Goal: Find specific page/section: Find specific page/section

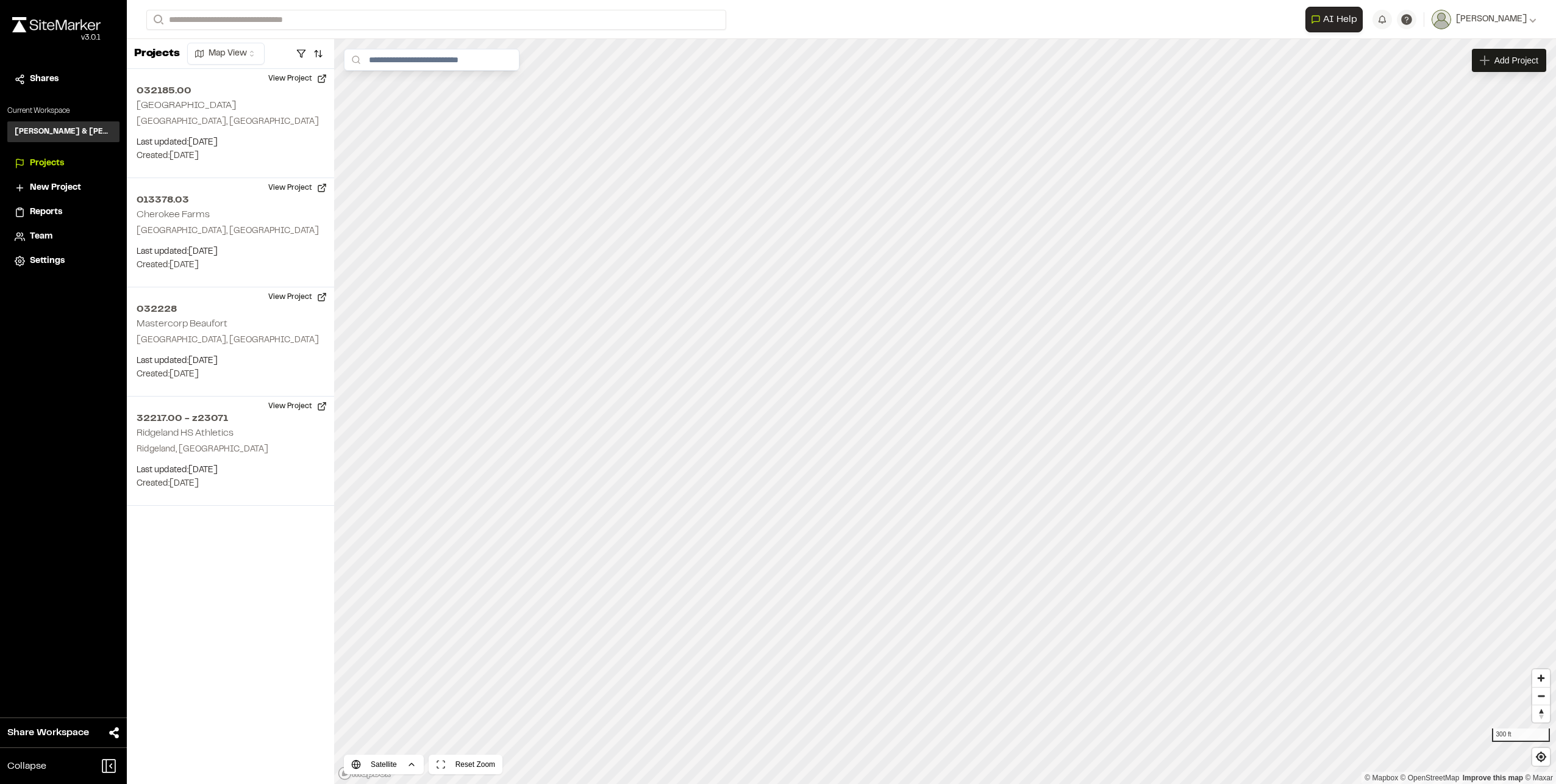
click at [1191, 783] on html "**********" at bounding box center [778, 392] width 1556 height 784
click at [42, 235] on span "Team" at bounding box center [41, 237] width 23 height 14
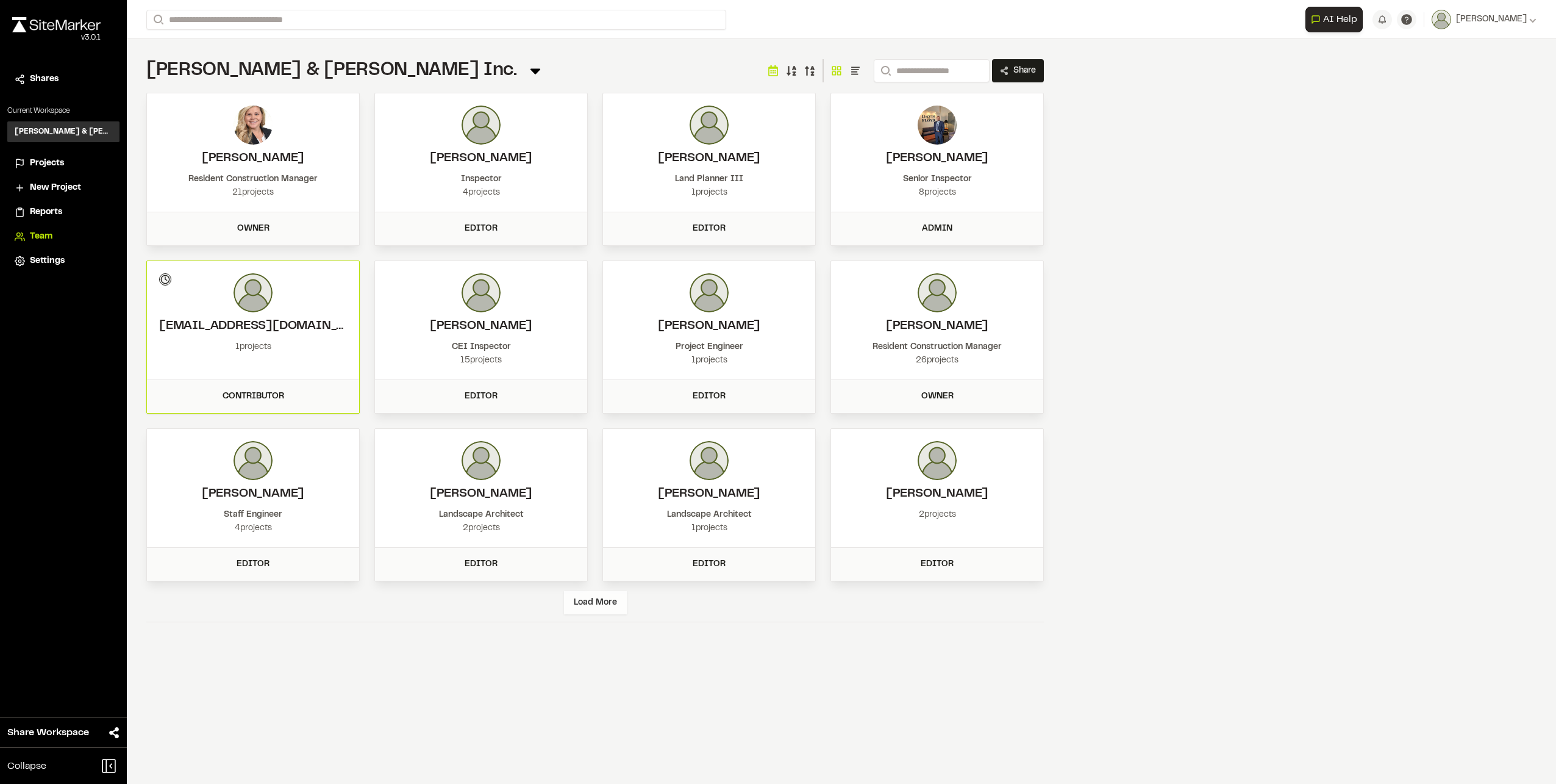
click at [601, 605] on div "Load More" at bounding box center [596, 602] width 63 height 23
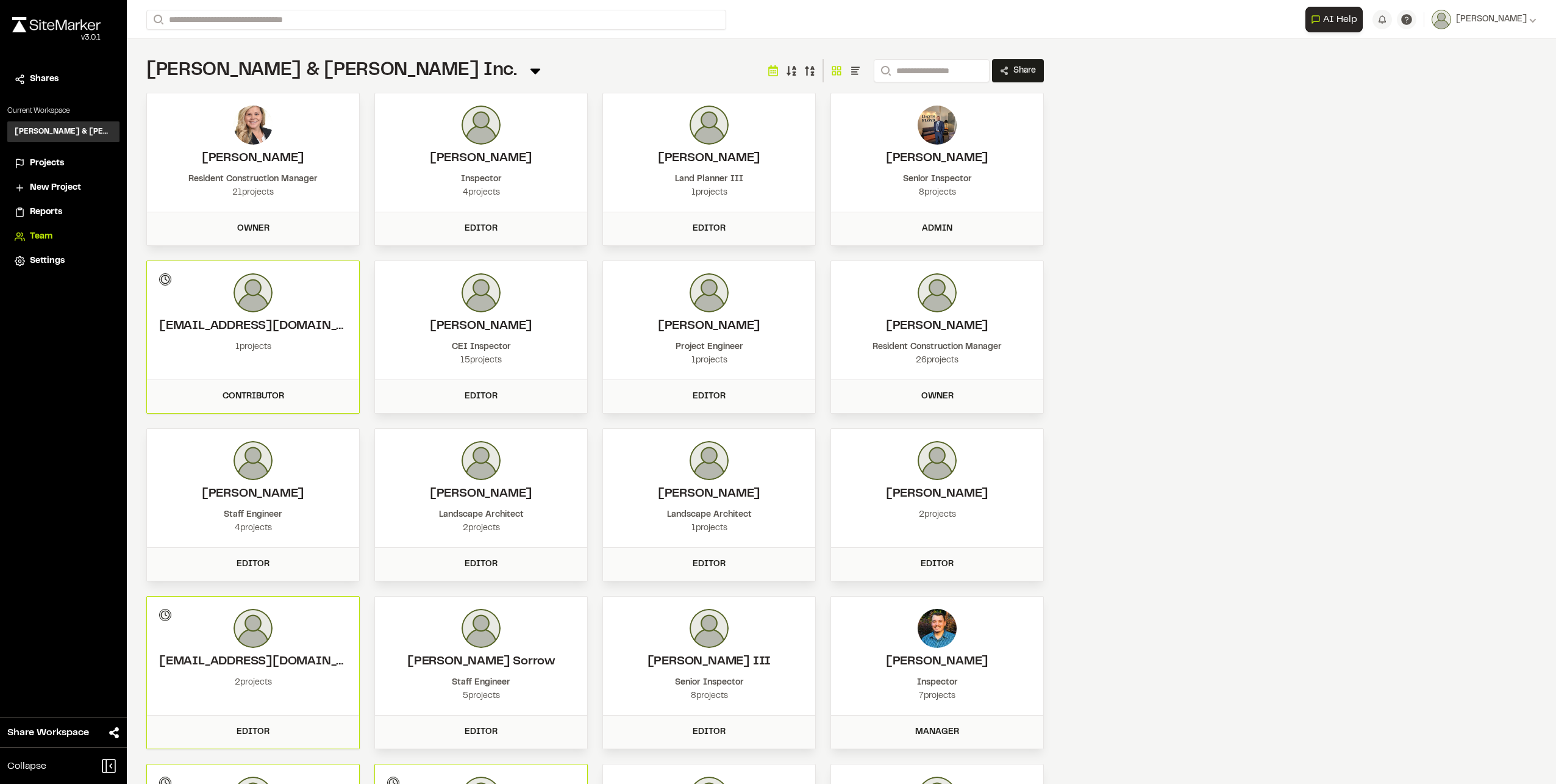
click at [495, 698] on div "5 projects" at bounding box center [481, 696] width 188 height 14
click at [261, 229] on div "Owner" at bounding box center [252, 229] width 198 height 14
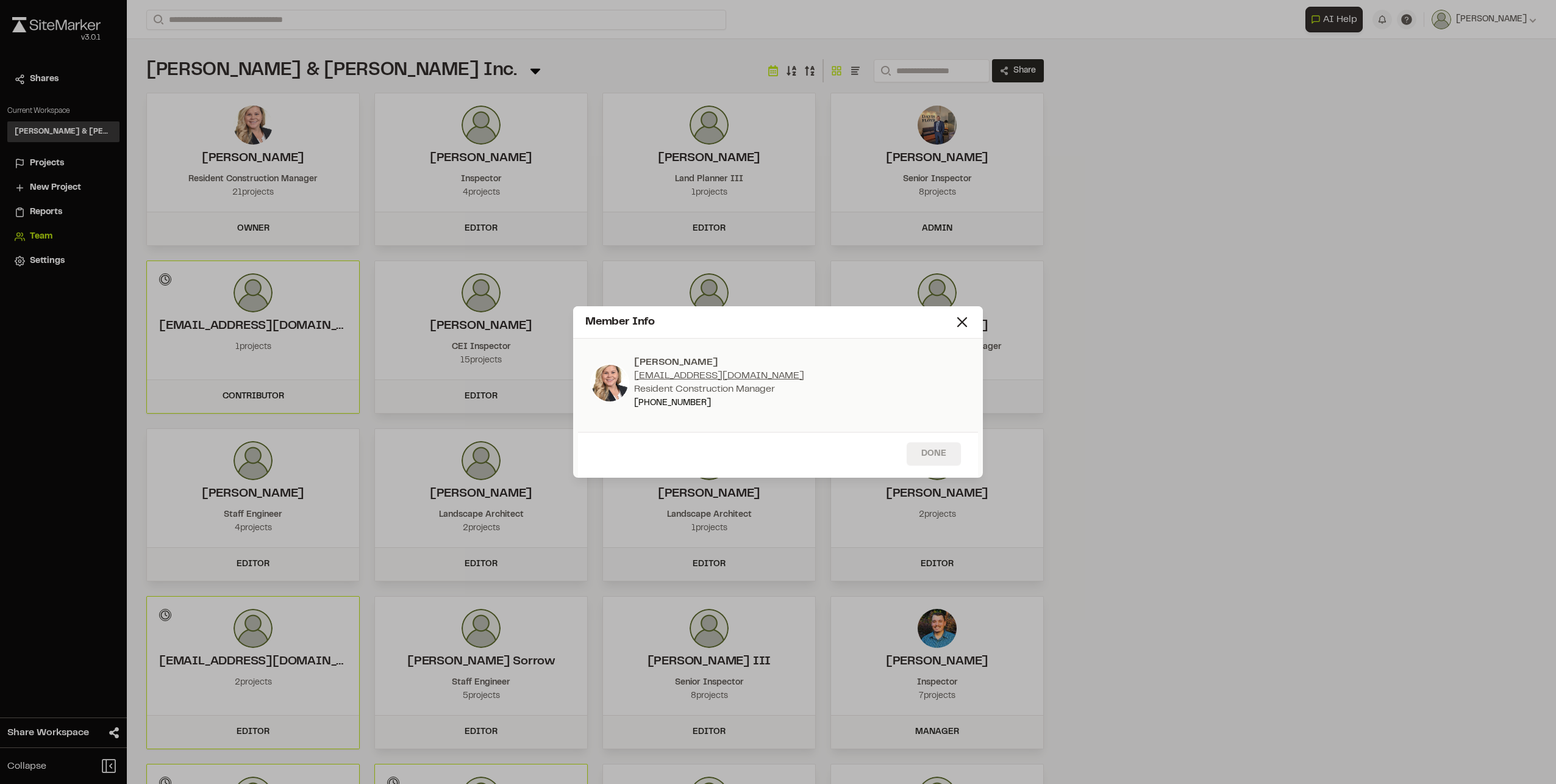
click at [930, 451] on button "Done" at bounding box center [934, 454] width 54 height 23
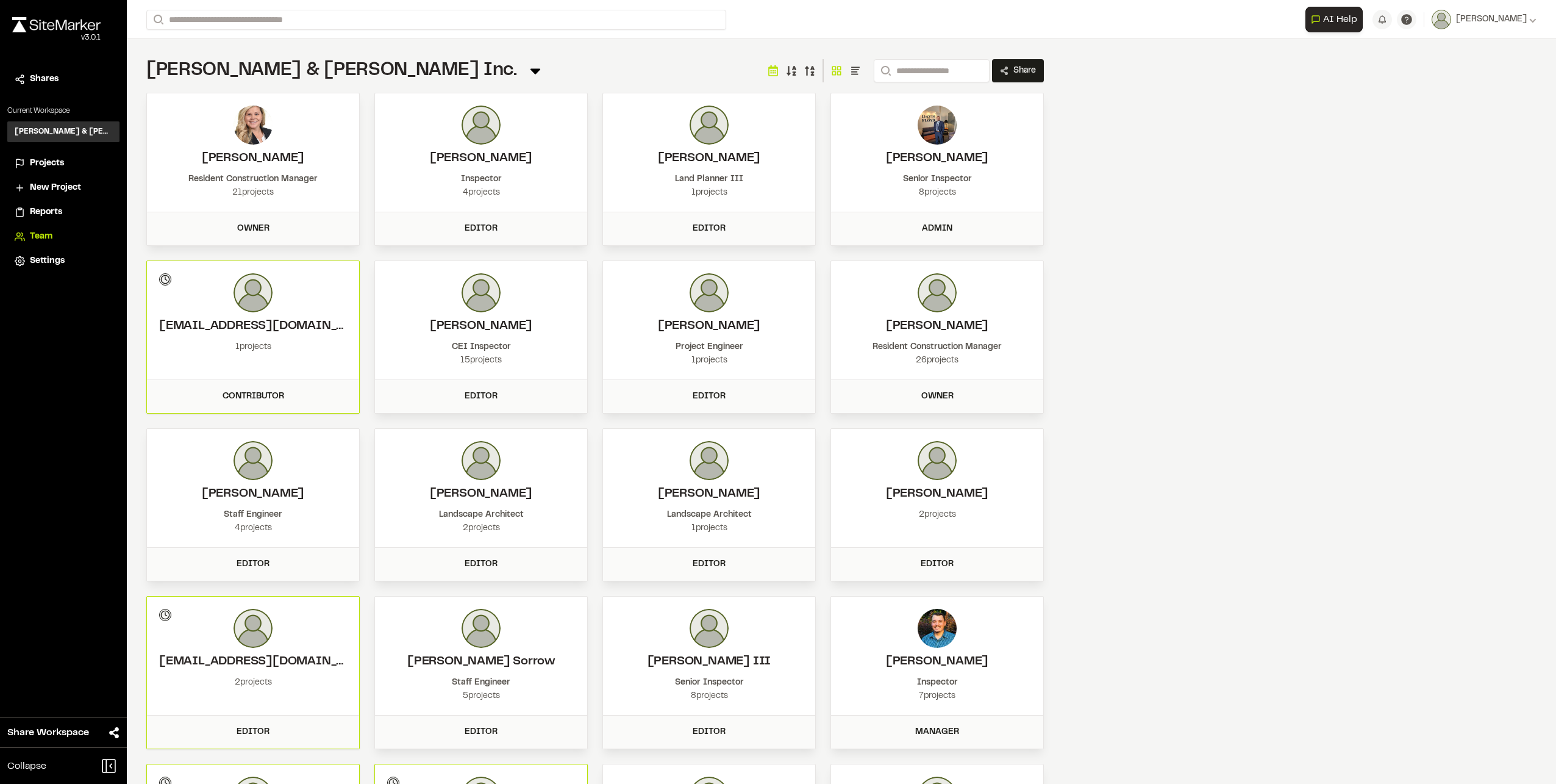
click at [70, 167] on div "Projects" at bounding box center [71, 164] width 83 height 14
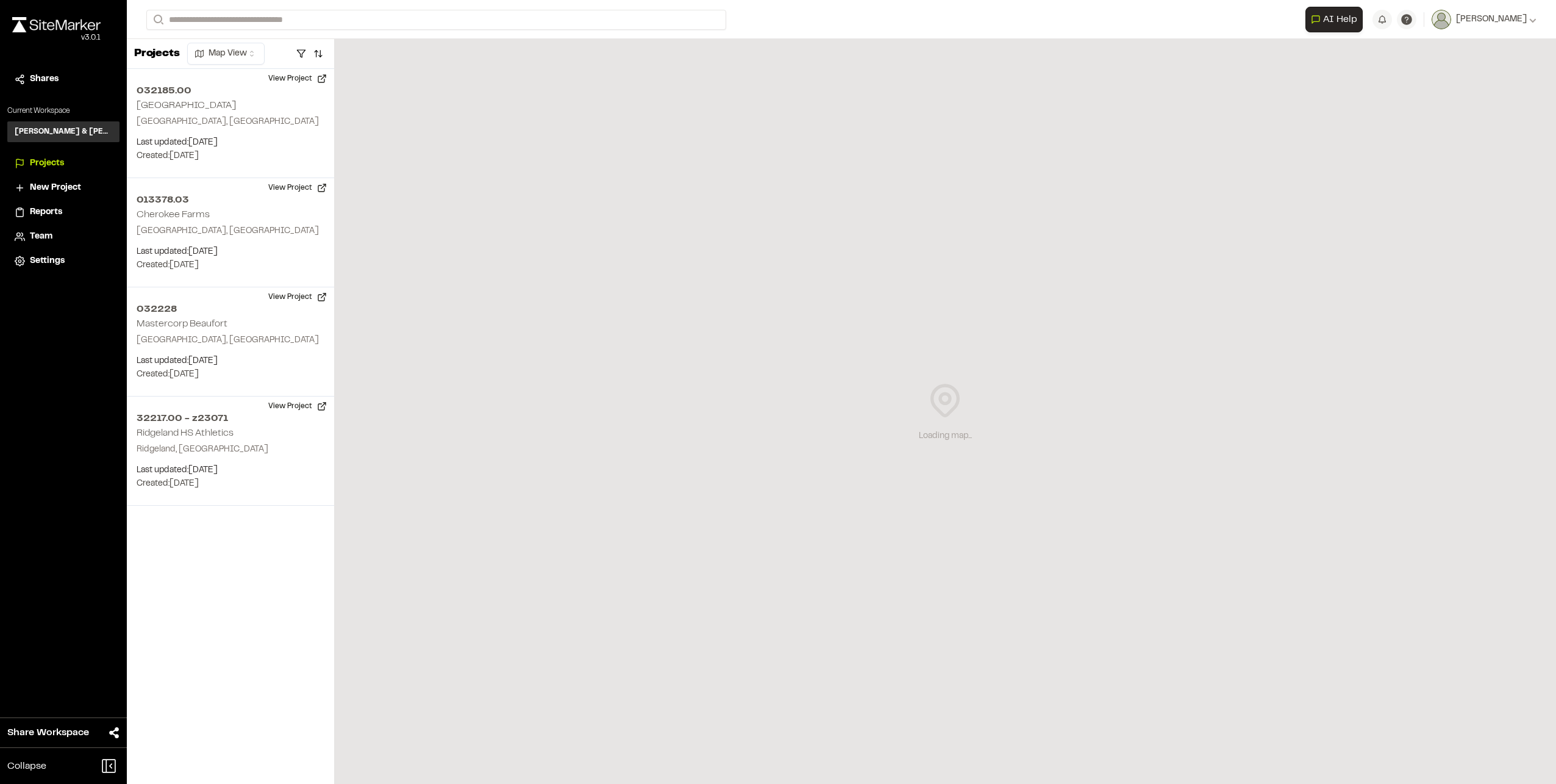
click at [69, 219] on li "Reports" at bounding box center [63, 212] width 112 height 23
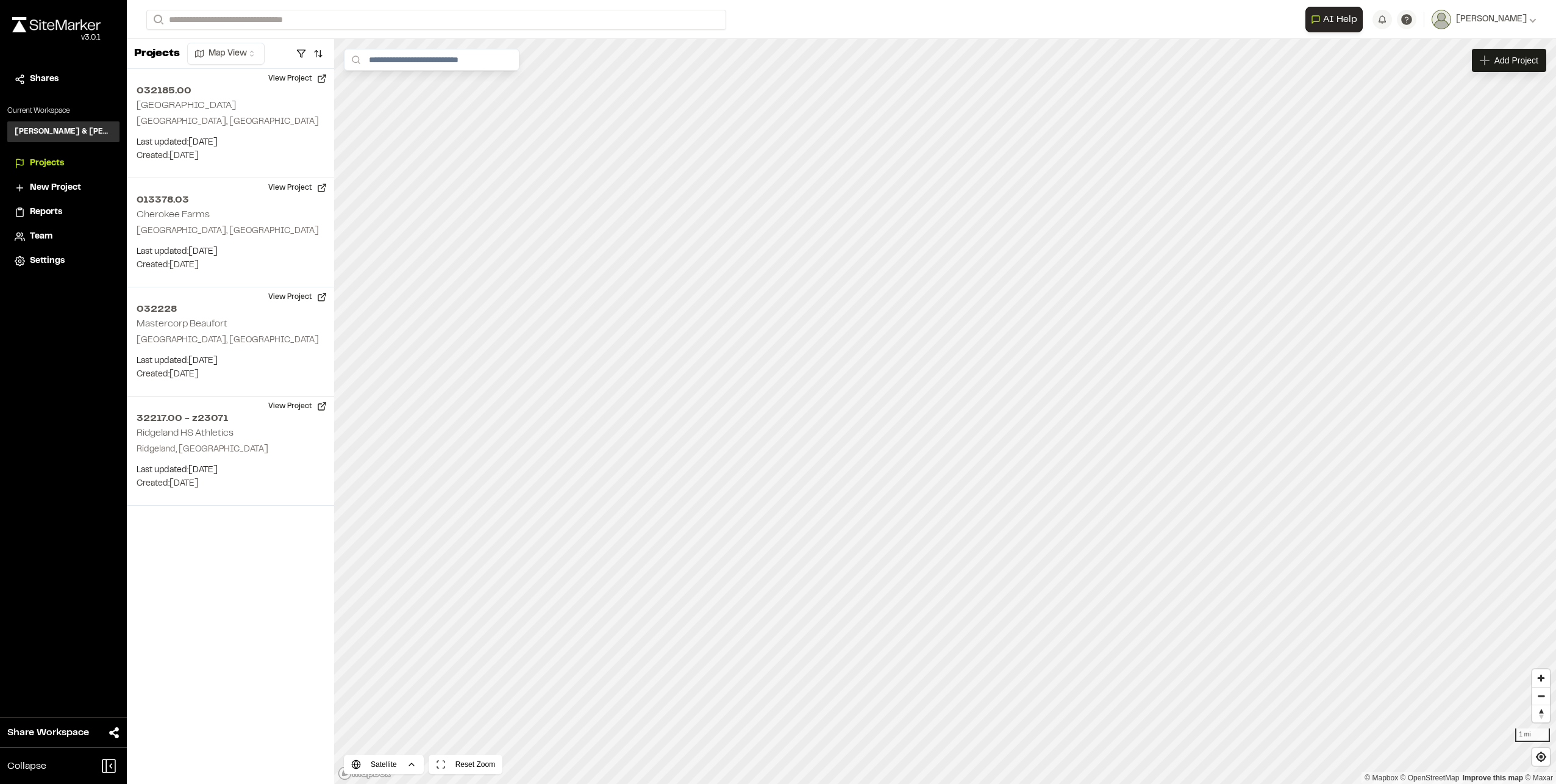
click at [1487, 32] on div "**********" at bounding box center [1422, 20] width 231 height 26
click at [1495, 21] on span "[PERSON_NAME]" at bounding box center [1491, 20] width 71 height 14
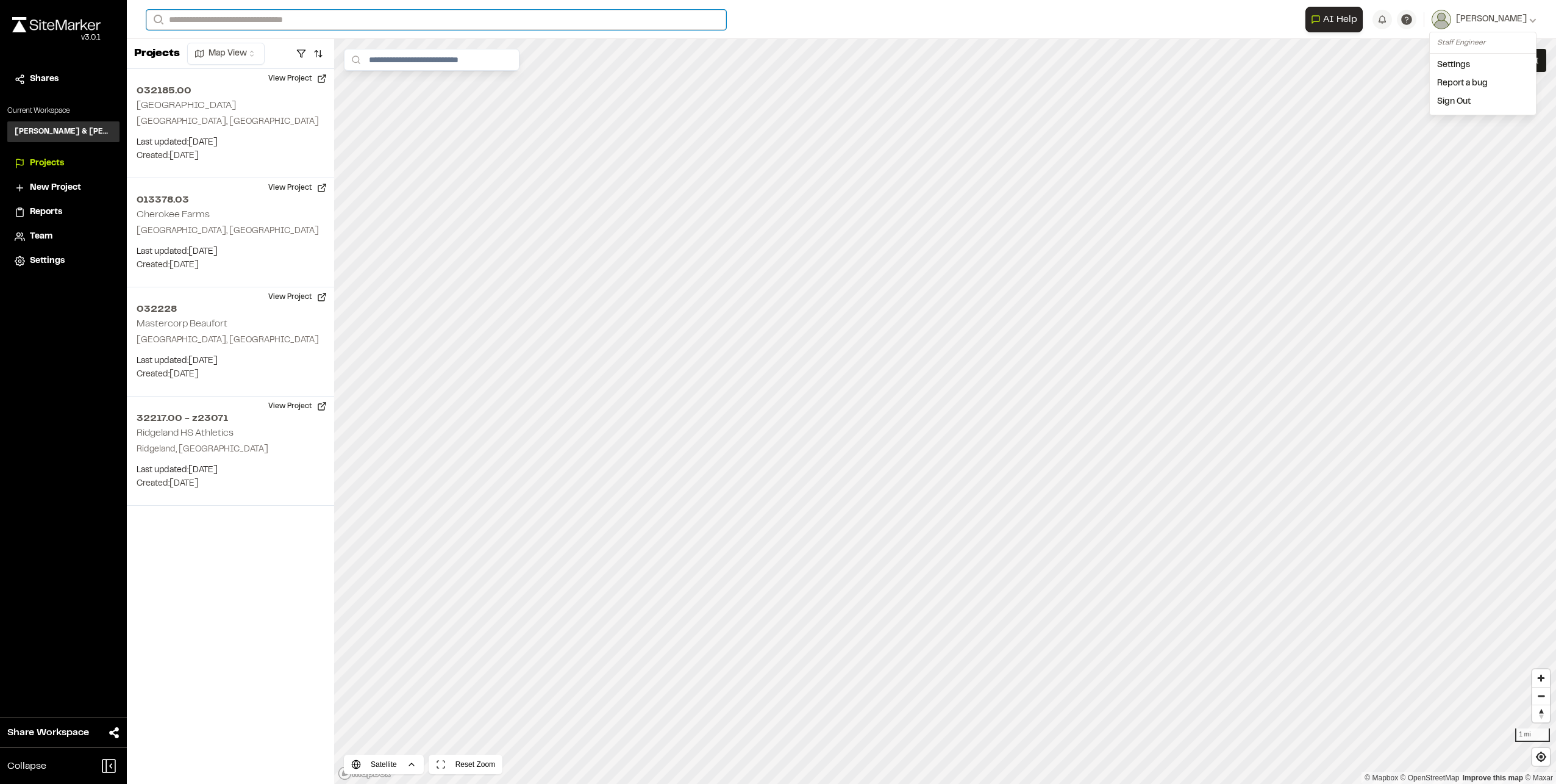
click at [245, 20] on input "Search" at bounding box center [436, 20] width 580 height 20
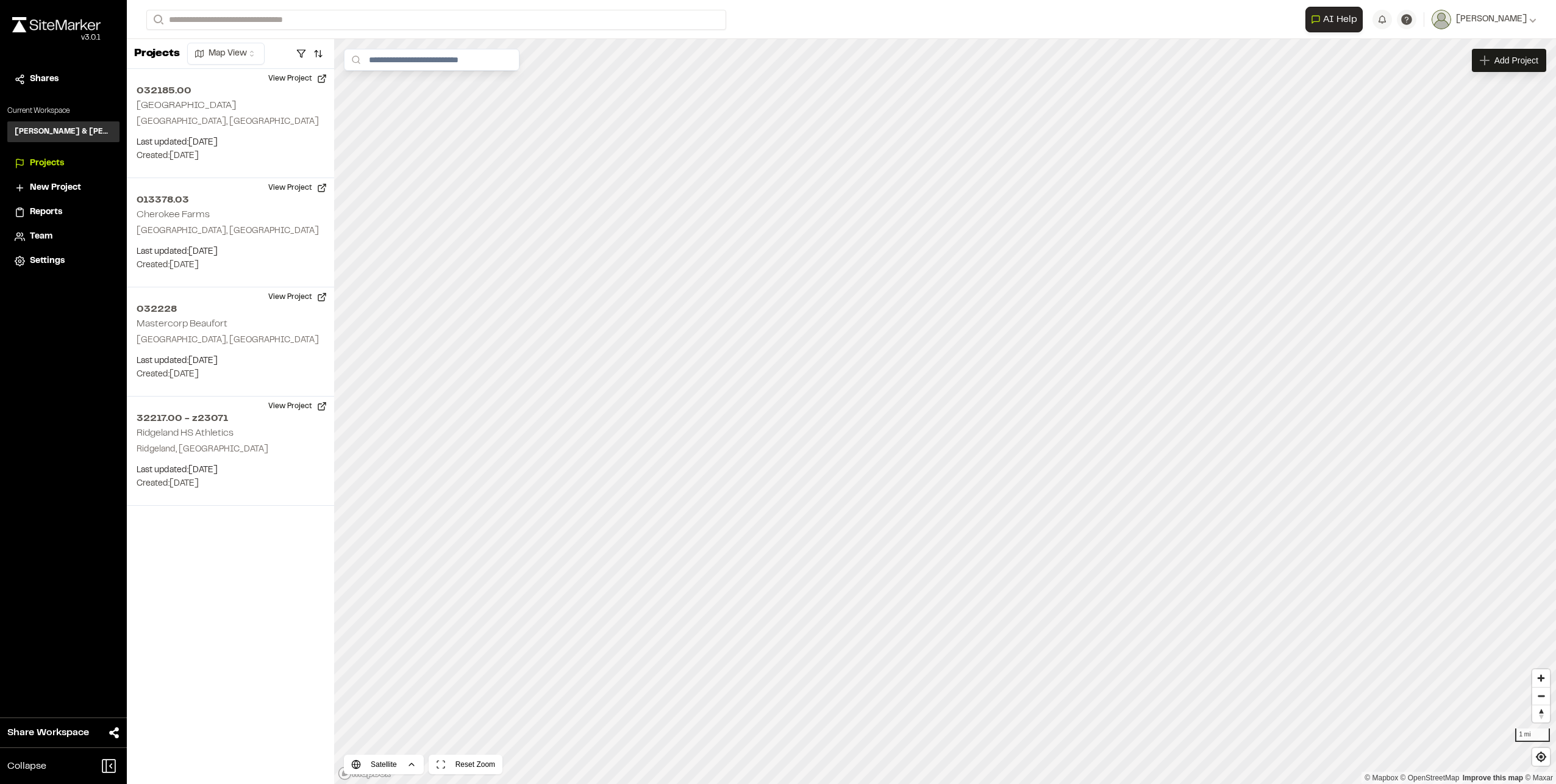
click at [38, 82] on span "Shares" at bounding box center [44, 80] width 29 height 14
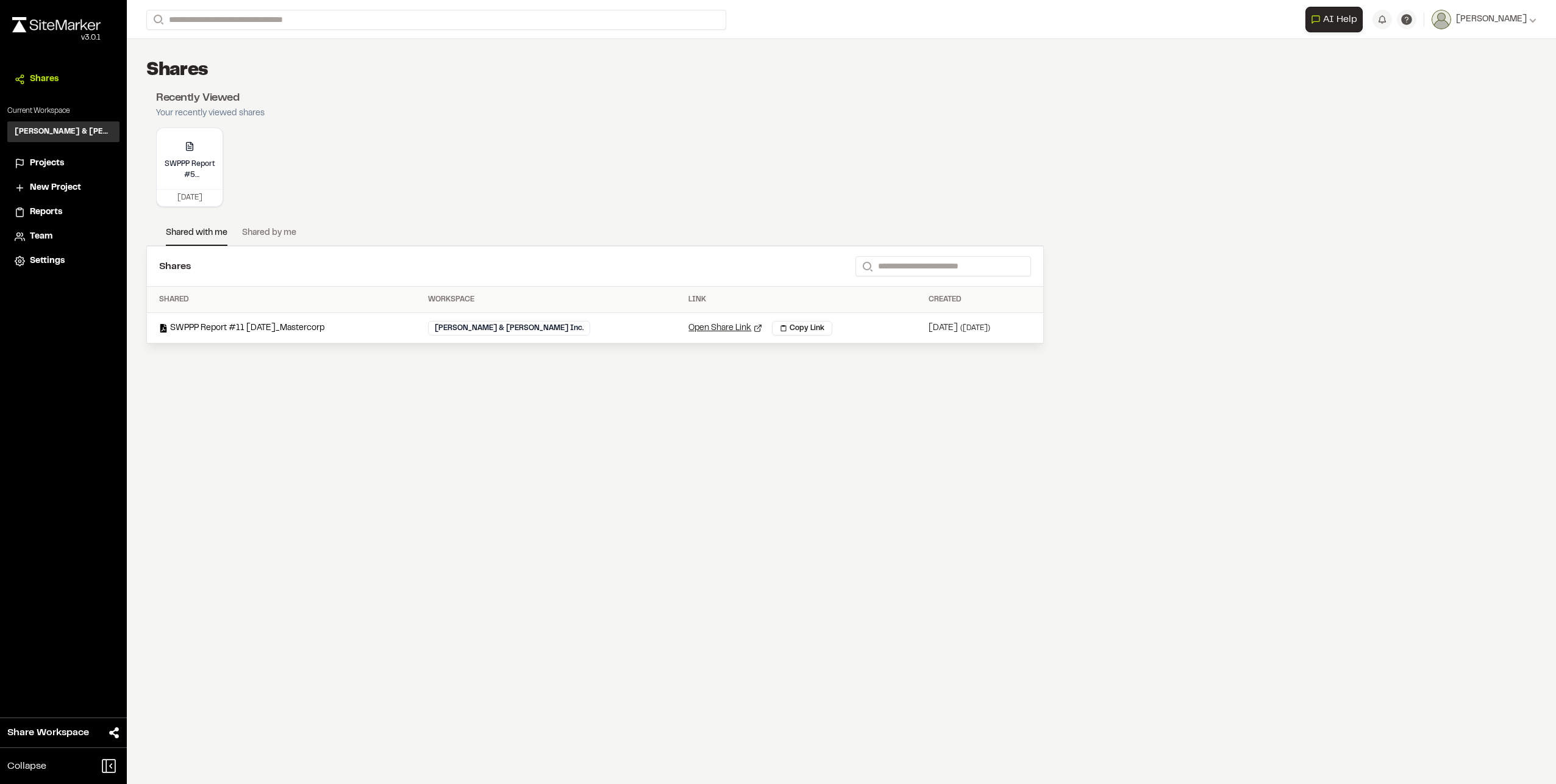
click at [57, 161] on span "Projects" at bounding box center [47, 164] width 34 height 14
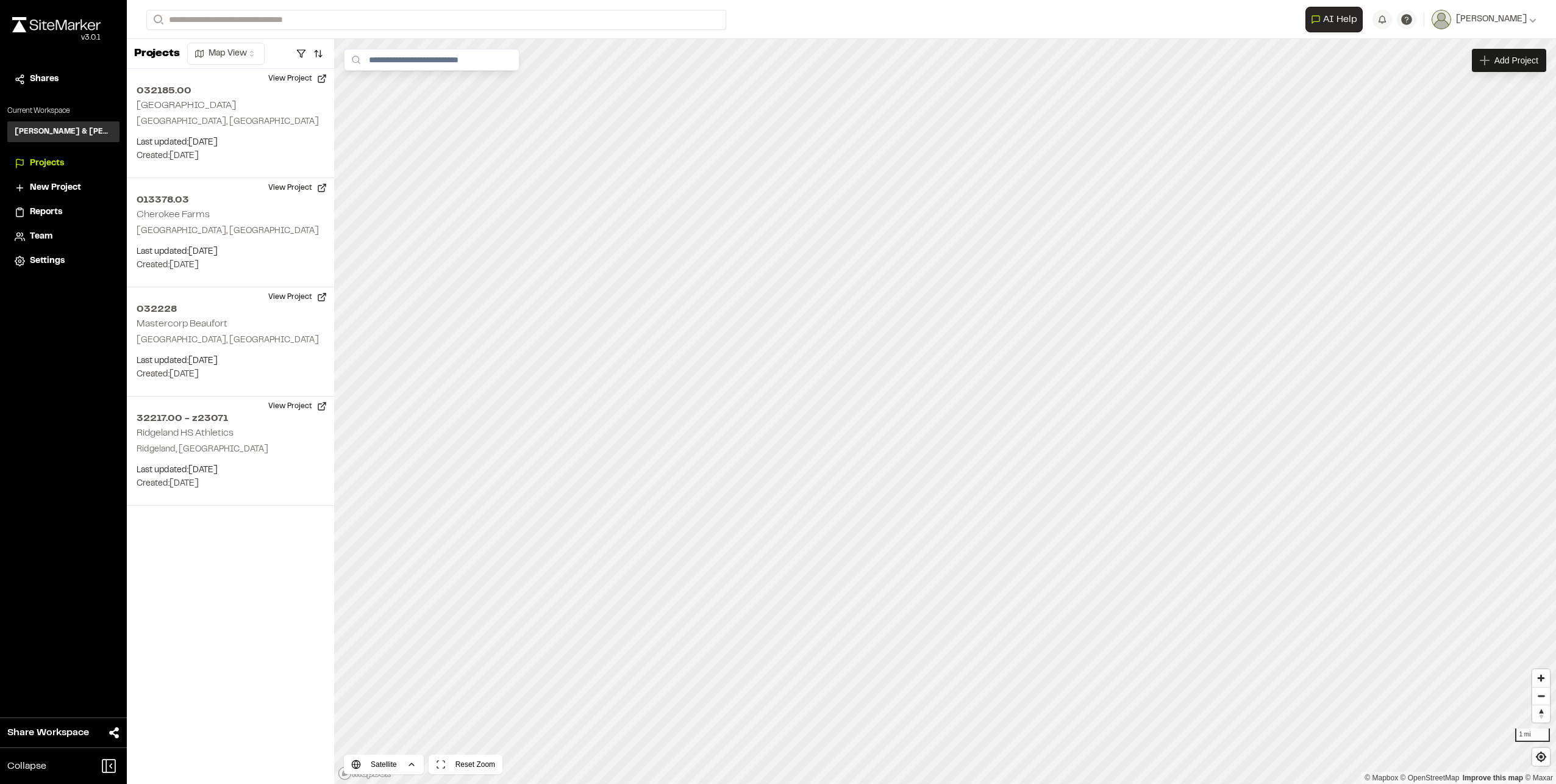
click at [51, 210] on span "Reports" at bounding box center [46, 213] width 32 height 14
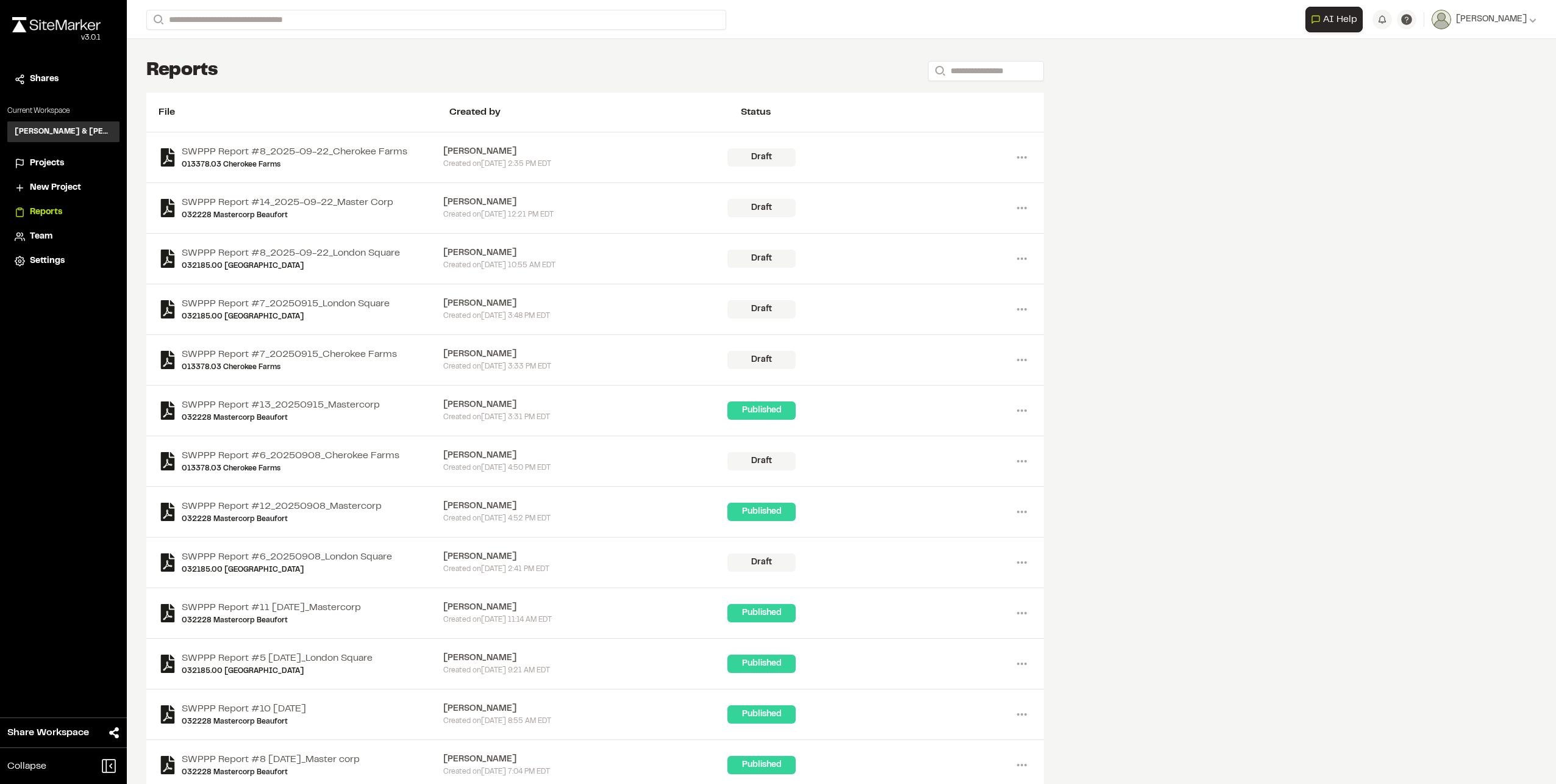
click at [48, 234] on span "Team" at bounding box center [41, 237] width 23 height 14
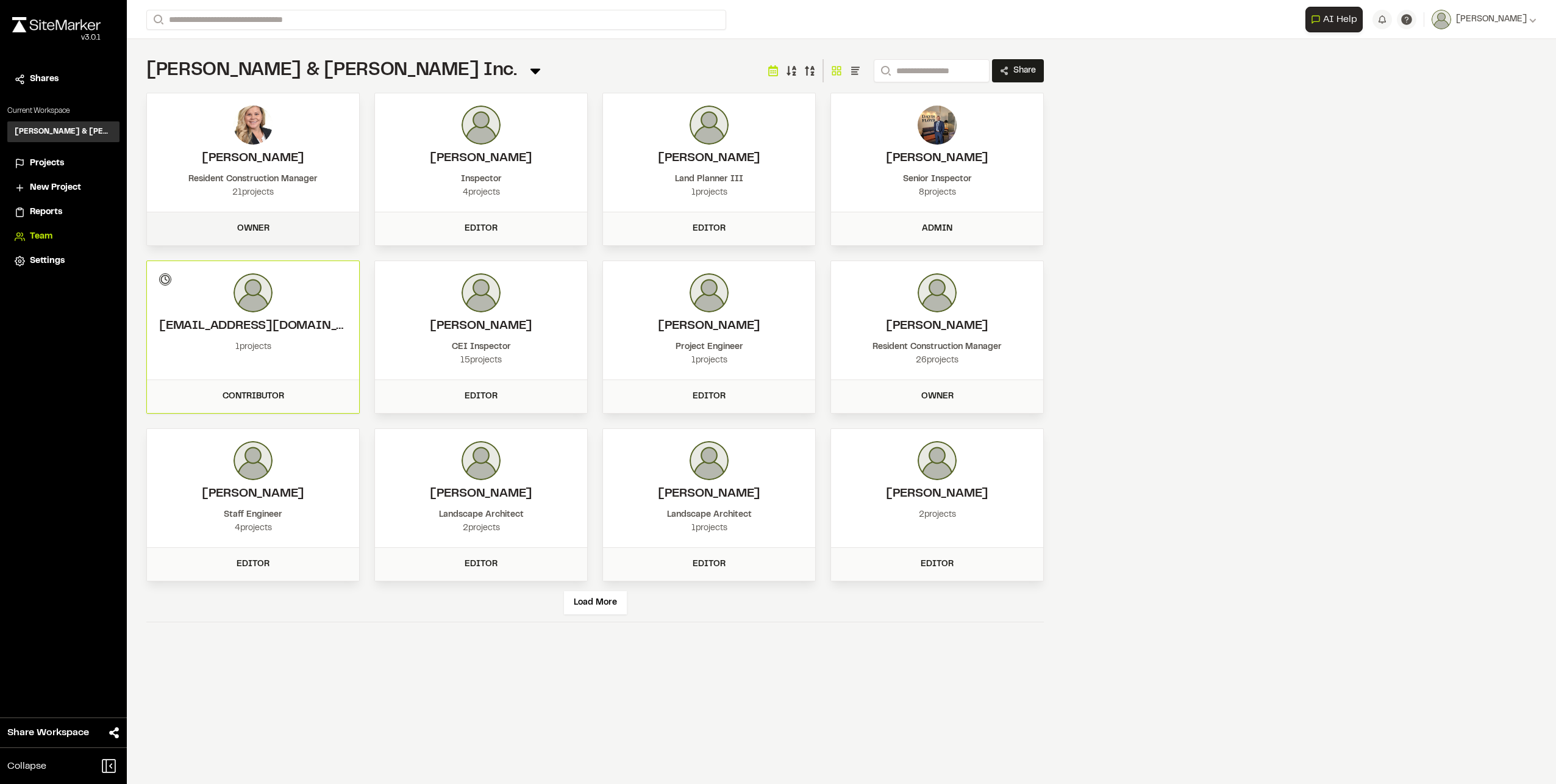
click at [252, 214] on div "Owner" at bounding box center [253, 229] width 213 height 33
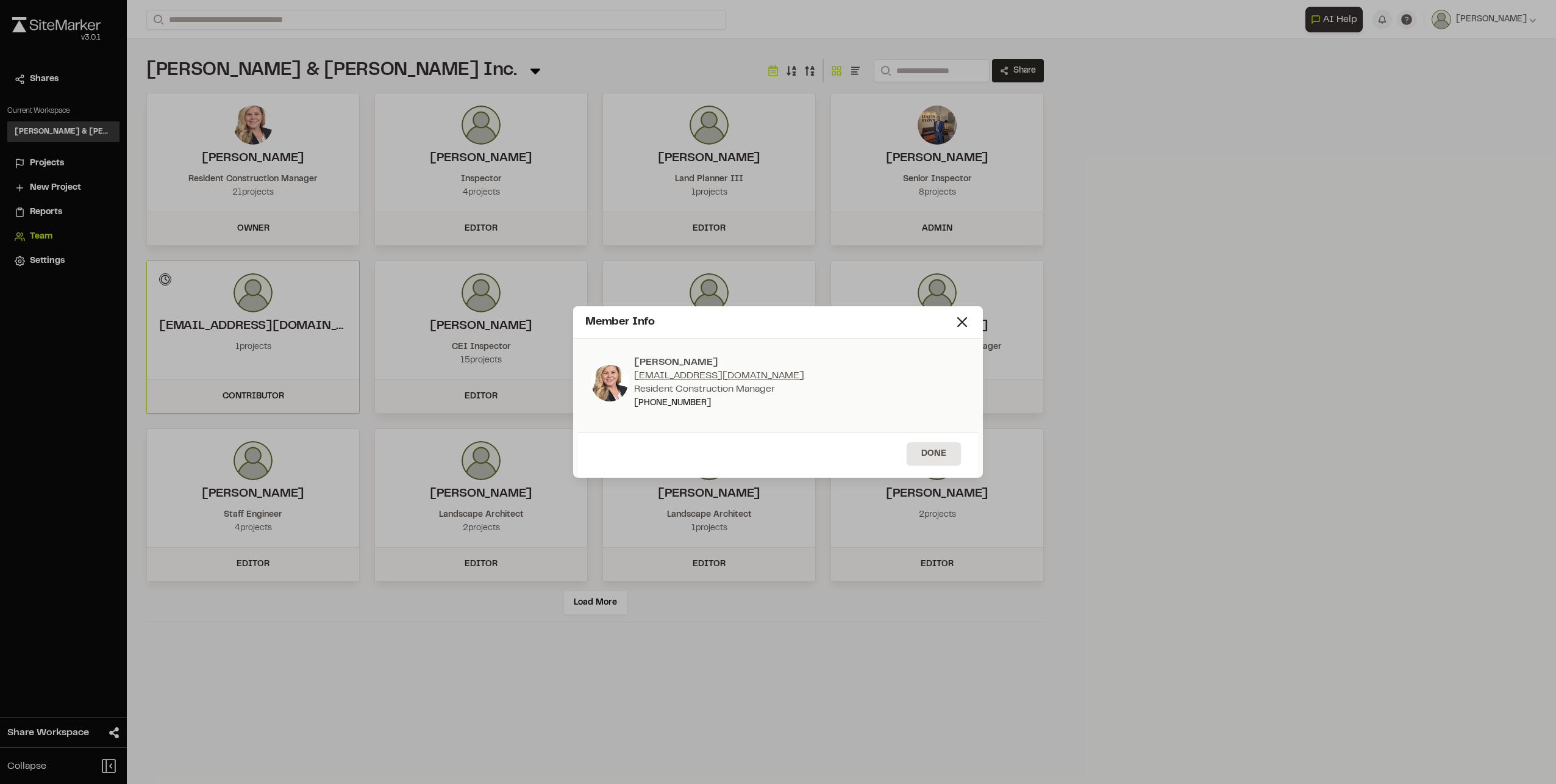
click at [972, 321] on div "Member Info" at bounding box center [778, 322] width 410 height 32
click at [961, 300] on div "Member Info [PERSON_NAME] [EMAIL_ADDRESS][DOMAIN_NAME] Resident Construction Ma…" at bounding box center [778, 392] width 1556 height 784
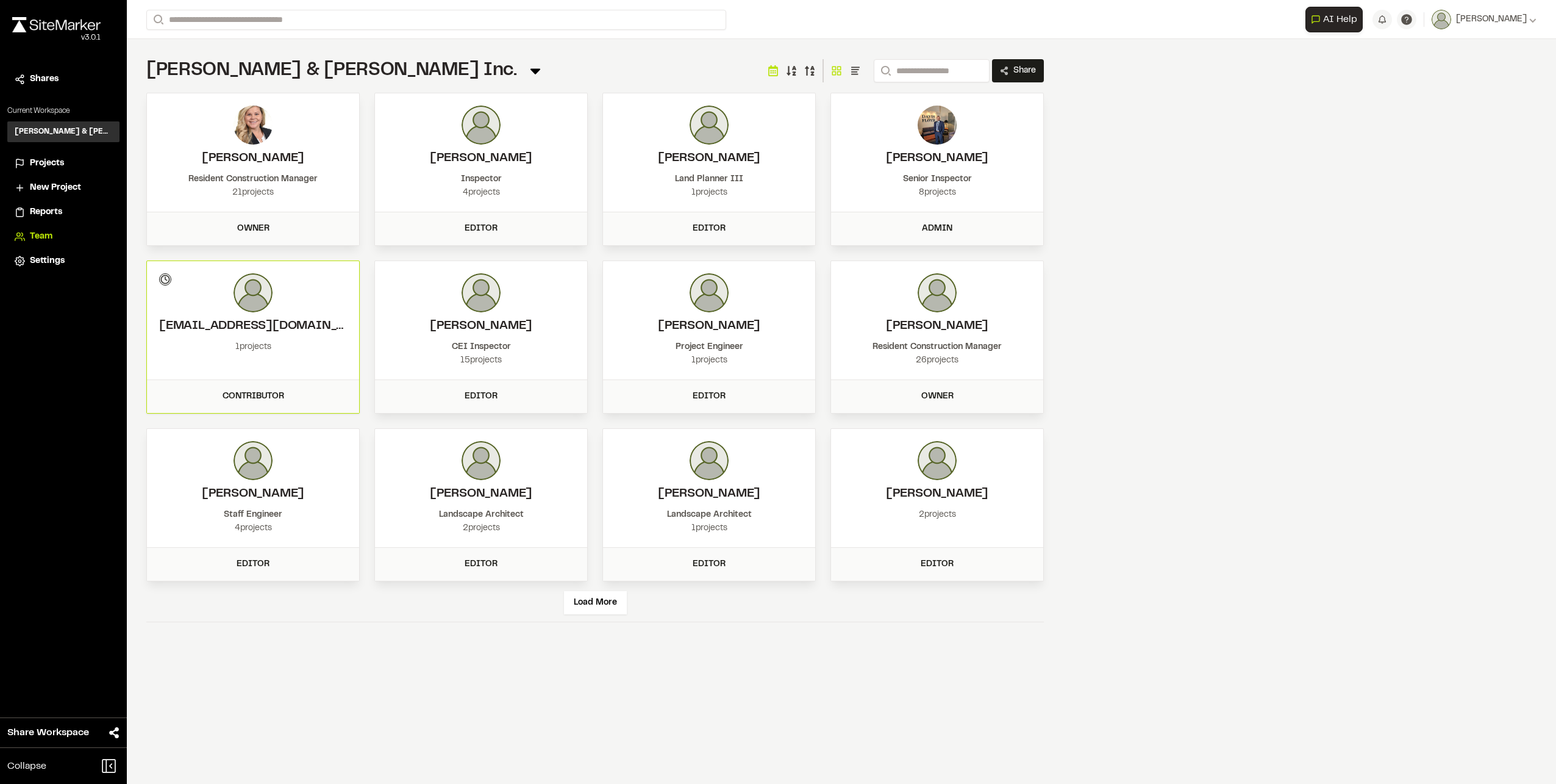
click at [62, 161] on span "Projects" at bounding box center [47, 164] width 34 height 14
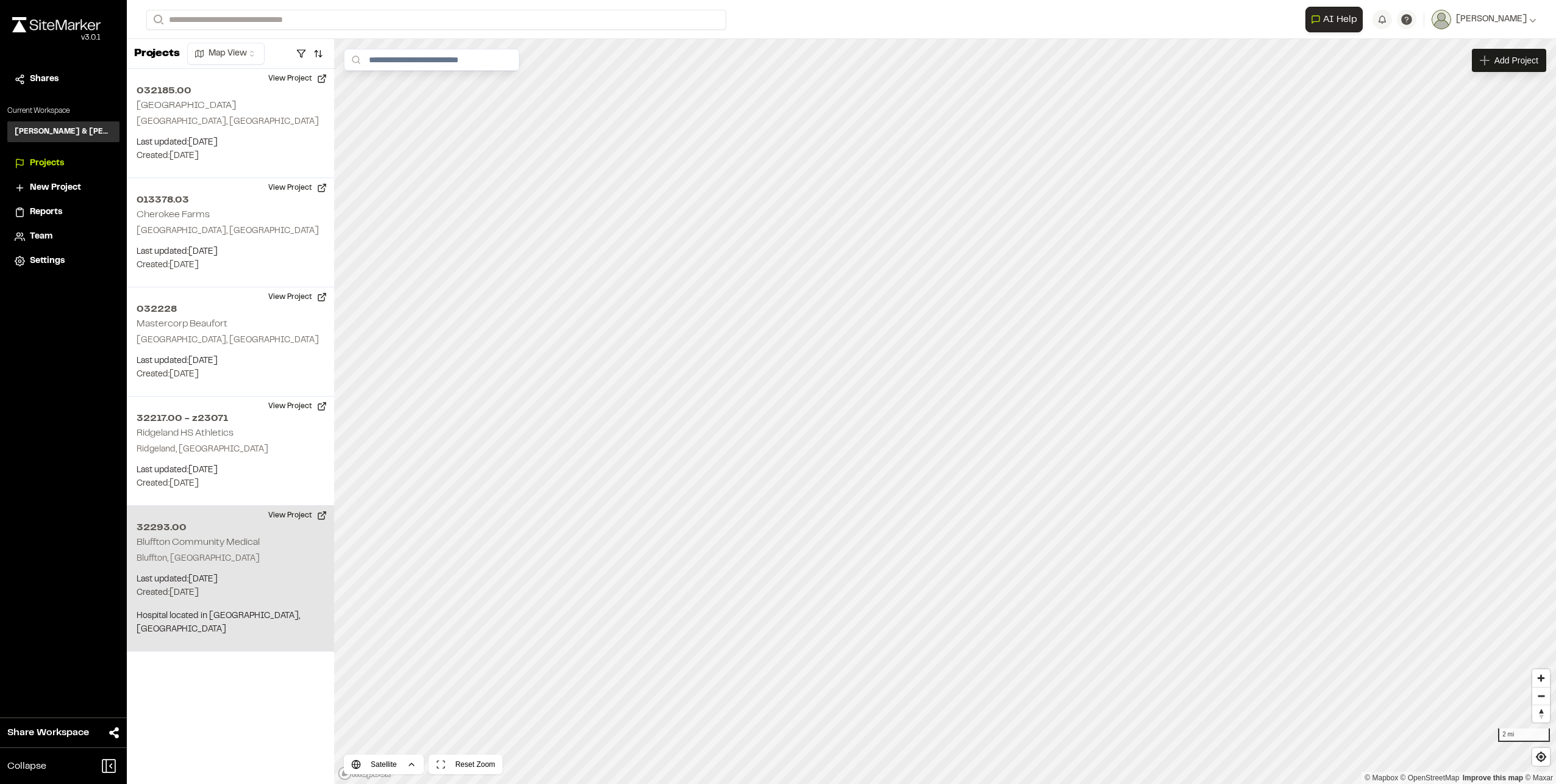
click at [215, 550] on div "32293.00 [GEOGRAPHIC_DATA], [GEOGRAPHIC_DATA] Last updated: [DATE] Budget: $ Cr…" at bounding box center [231, 578] width 207 height 146
click at [942, 411] on div "32293.00 [GEOGRAPHIC_DATA]" at bounding box center [945, 412] width 18 height 18
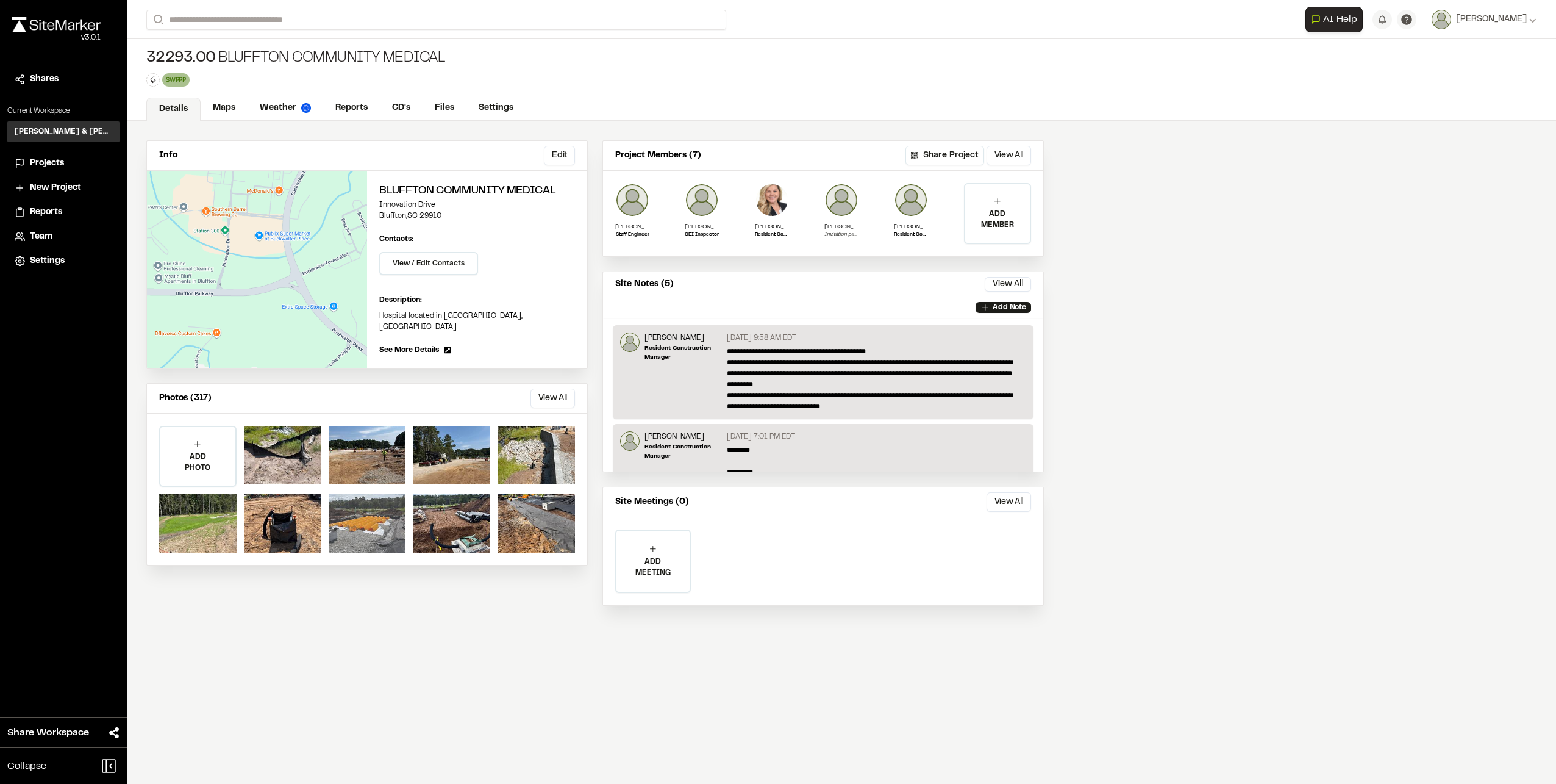
click at [356, 517] on div at bounding box center [367, 523] width 77 height 59
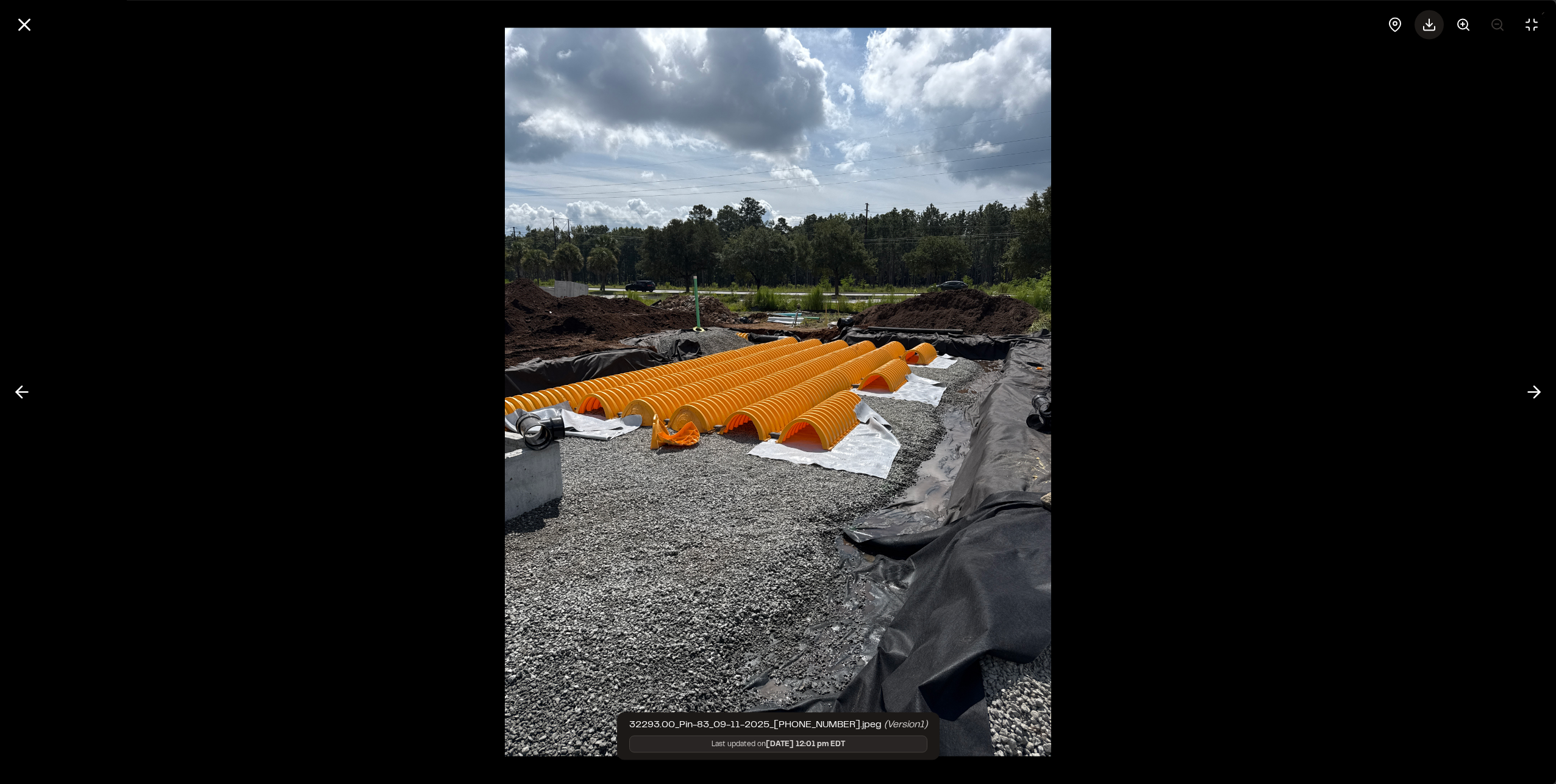
click at [1431, 27] on icon at bounding box center [1429, 24] width 14 height 14
click at [1529, 386] on icon at bounding box center [1534, 392] width 20 height 21
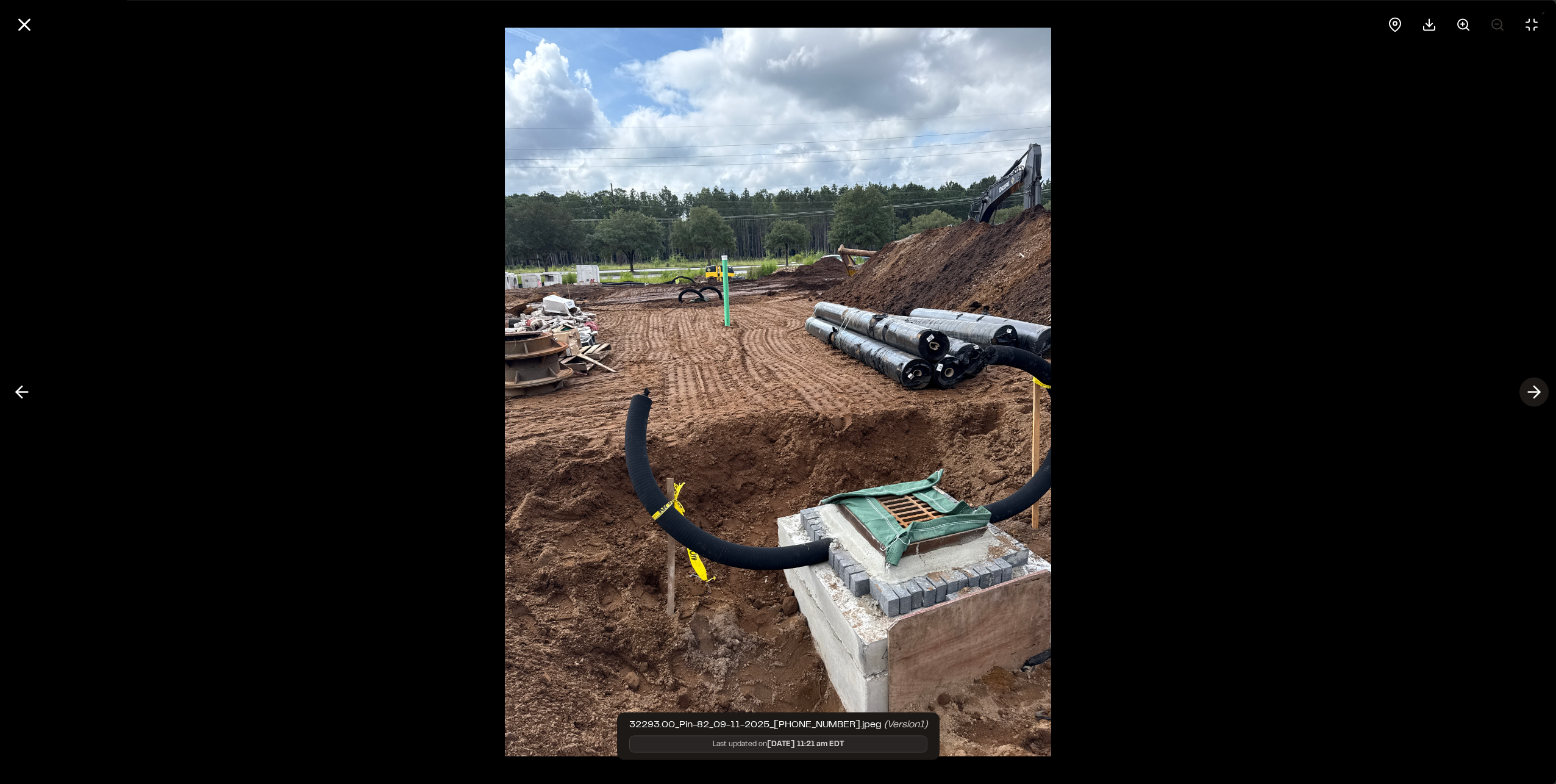
click at [1529, 386] on icon at bounding box center [1534, 392] width 20 height 21
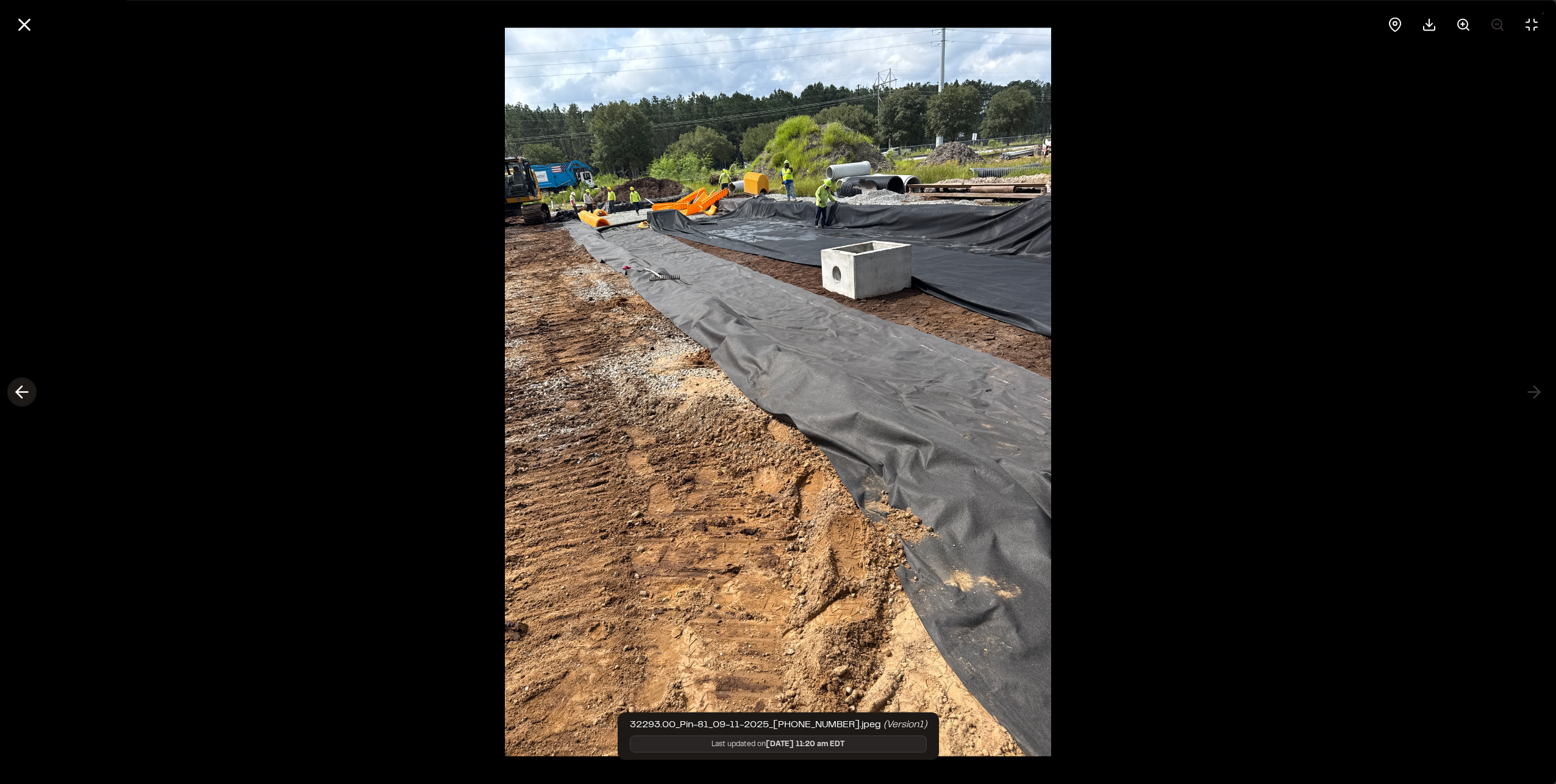
click at [20, 384] on icon at bounding box center [22, 392] width 20 height 21
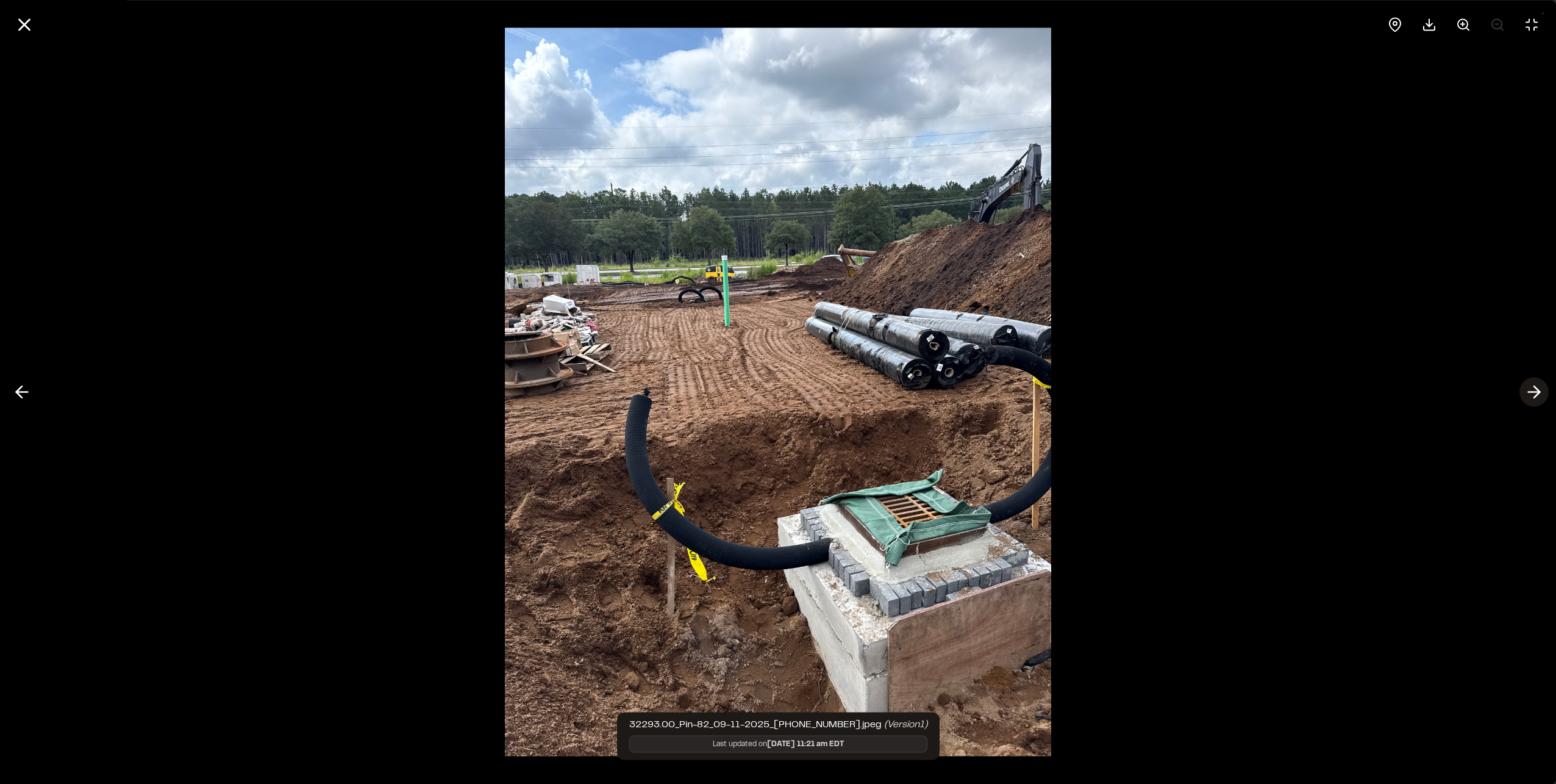
click at [1539, 391] on polyline at bounding box center [1536, 391] width 5 height 11
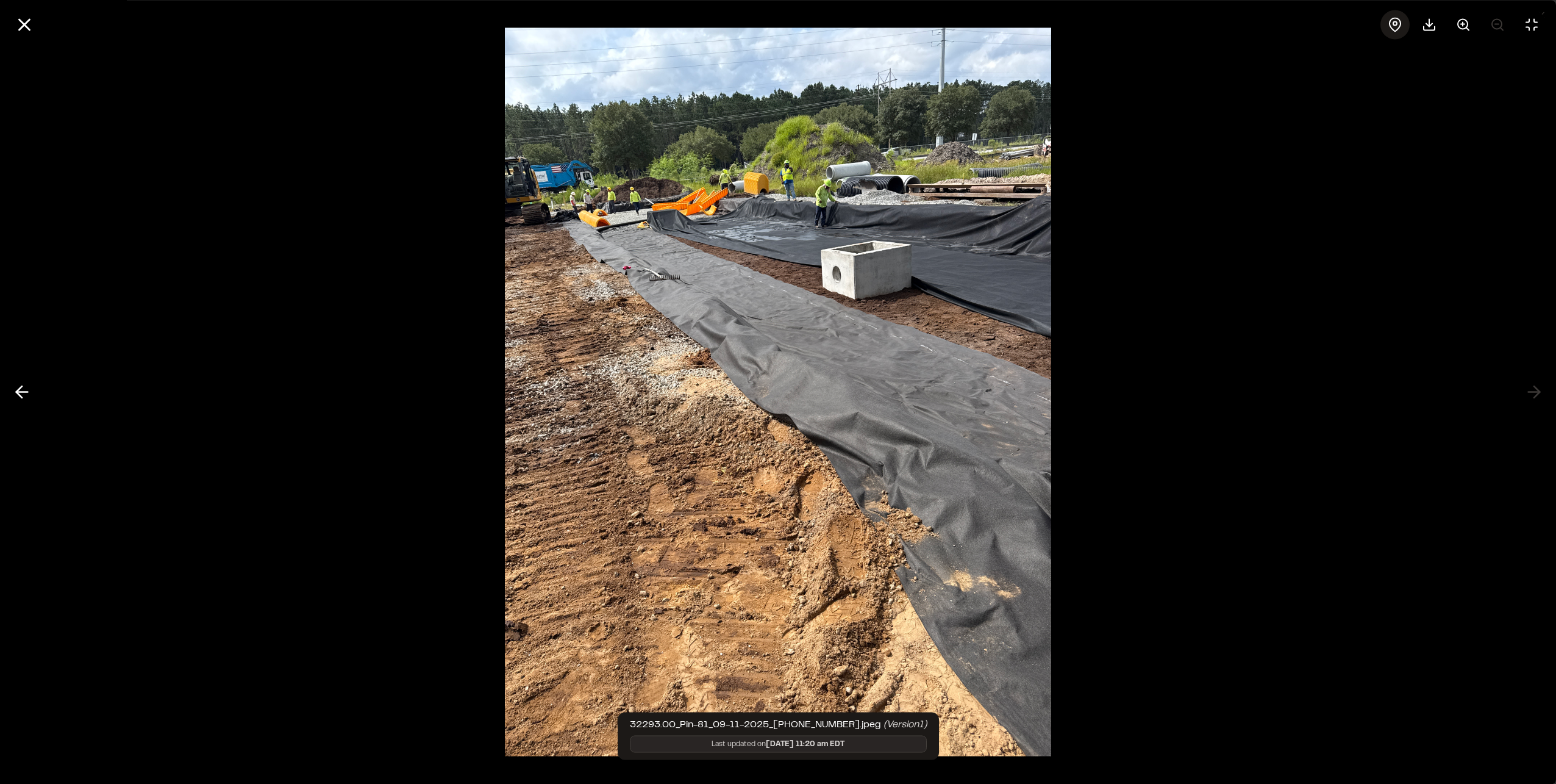
drag, startPoint x: 1427, startPoint y: 27, endPoint x: 1404, endPoint y: 32, distance: 23.5
click at [1427, 28] on icon at bounding box center [1429, 24] width 14 height 14
click at [1482, 498] on div at bounding box center [778, 392] width 1556 height 784
click at [1532, 389] on div at bounding box center [778, 392] width 1556 height 784
click at [213, 336] on div at bounding box center [778, 392] width 1556 height 784
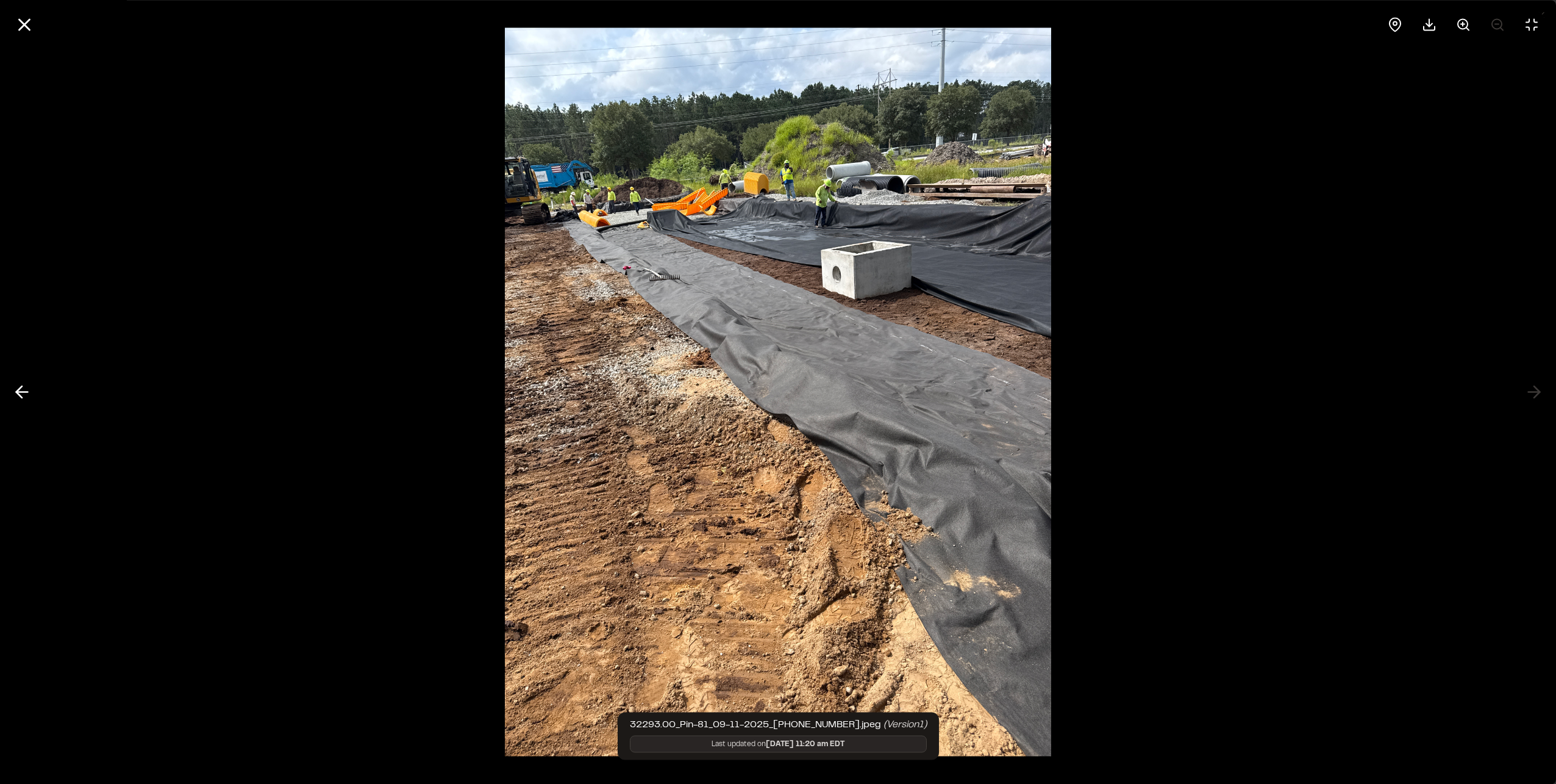
click at [35, 403] on div at bounding box center [778, 392] width 1556 height 784
click at [22, 388] on icon at bounding box center [22, 392] width 20 height 21
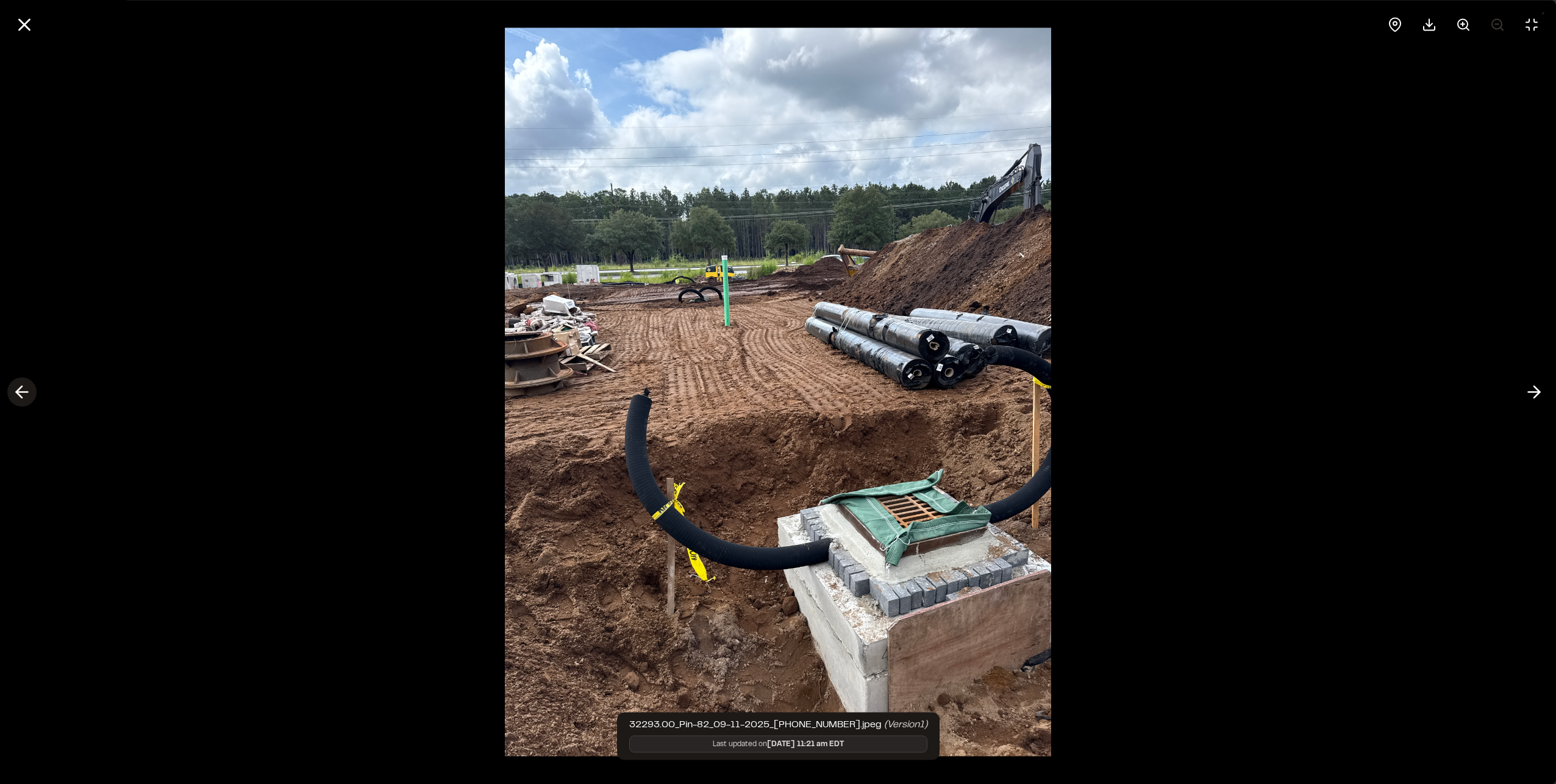
click at [23, 390] on icon at bounding box center [22, 392] width 20 height 21
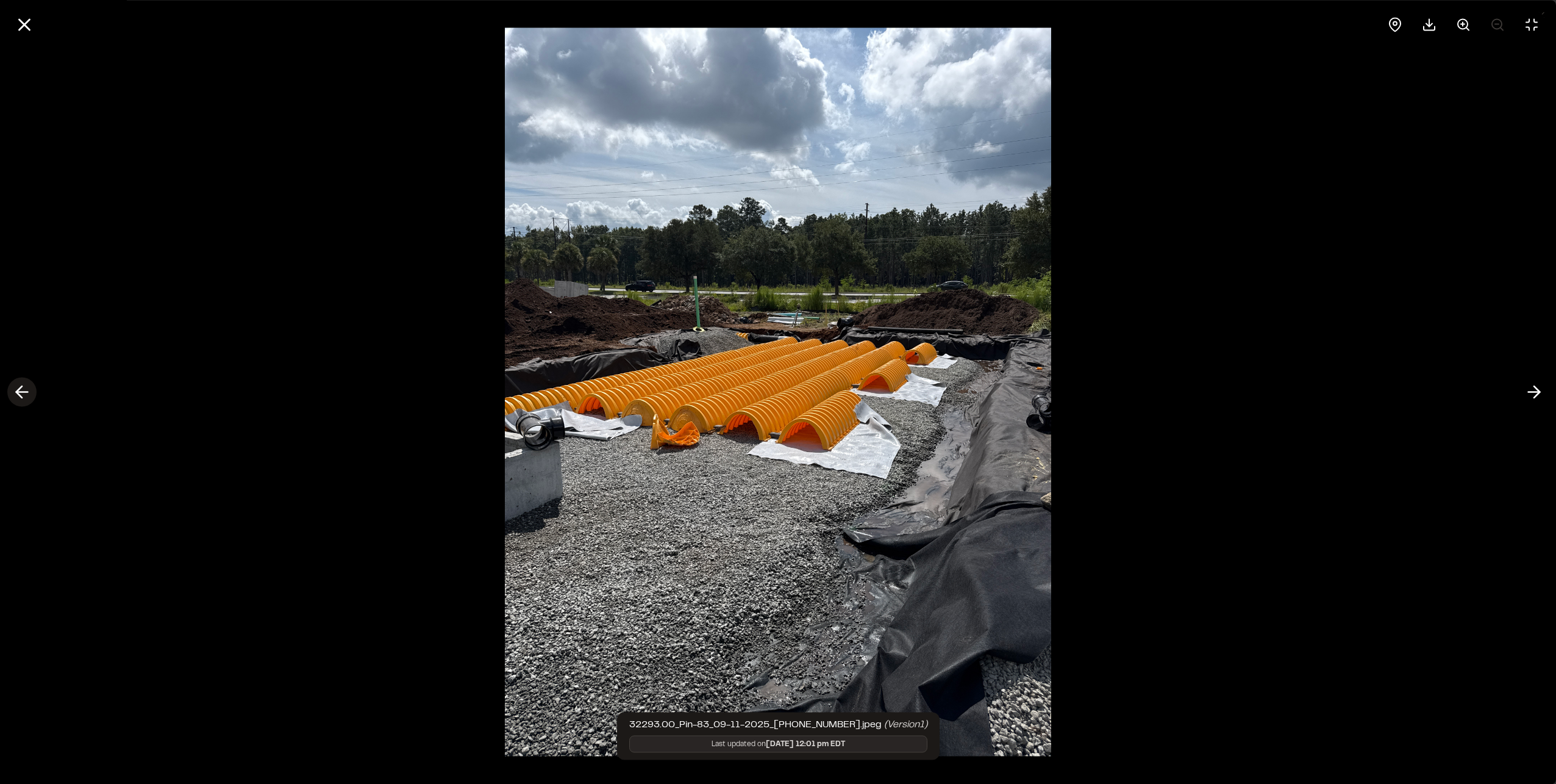
click at [23, 390] on icon at bounding box center [22, 392] width 20 height 21
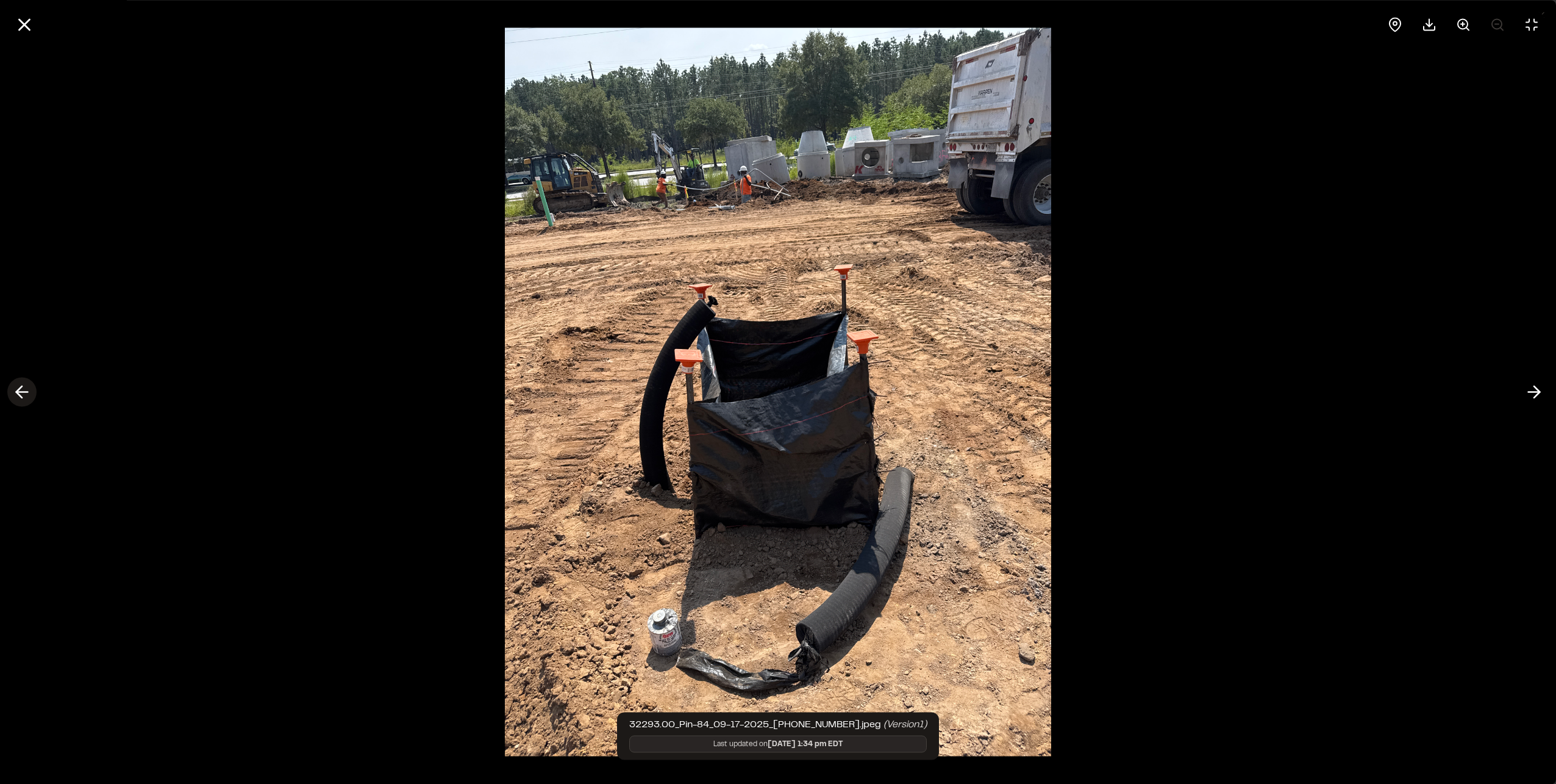
click at [23, 390] on icon at bounding box center [22, 392] width 20 height 21
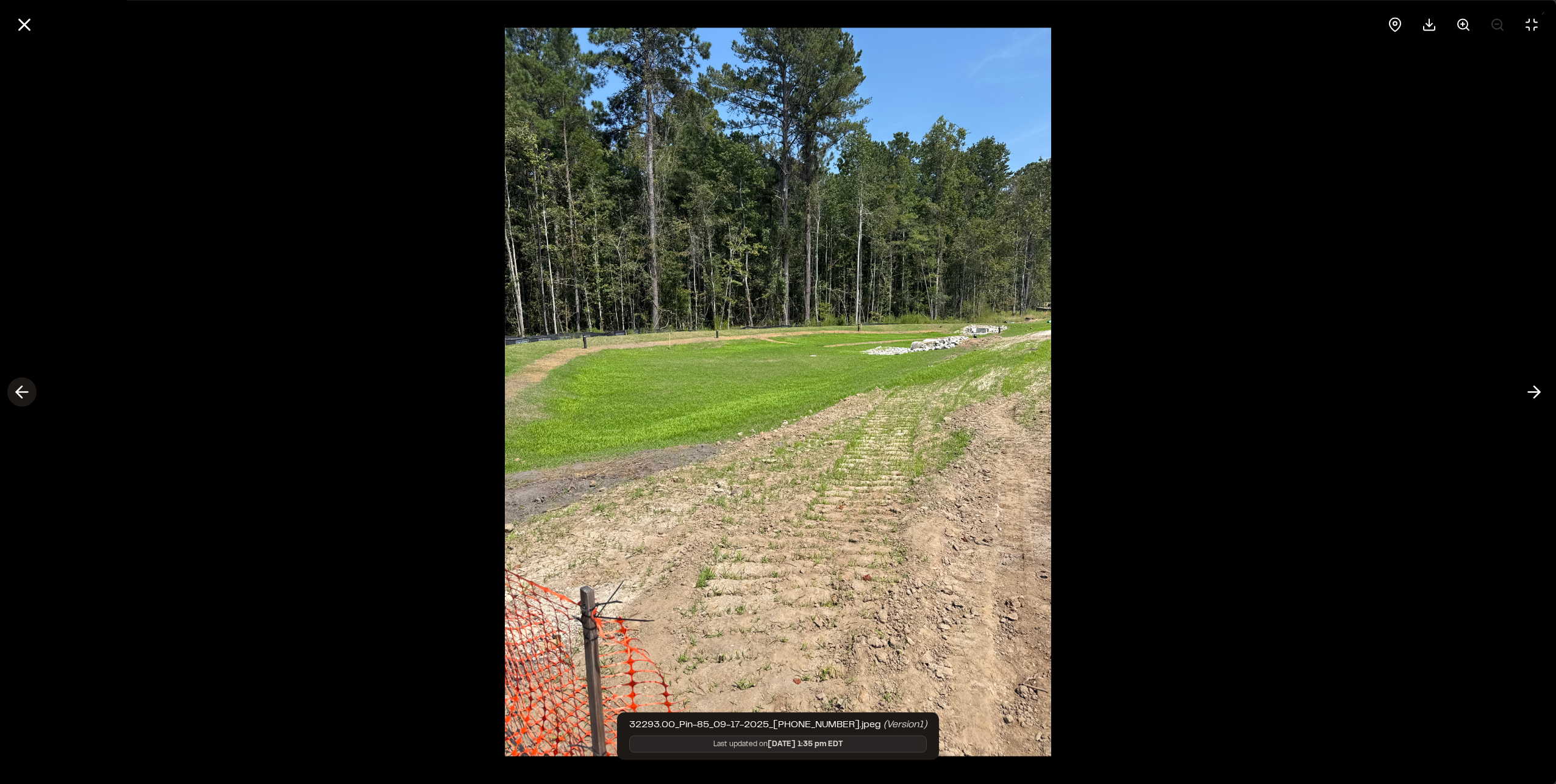
click at [23, 390] on icon at bounding box center [22, 392] width 20 height 21
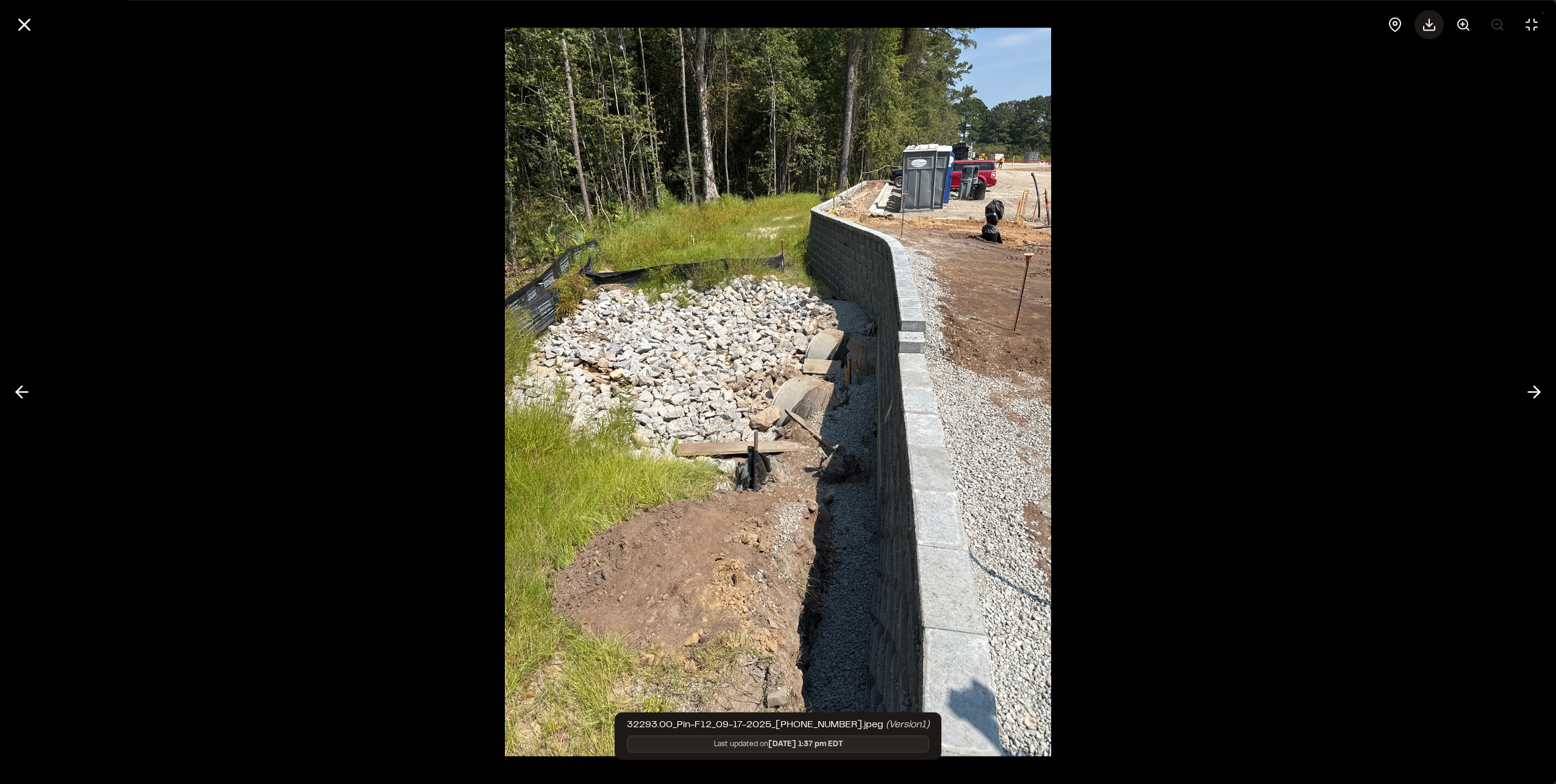
click at [1431, 25] on polyline at bounding box center [1429, 25] width 6 height 3
click at [31, 397] on icon at bounding box center [22, 392] width 20 height 21
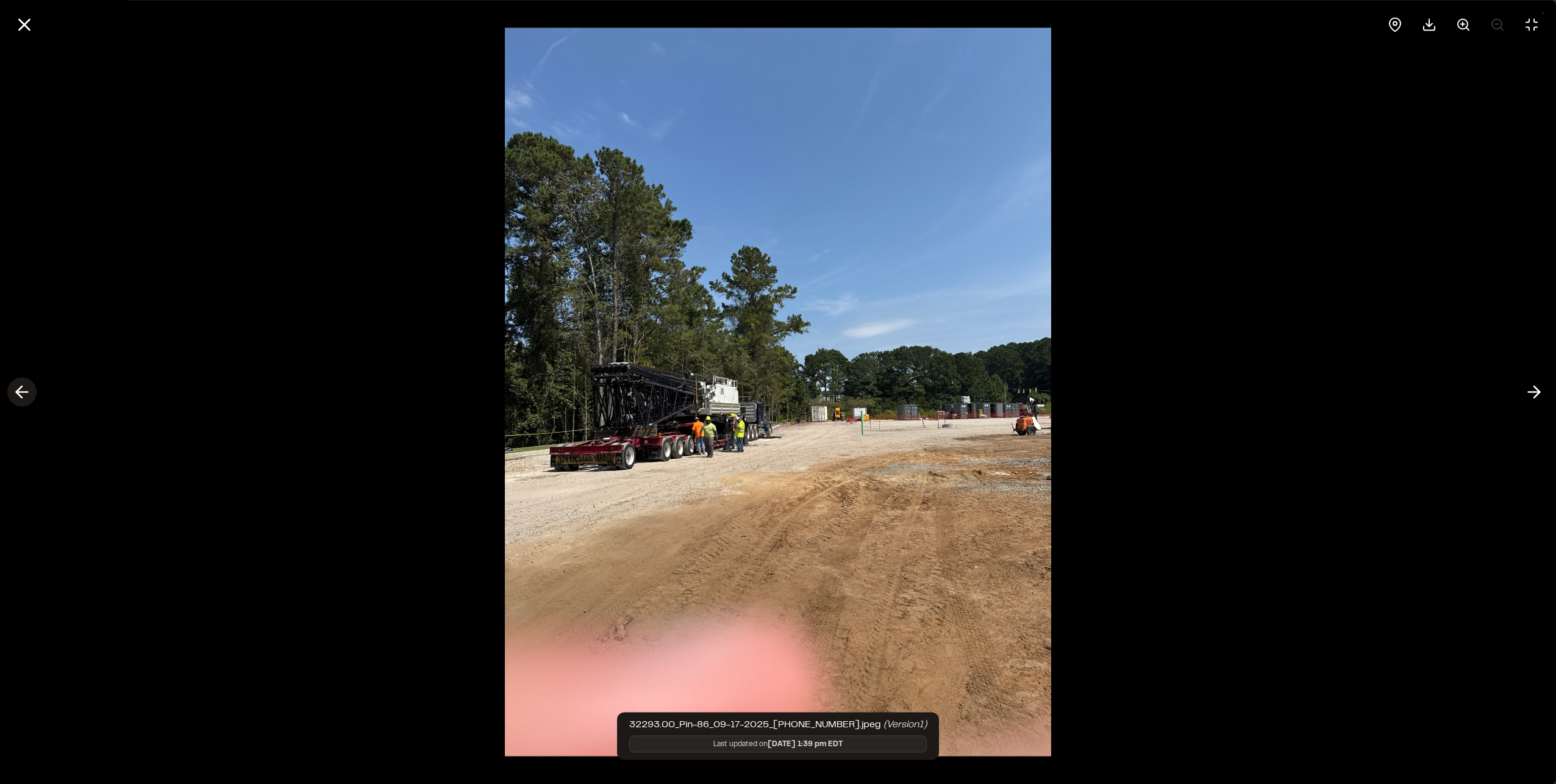
click at [31, 397] on icon at bounding box center [22, 392] width 20 height 21
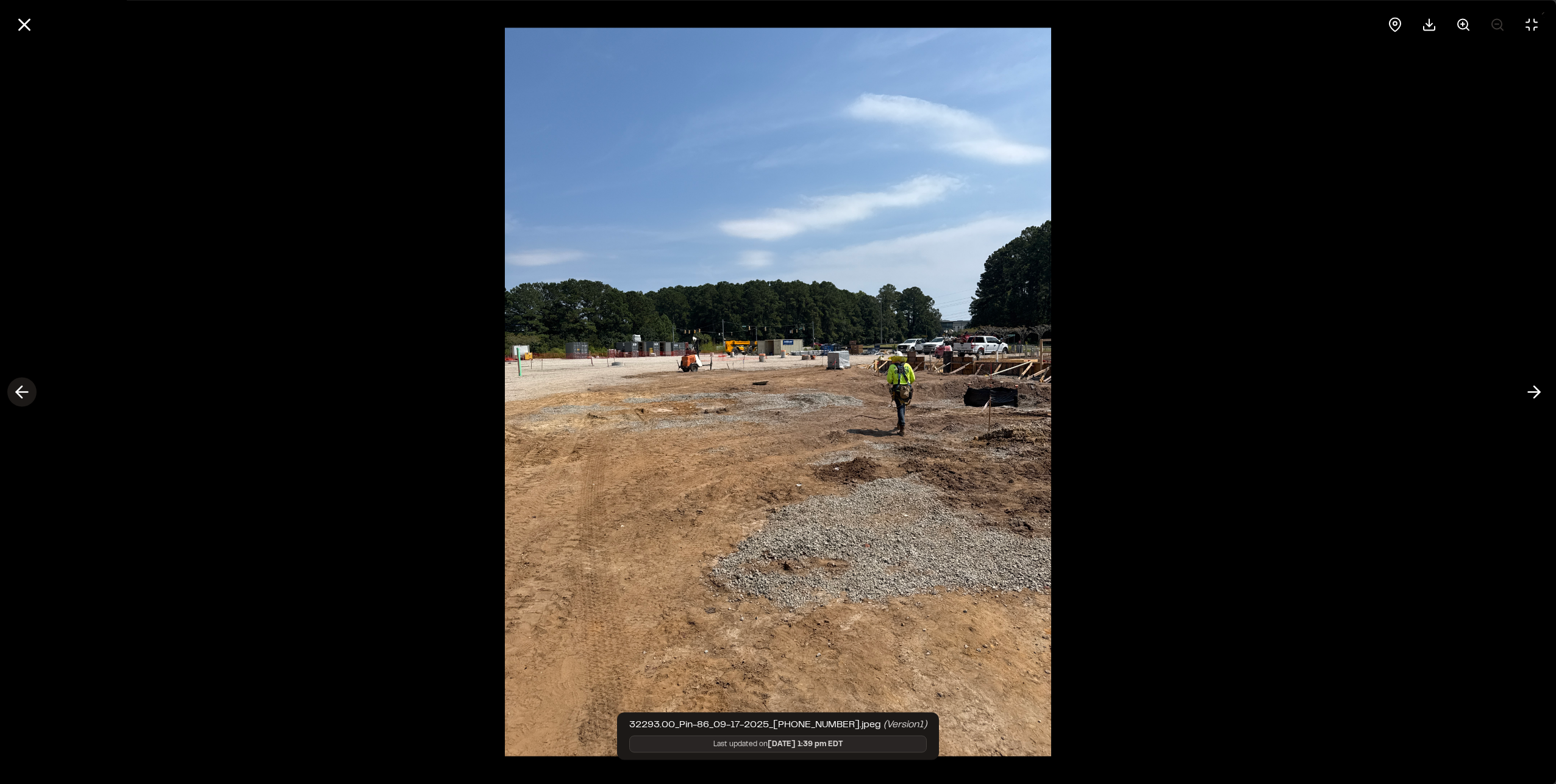
click at [31, 397] on icon at bounding box center [22, 392] width 20 height 21
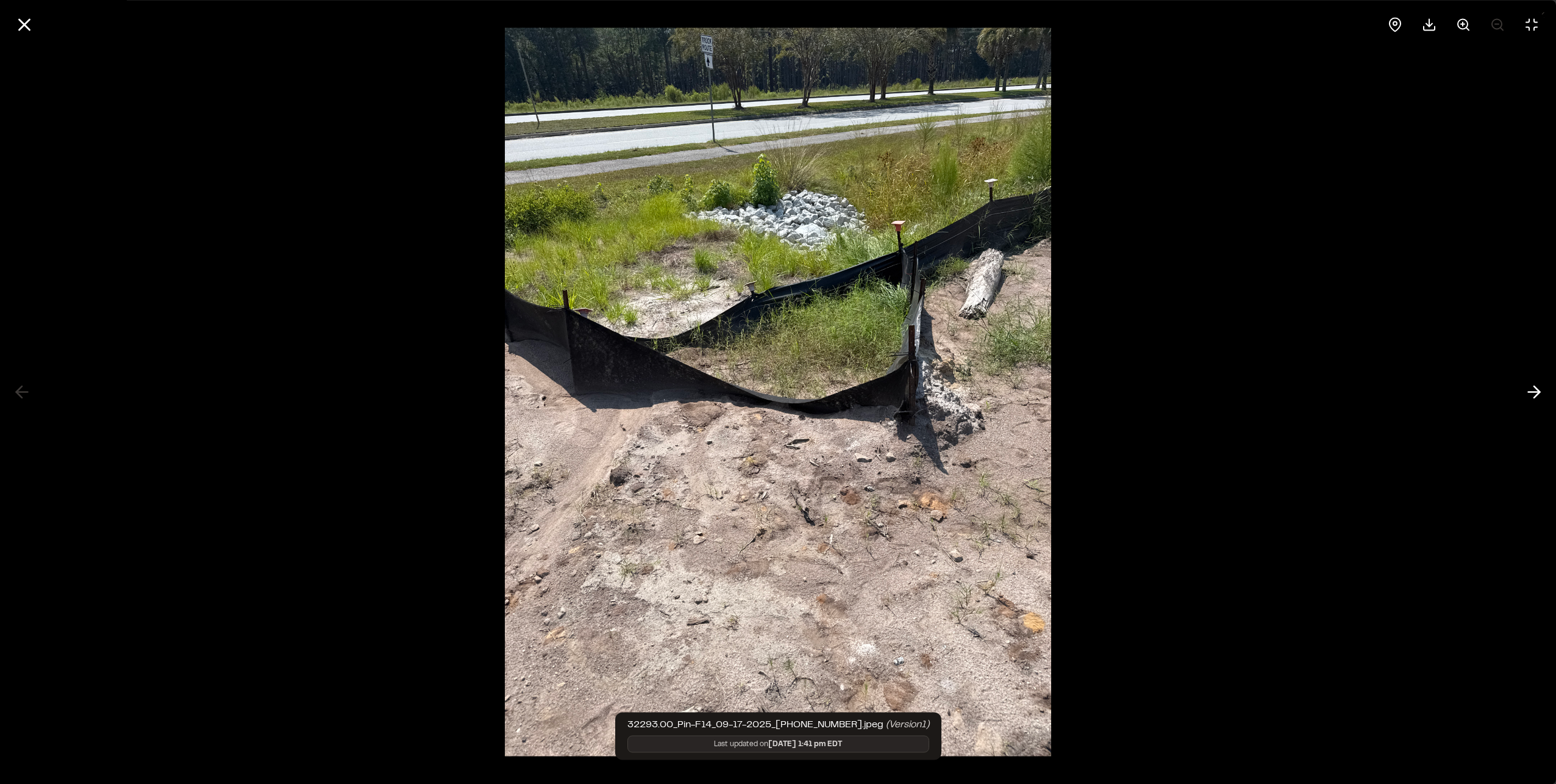
click at [31, 396] on div at bounding box center [778, 392] width 1556 height 784
click at [20, 24] on icon at bounding box center [25, 25] width 21 height 21
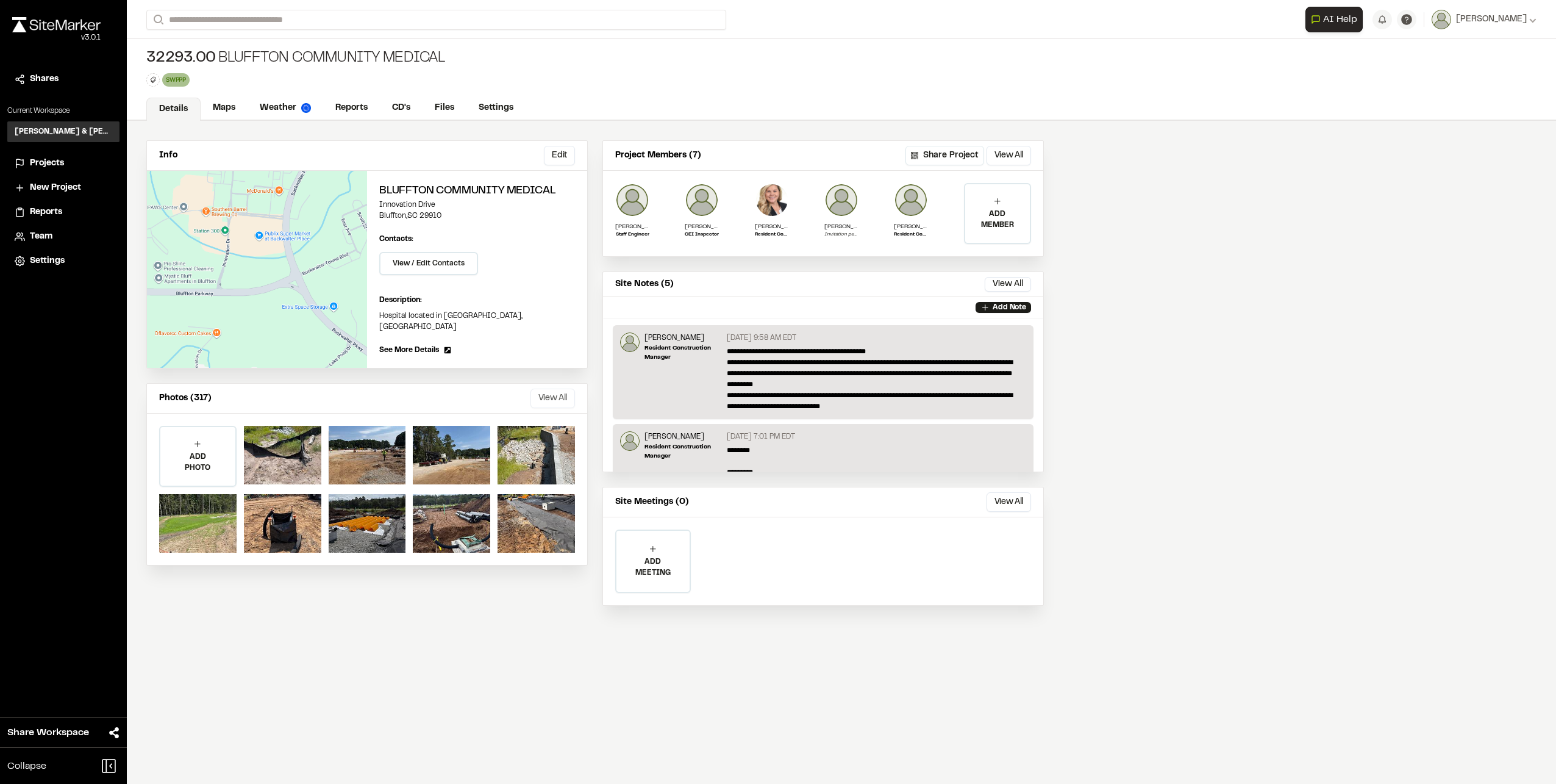
click at [567, 388] on button "View All" at bounding box center [553, 398] width 44 height 20
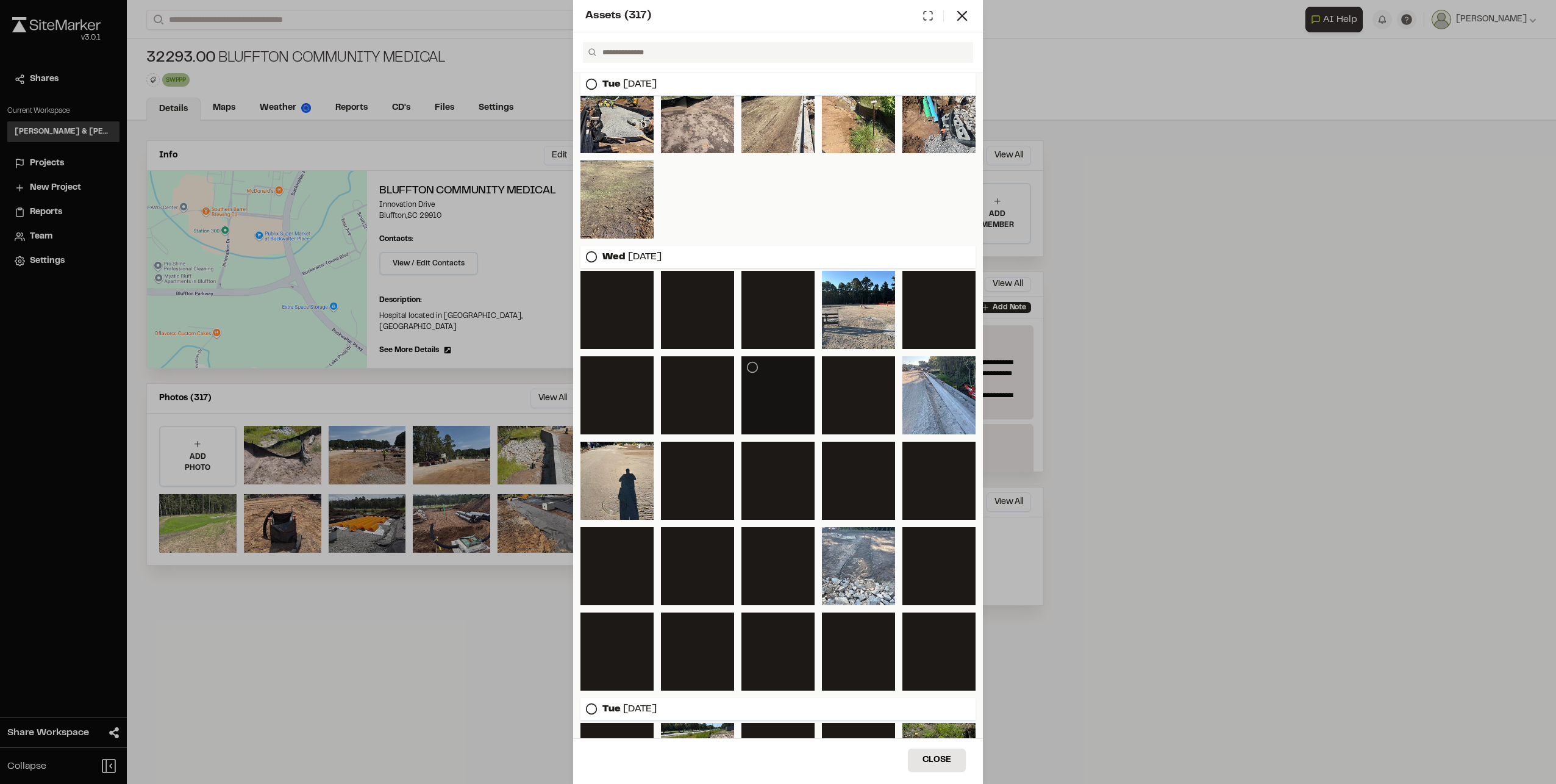
scroll to position [339, 0]
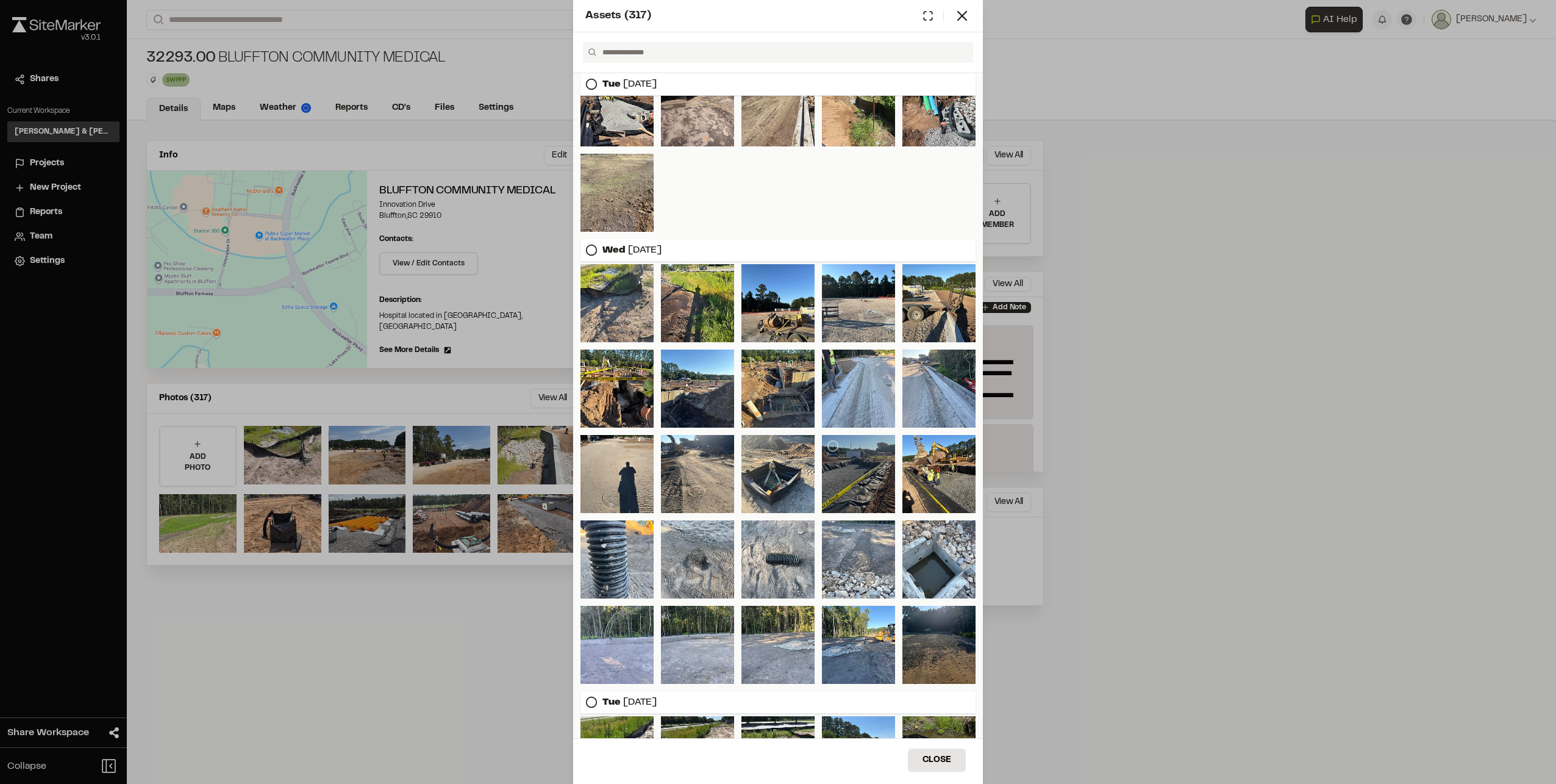
click at [833, 481] on div at bounding box center [858, 474] width 73 height 78
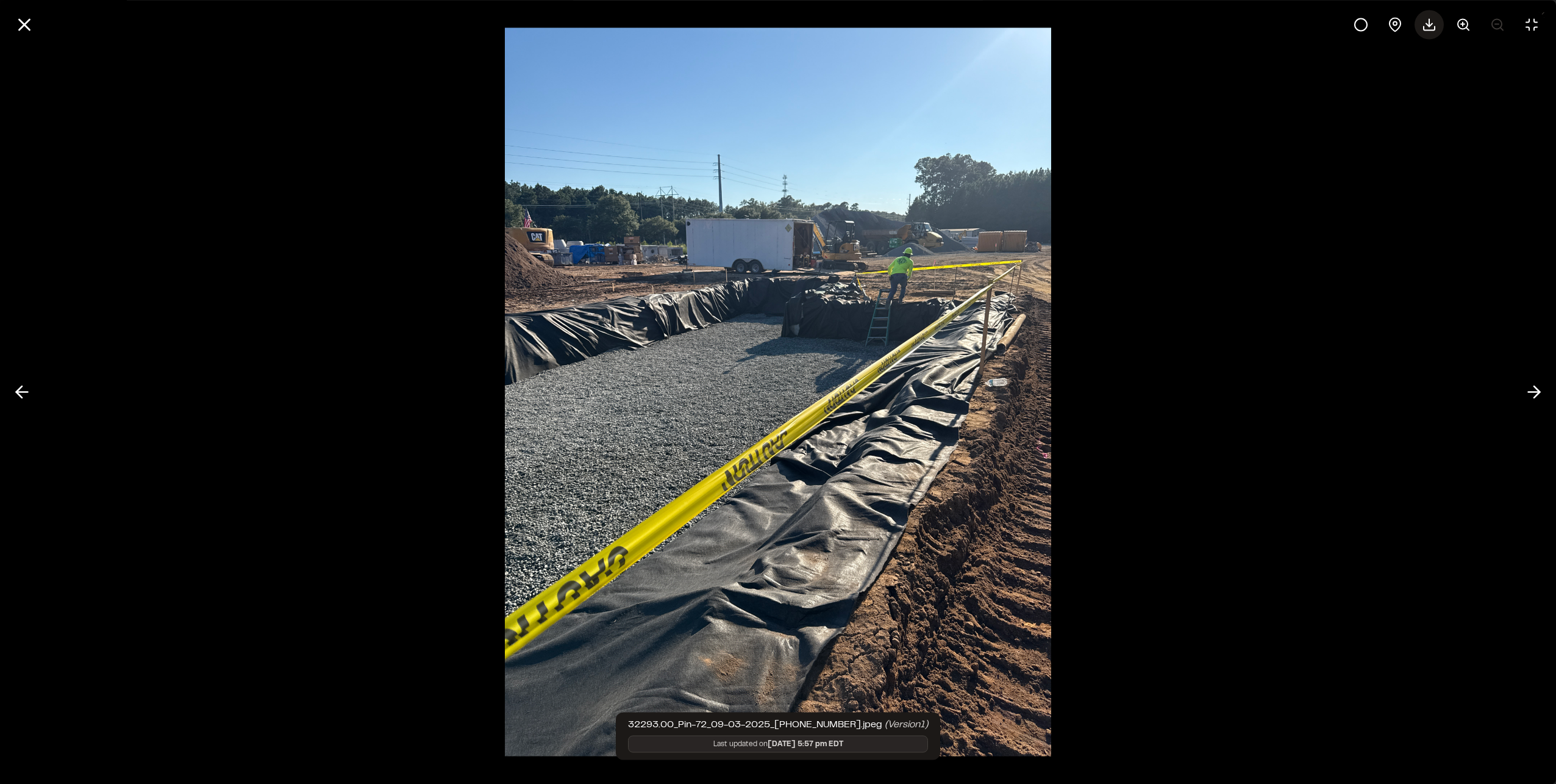
click at [1428, 24] on polyline at bounding box center [1429, 25] width 6 height 3
click at [1443, 436] on div at bounding box center [778, 392] width 1556 height 784
click at [29, 390] on icon at bounding box center [22, 392] width 20 height 21
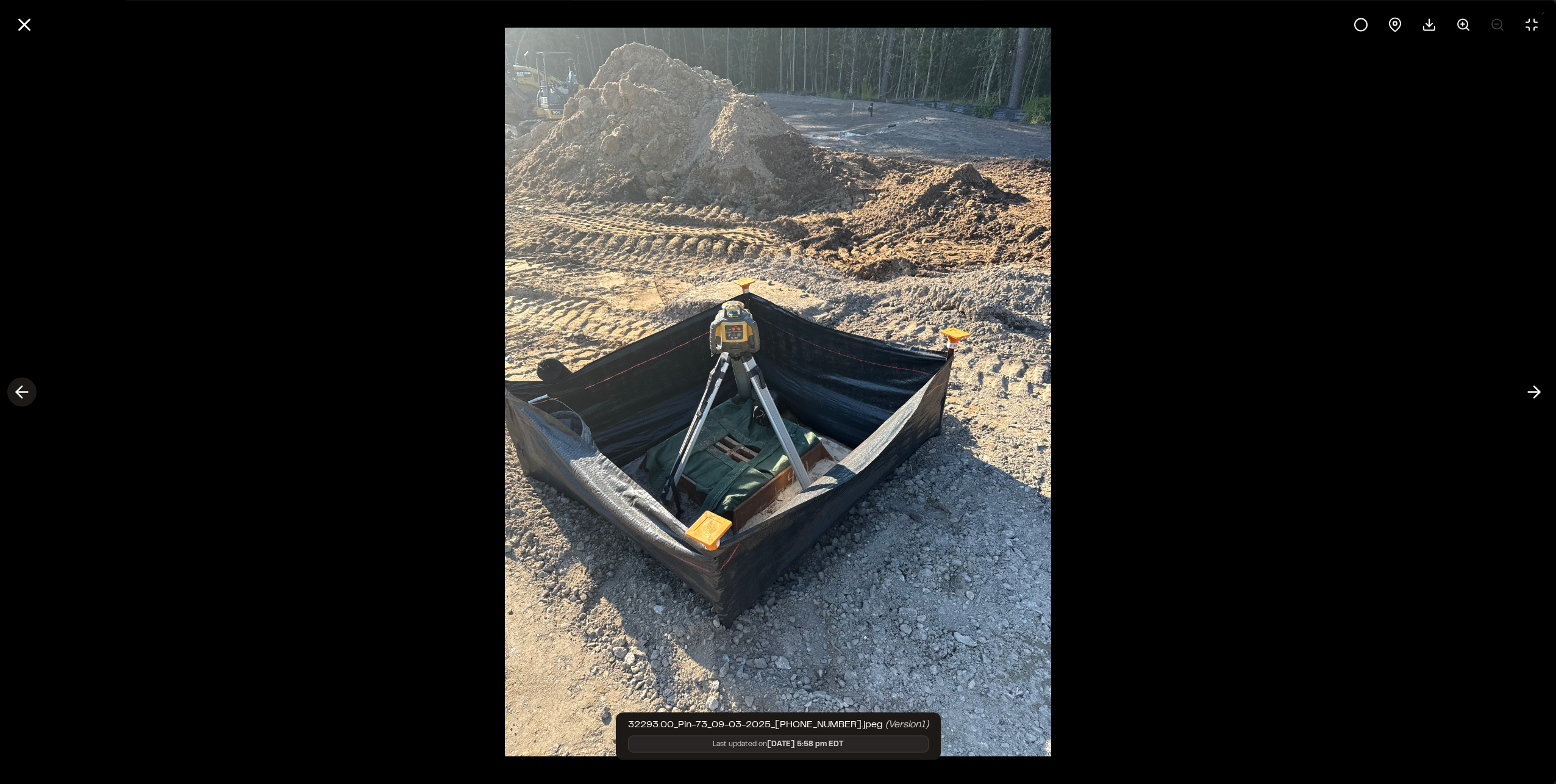
click at [29, 390] on icon at bounding box center [22, 392] width 20 height 21
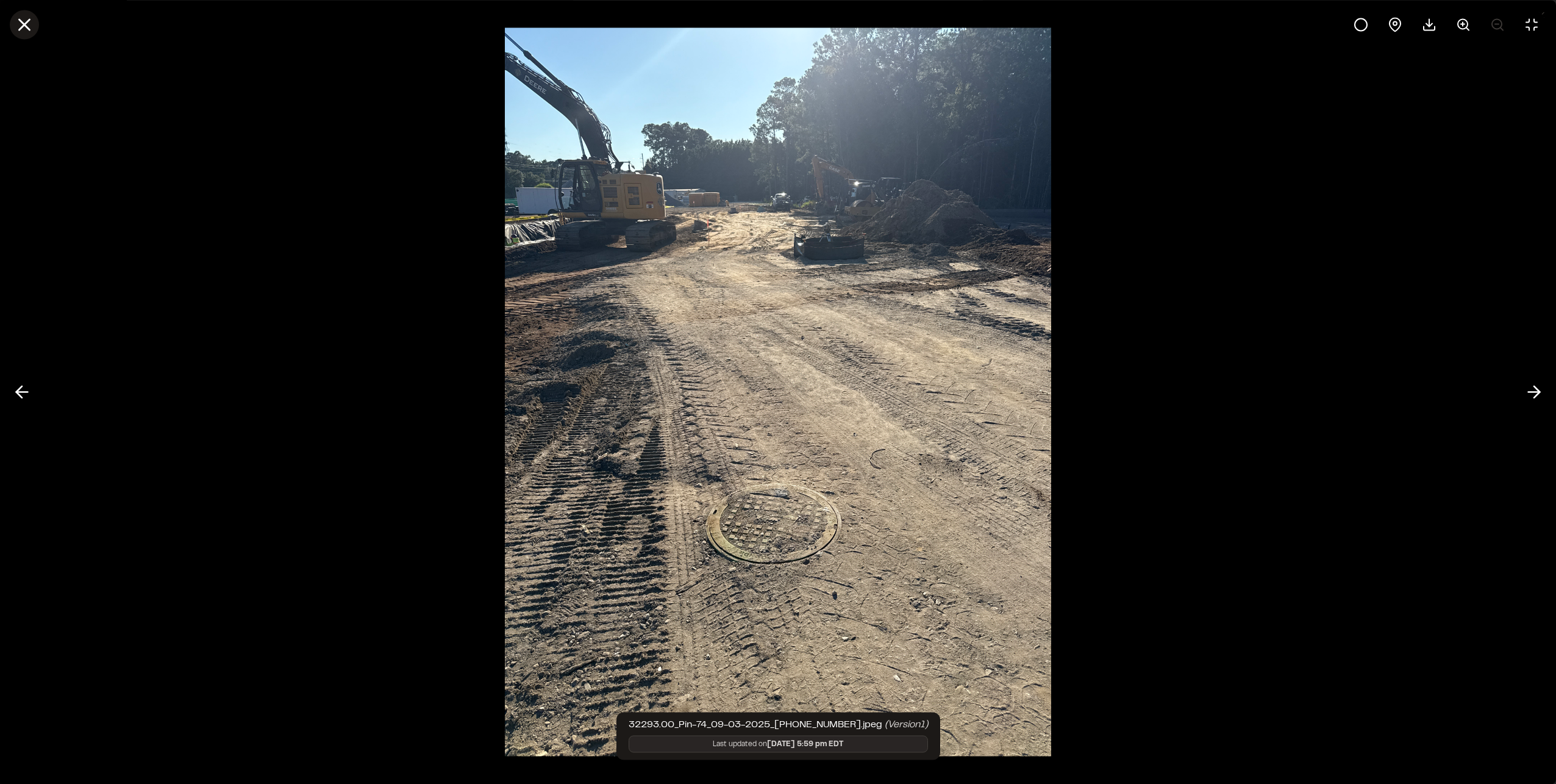
click at [21, 19] on icon at bounding box center [25, 25] width 21 height 21
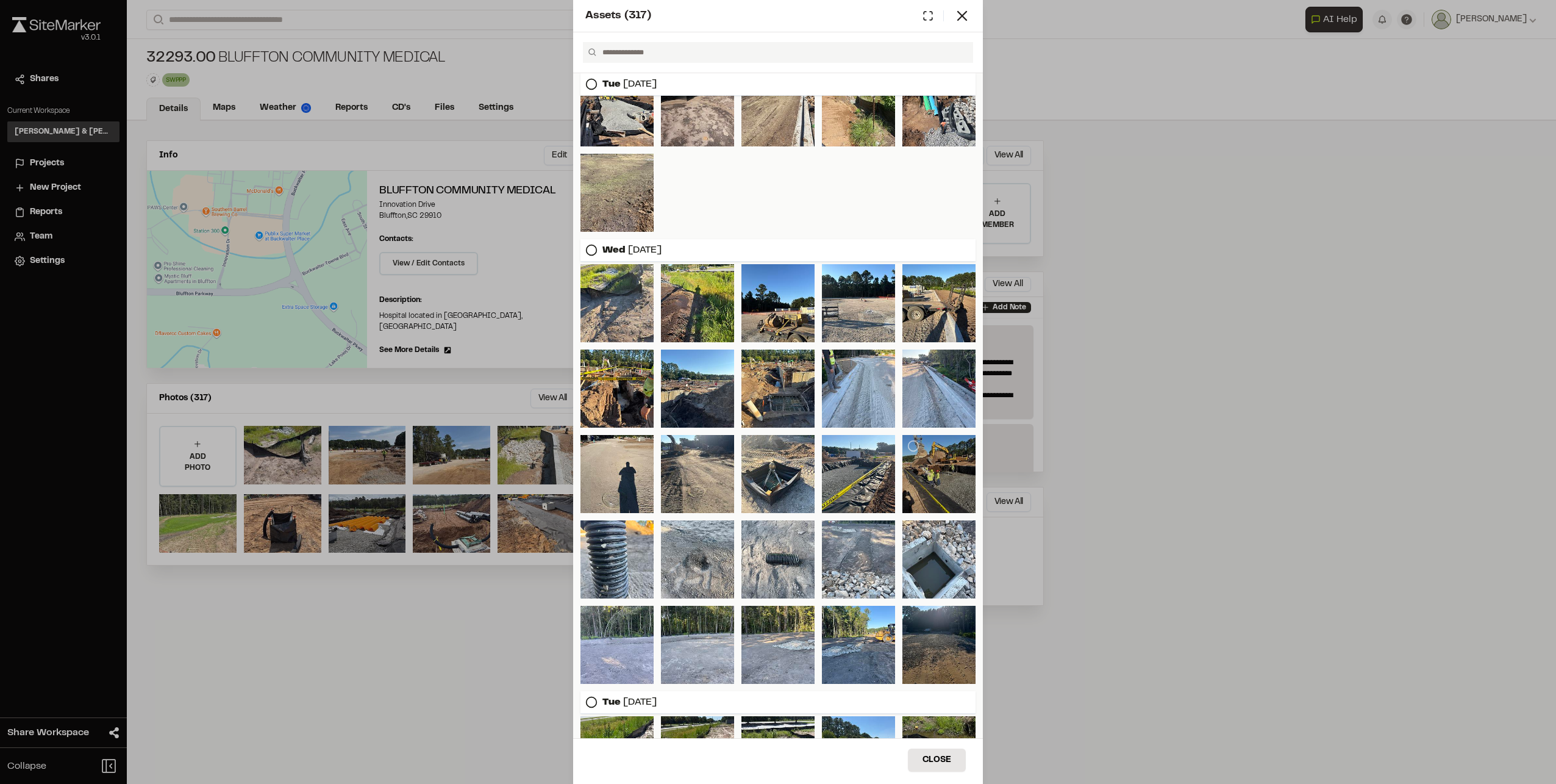
click at [936, 478] on div at bounding box center [939, 474] width 73 height 78
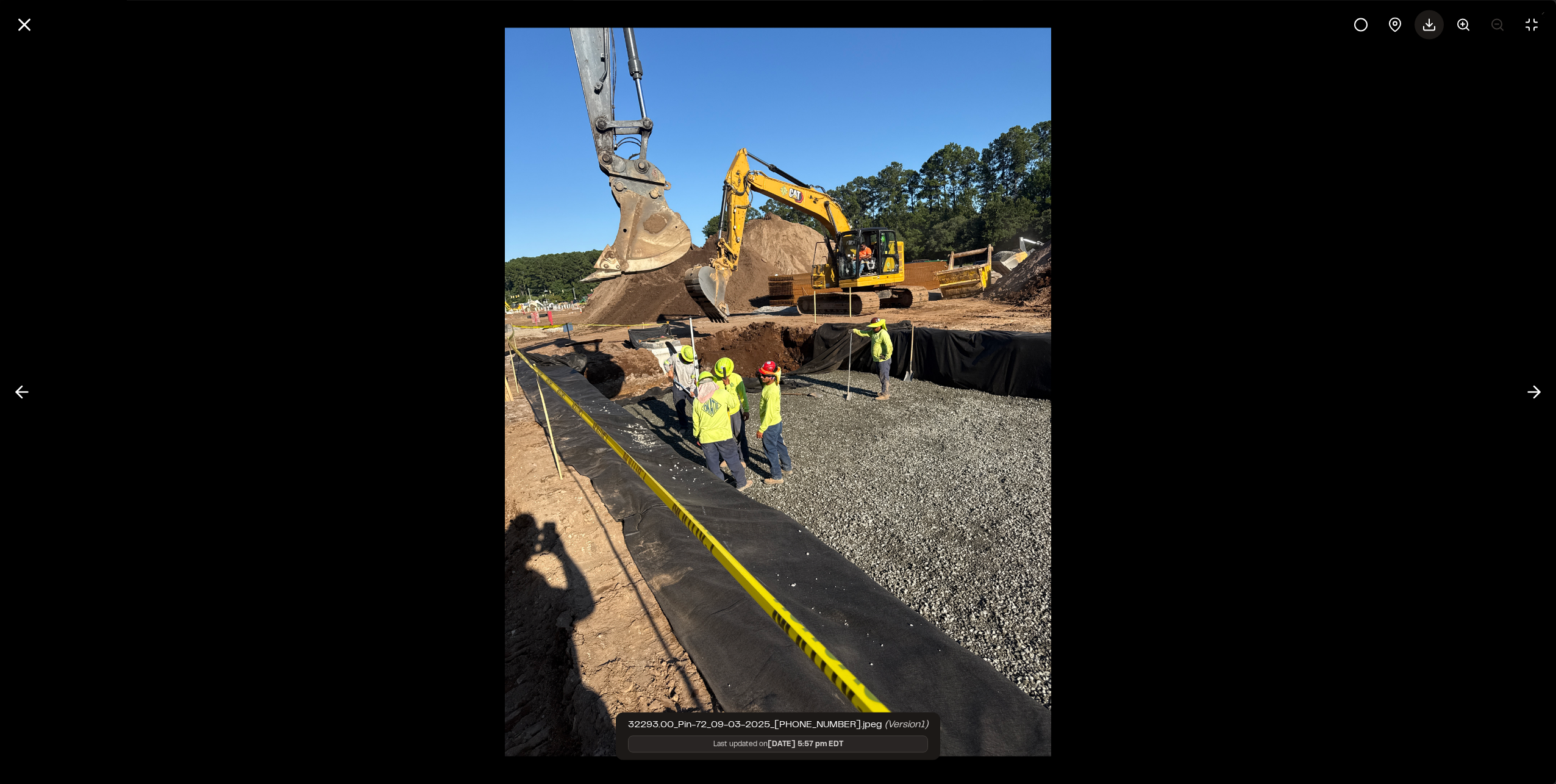
click at [1437, 30] on div at bounding box center [1429, 24] width 29 height 29
click at [23, 22] on line at bounding box center [25, 25] width 11 height 11
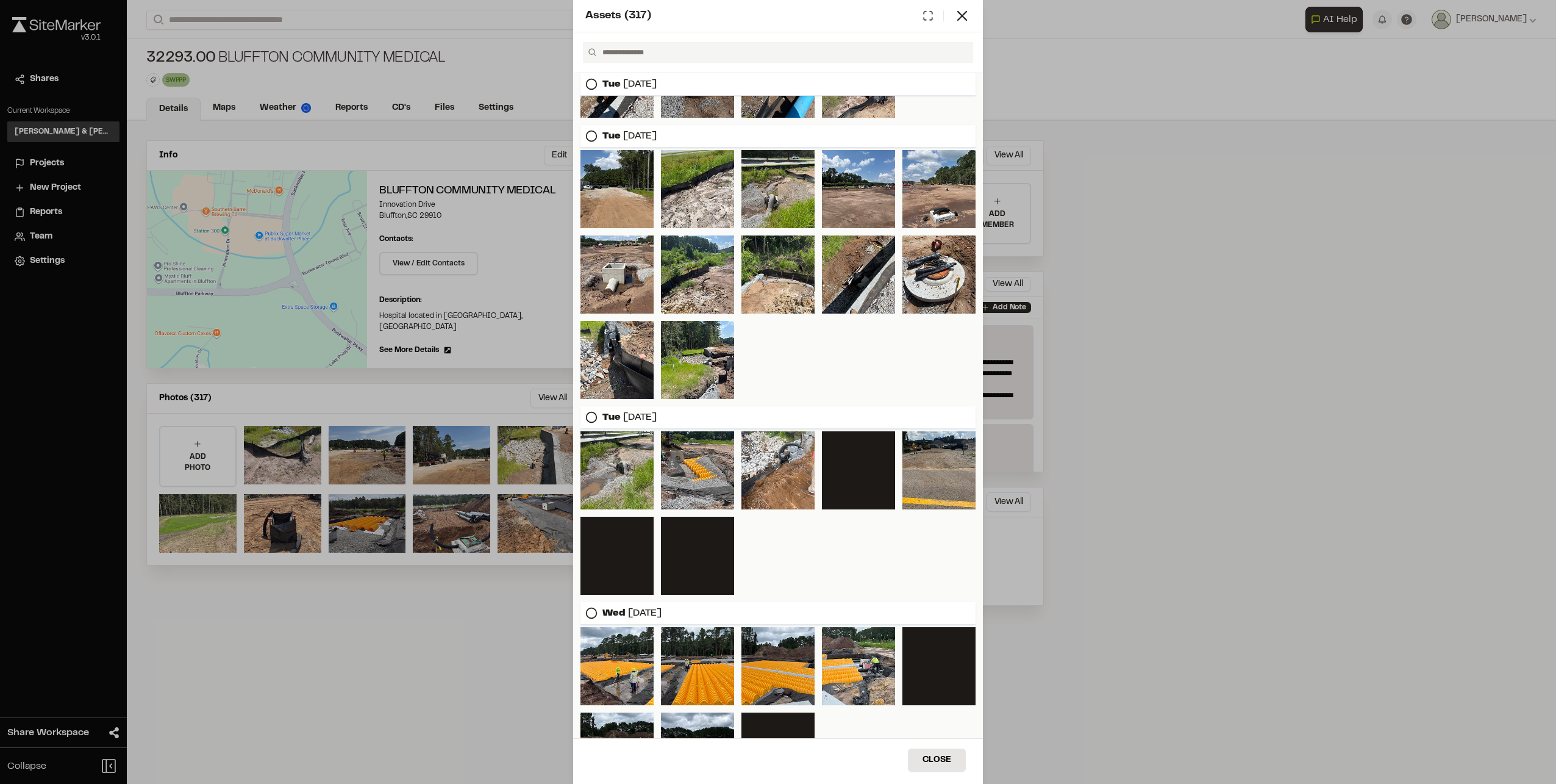
scroll to position [1108, 0]
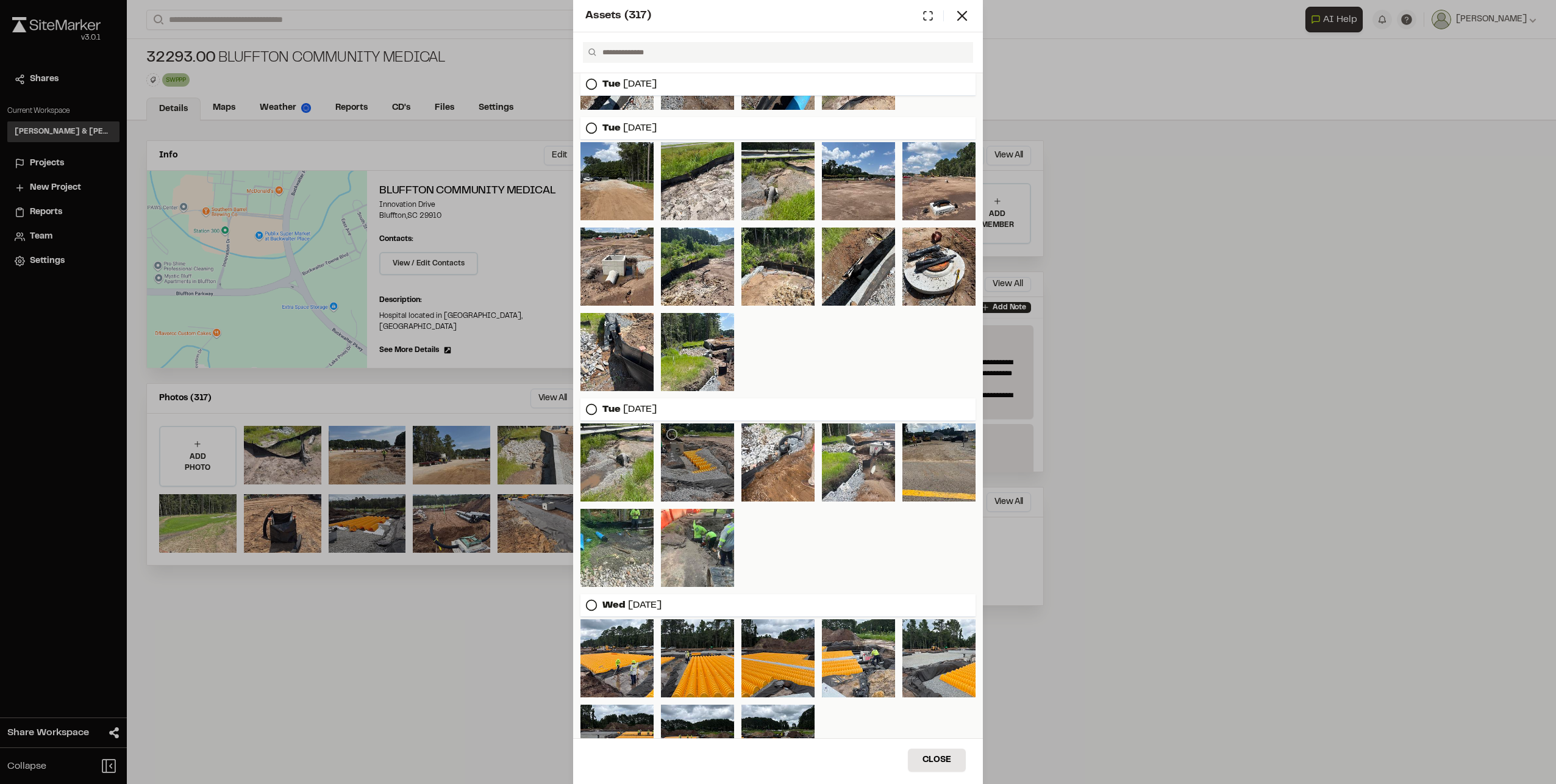
click at [683, 460] on div at bounding box center [697, 463] width 73 height 78
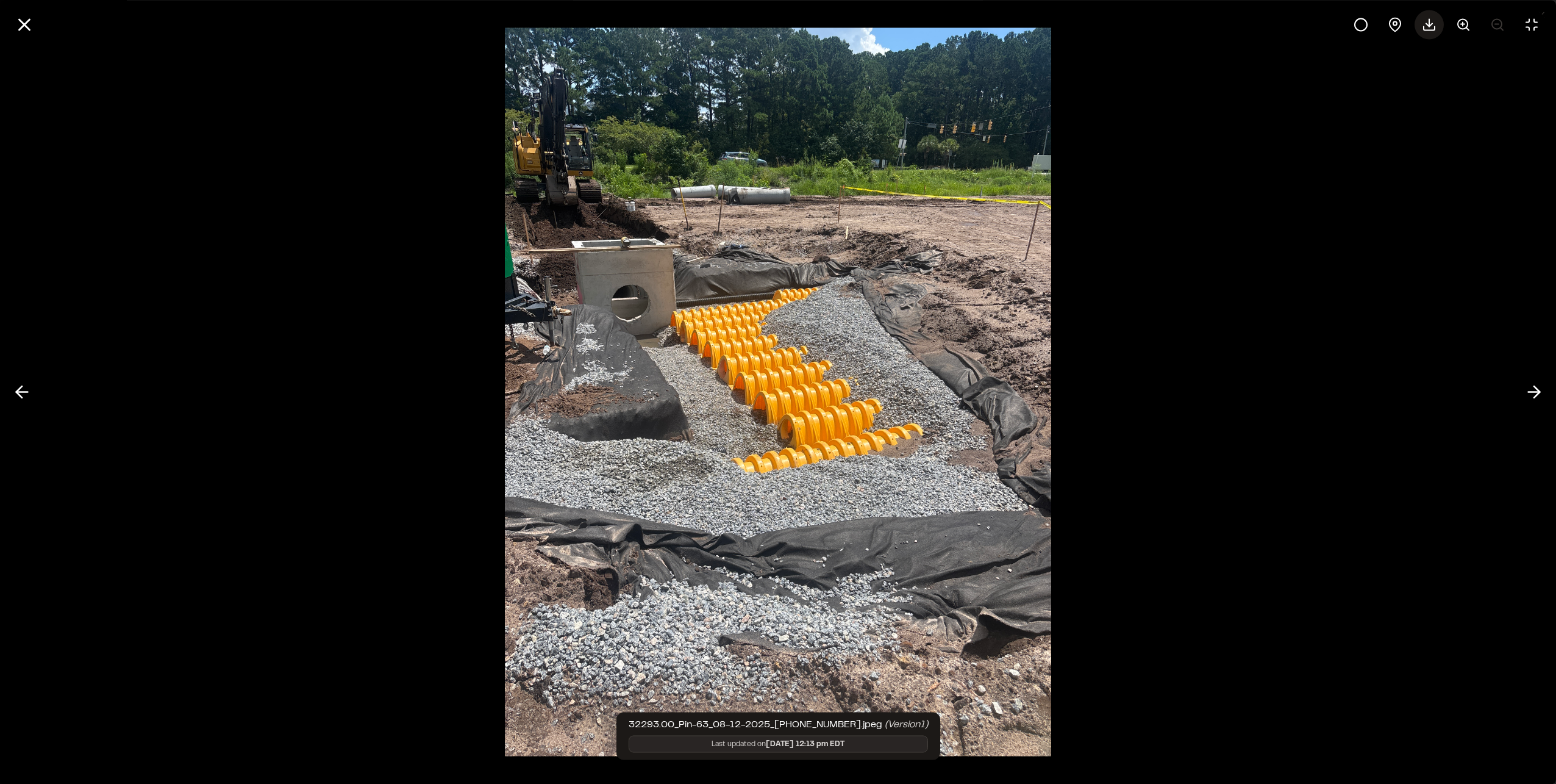
click at [1434, 28] on icon at bounding box center [1429, 24] width 14 height 14
drag, startPoint x: 22, startPoint y: 23, endPoint x: 44, endPoint y: 50, distance: 34.8
click at [22, 23] on line at bounding box center [25, 25] width 11 height 11
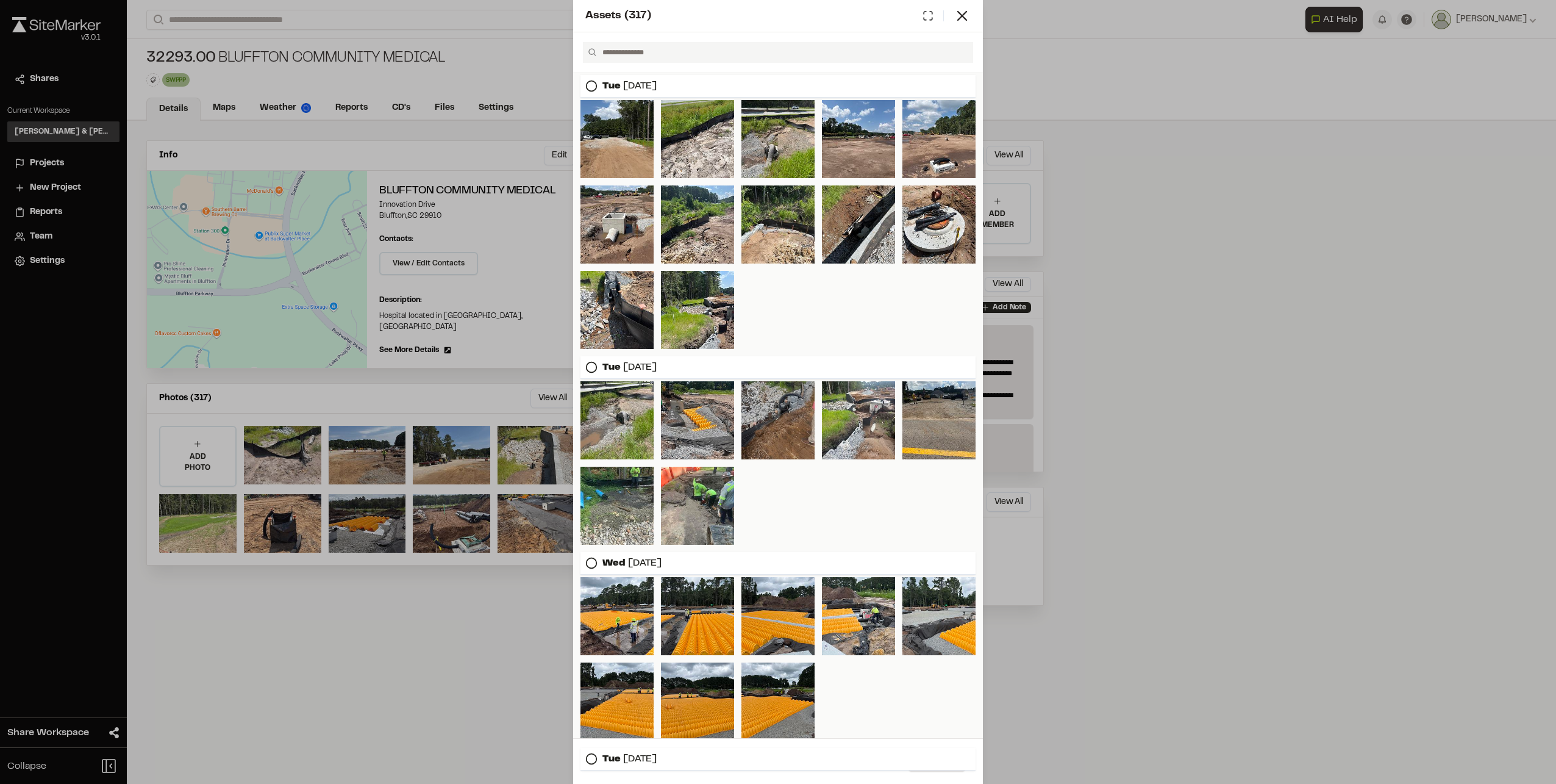
scroll to position [1230, 0]
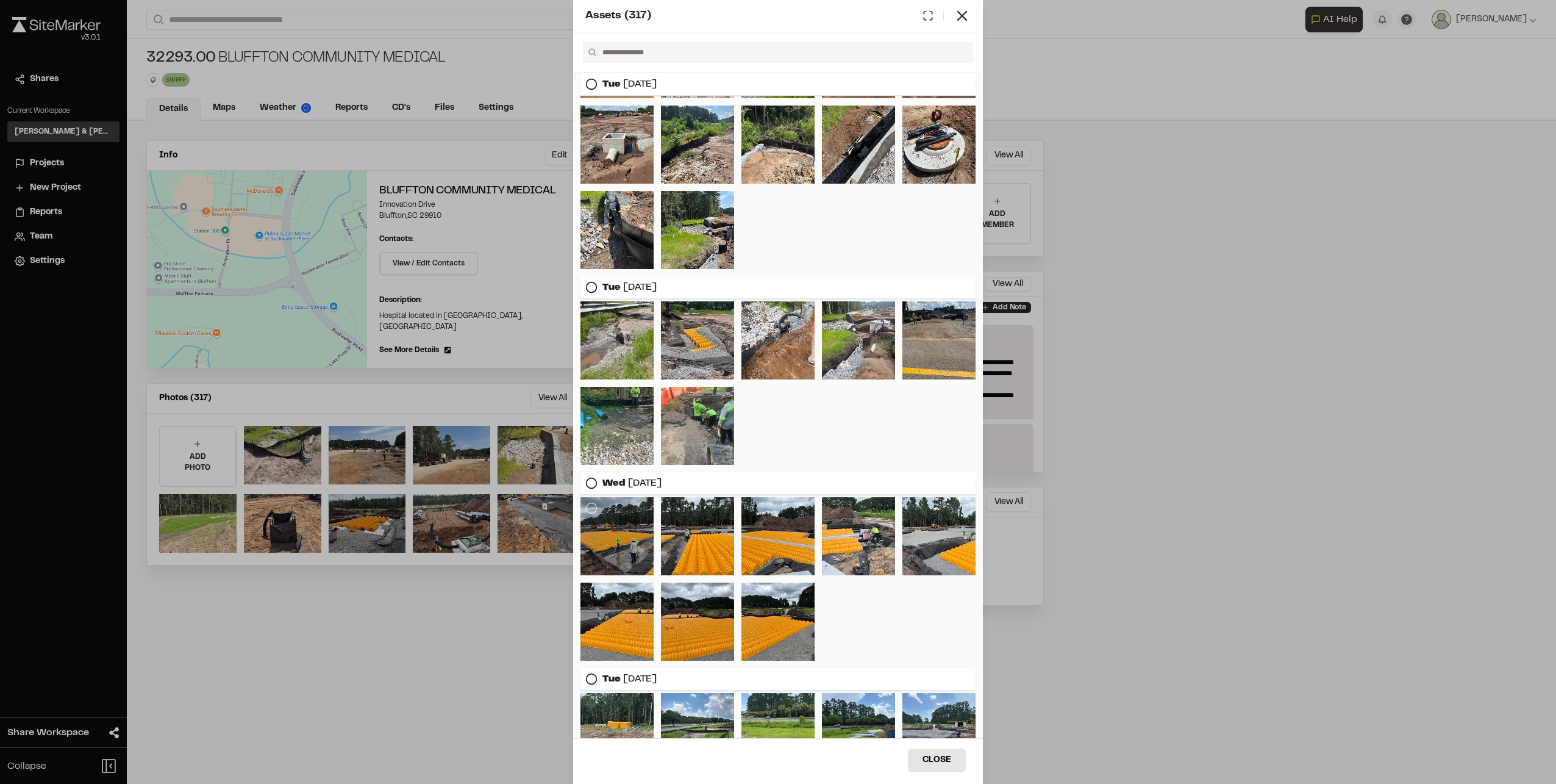
click at [632, 537] on div at bounding box center [617, 536] width 73 height 78
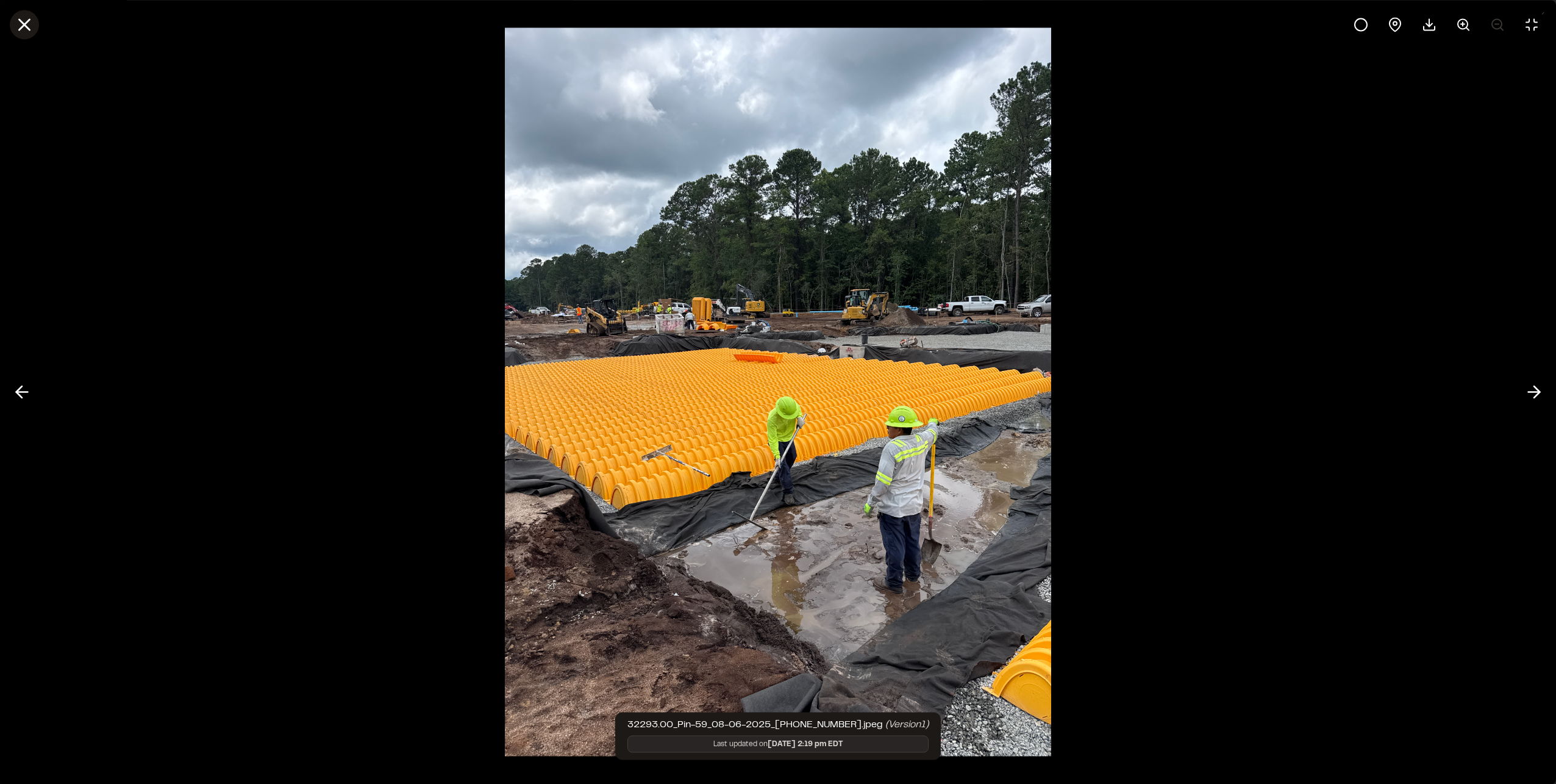
click at [33, 22] on icon at bounding box center [25, 25] width 21 height 21
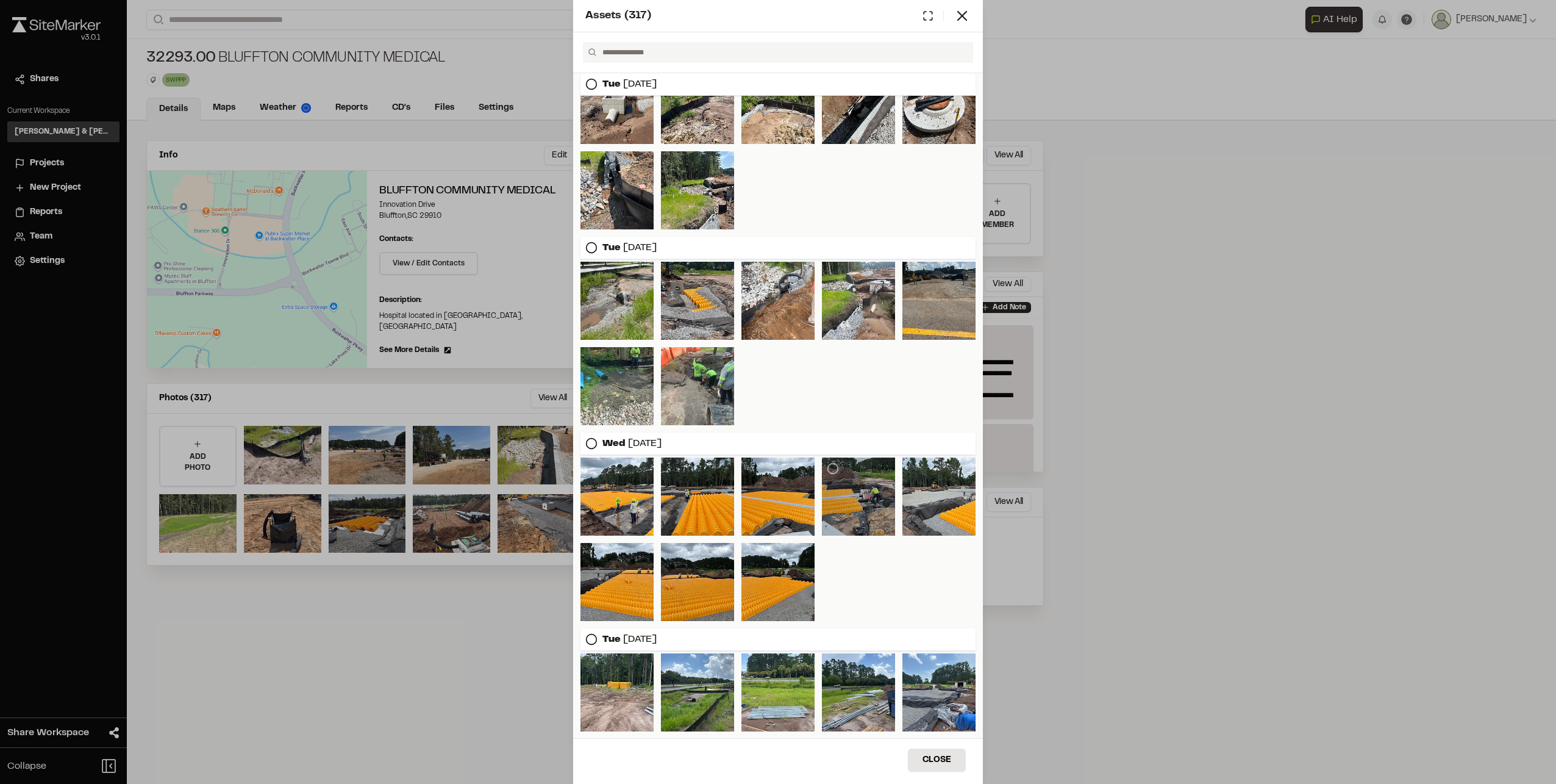
scroll to position [1291, 0]
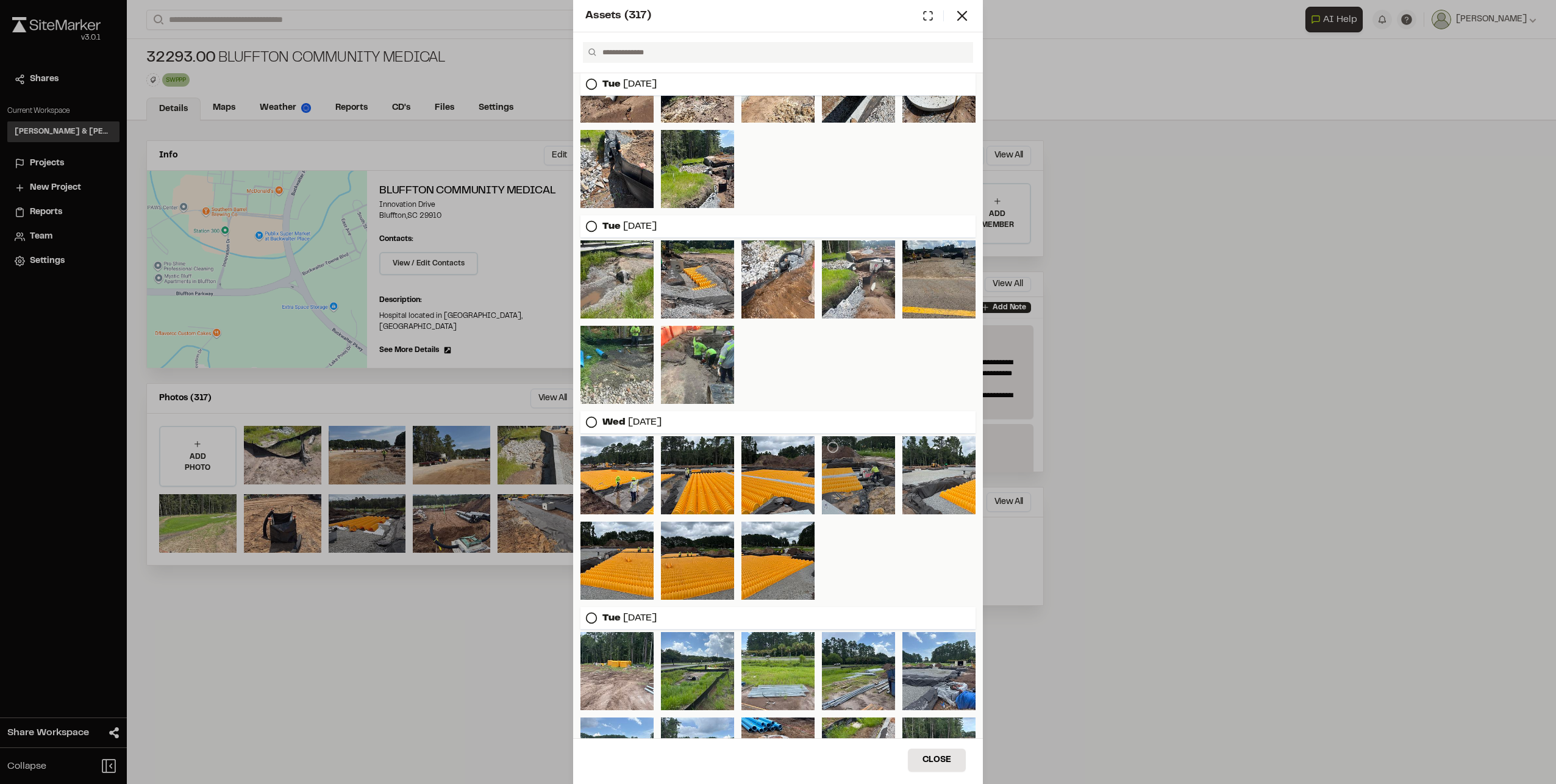
click at [868, 490] on div at bounding box center [858, 475] width 73 height 78
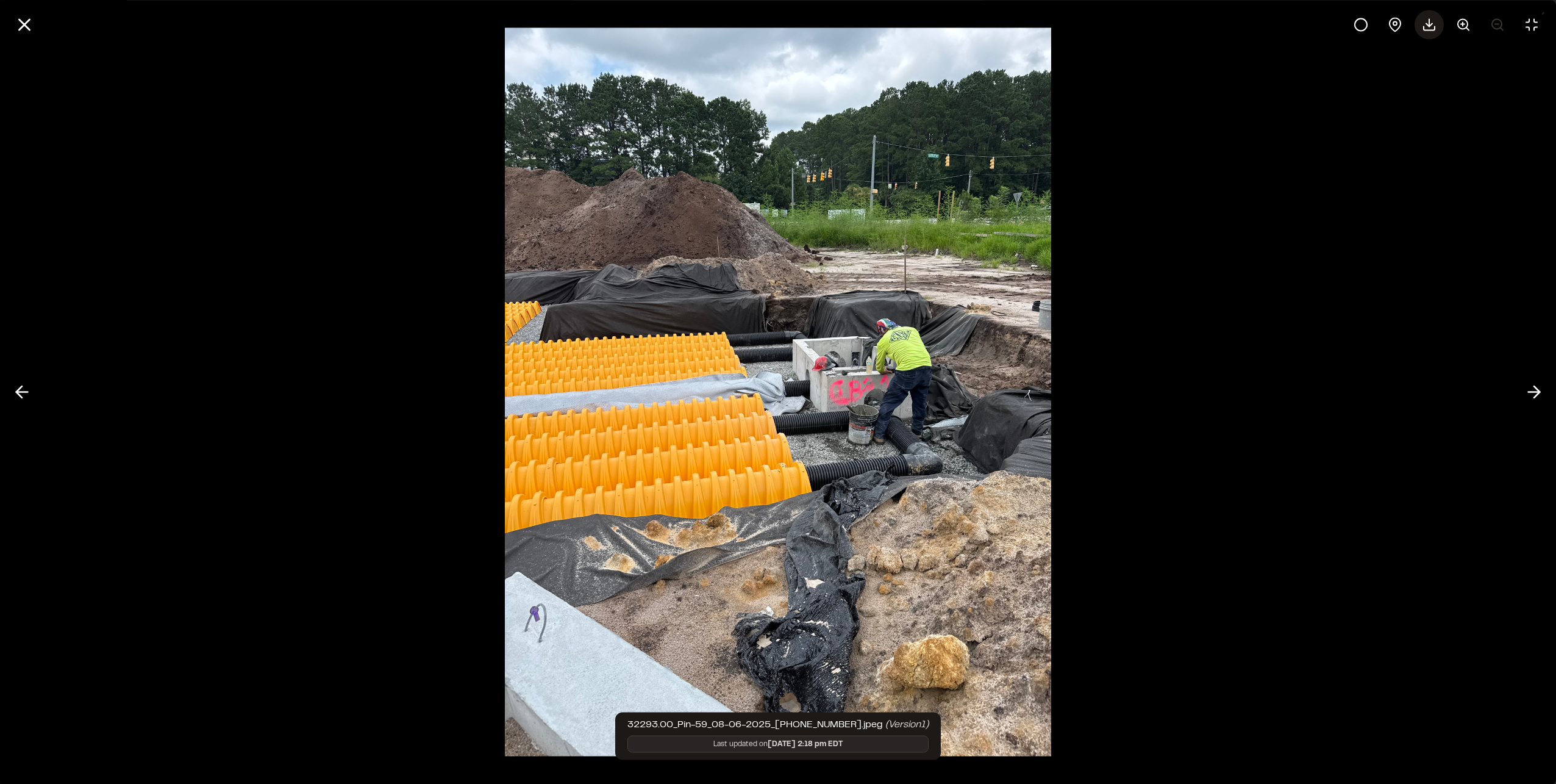
click at [1430, 29] on icon at bounding box center [1429, 24] width 14 height 14
click at [17, 21] on icon at bounding box center [25, 25] width 21 height 21
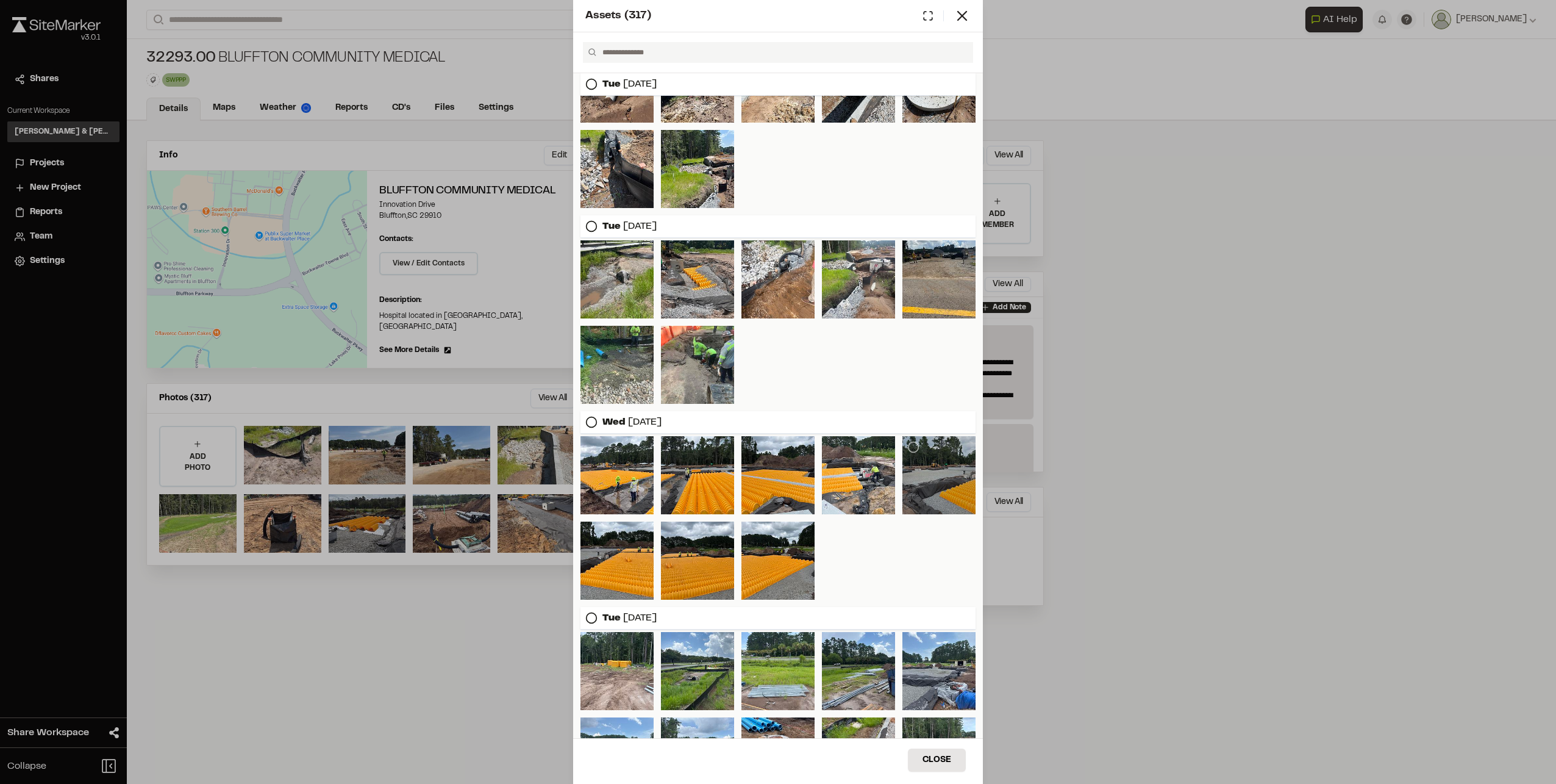
click at [956, 478] on div at bounding box center [939, 475] width 73 height 78
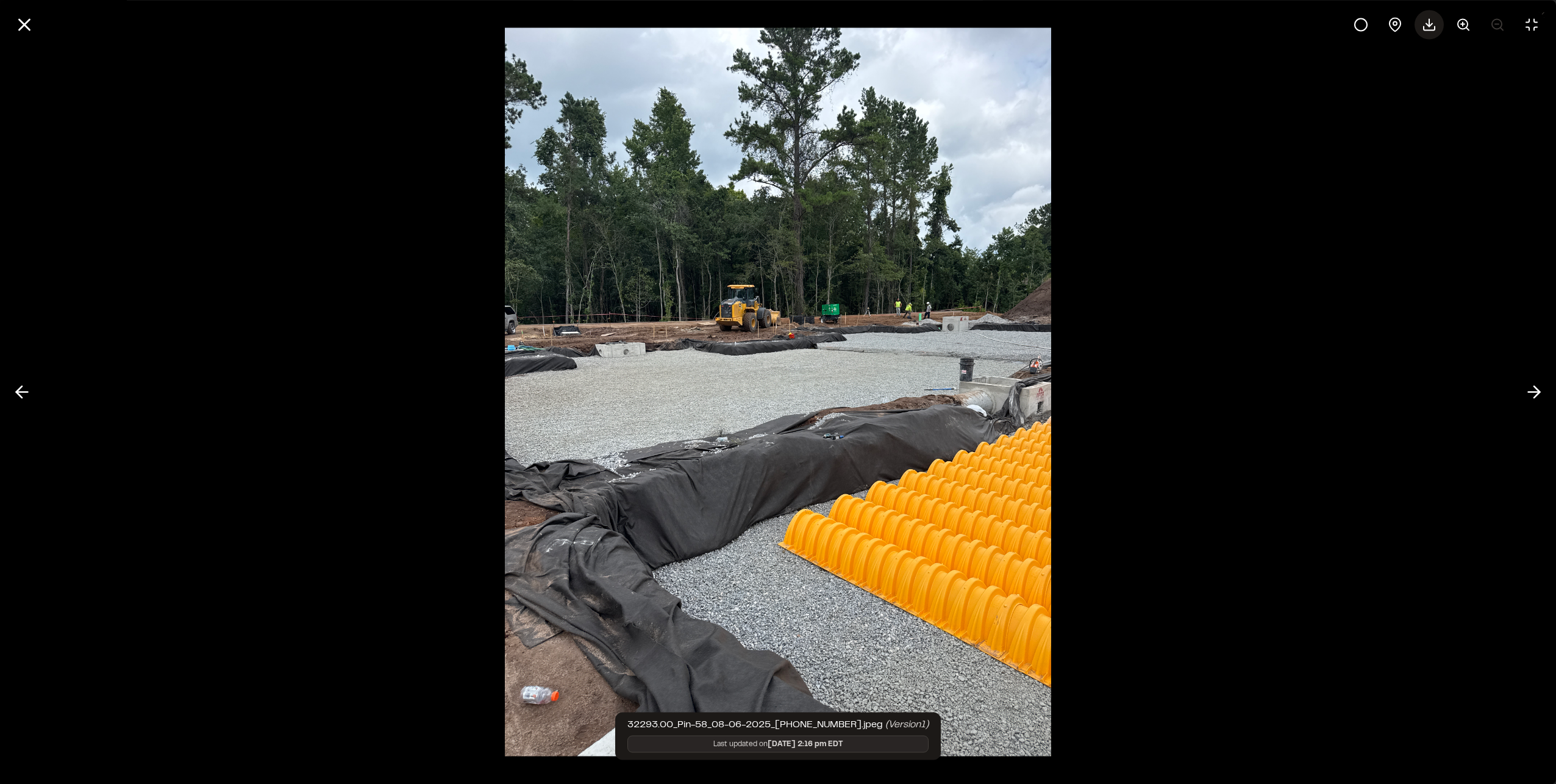
click at [1425, 27] on icon at bounding box center [1429, 28] width 11 height 4
drag, startPoint x: 18, startPoint y: 17, endPoint x: 161, endPoint y: 101, distance: 165.8
click at [18, 17] on icon at bounding box center [25, 25] width 21 height 21
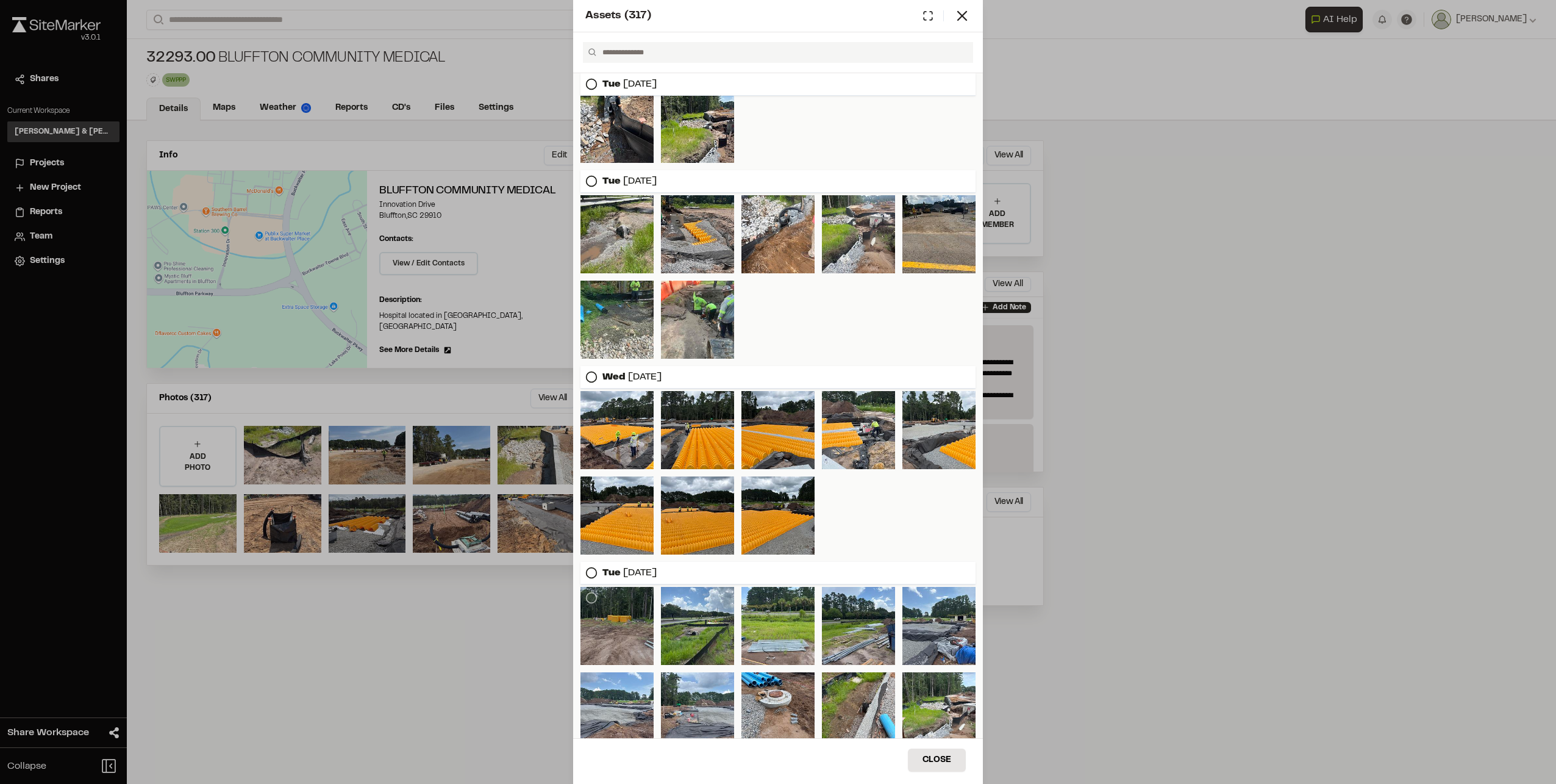
scroll to position [1413, 0]
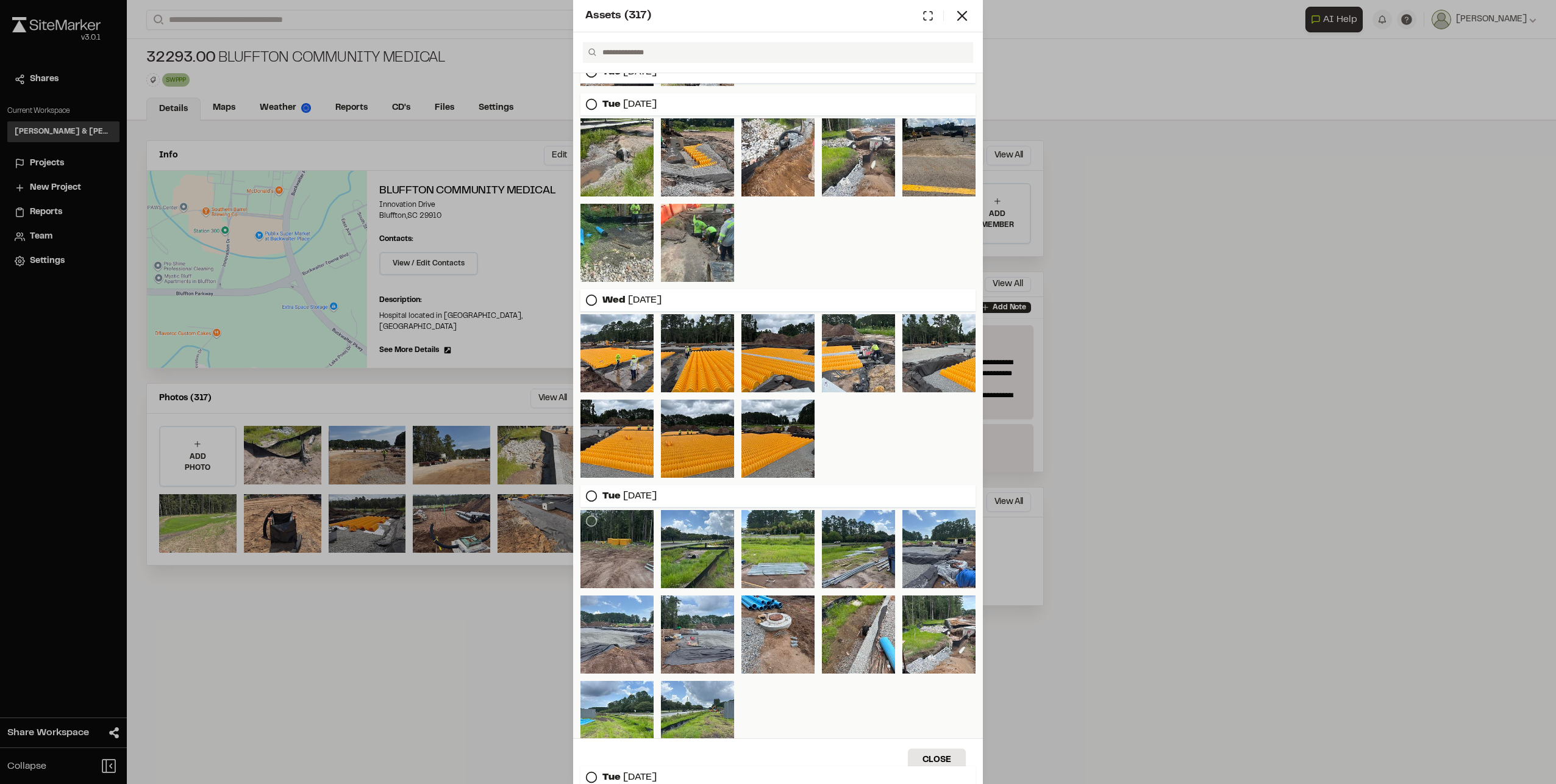
click at [608, 538] on div at bounding box center [617, 549] width 73 height 78
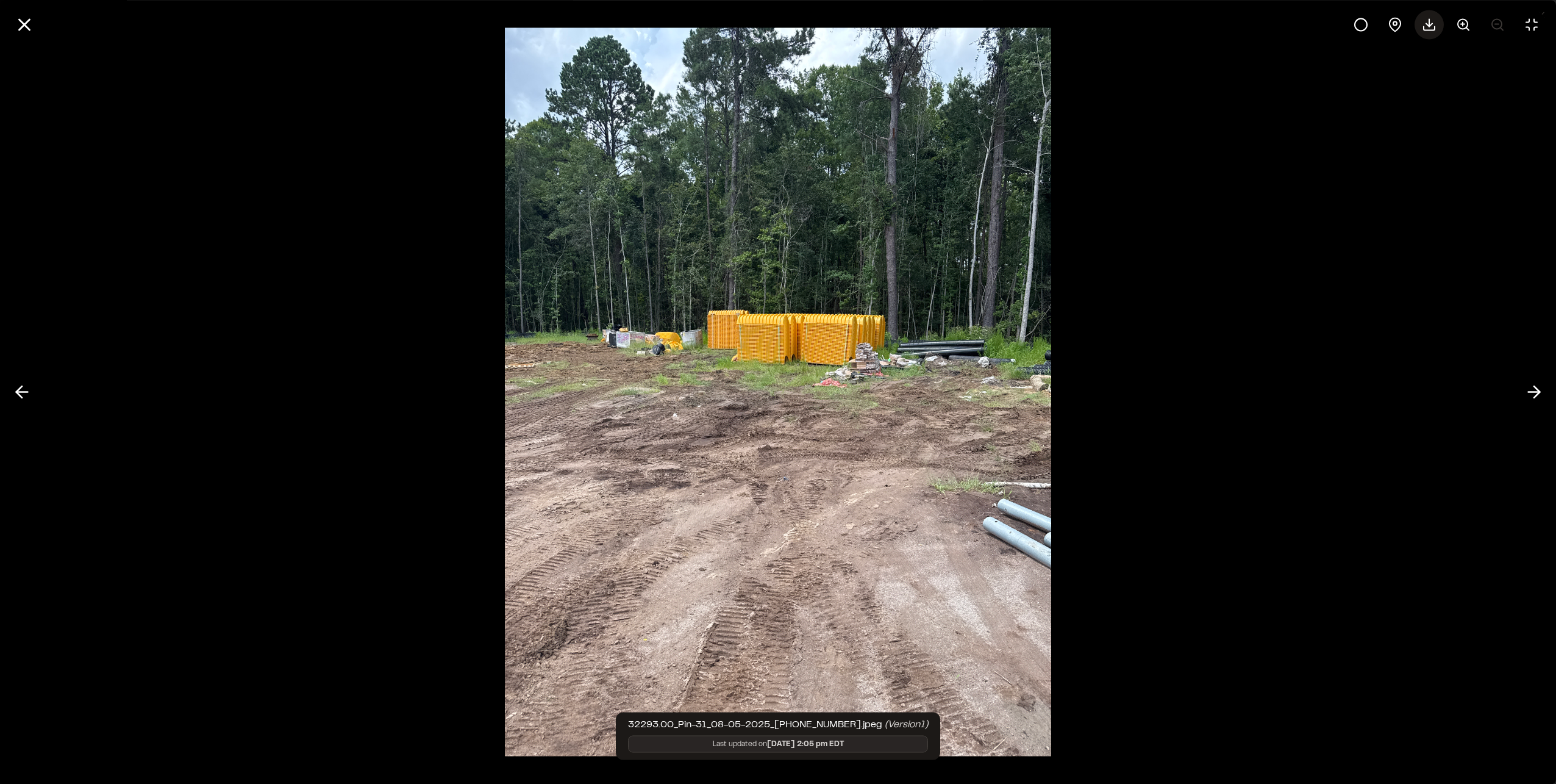
click at [1436, 23] on icon at bounding box center [1429, 24] width 14 height 14
click at [20, 20] on line at bounding box center [25, 25] width 11 height 11
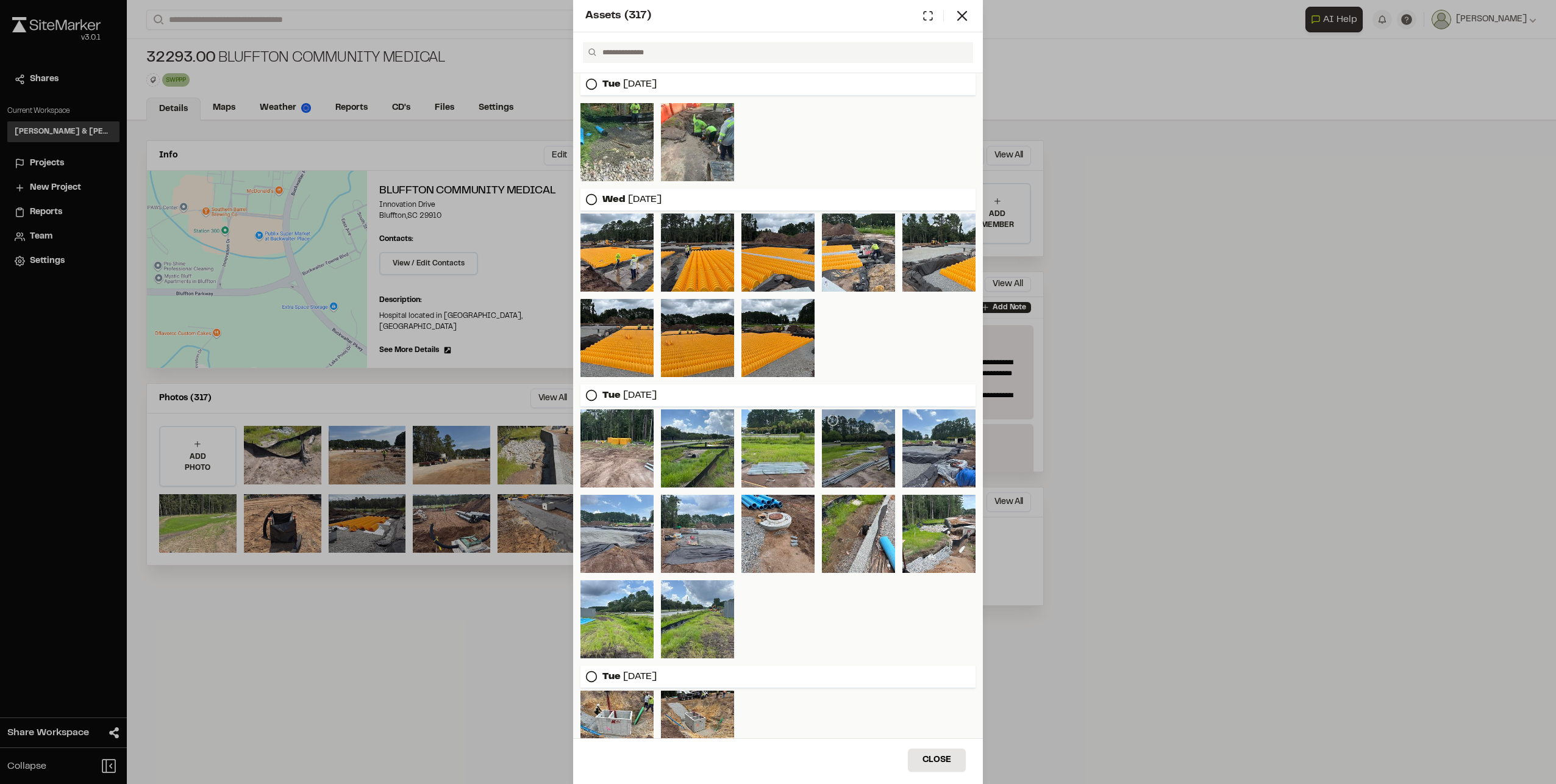
scroll to position [1535, 0]
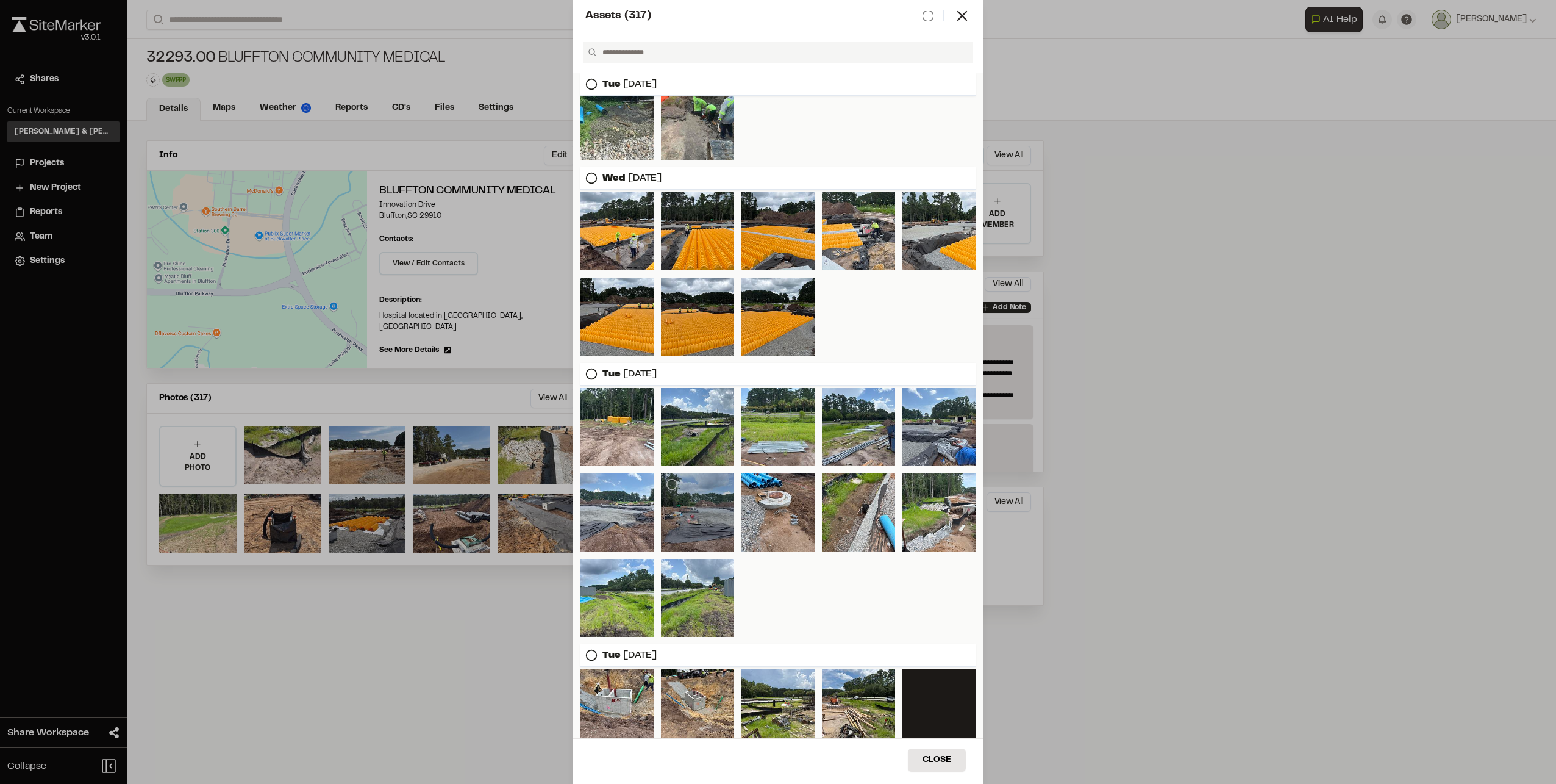
click at [691, 511] on div at bounding box center [697, 512] width 73 height 78
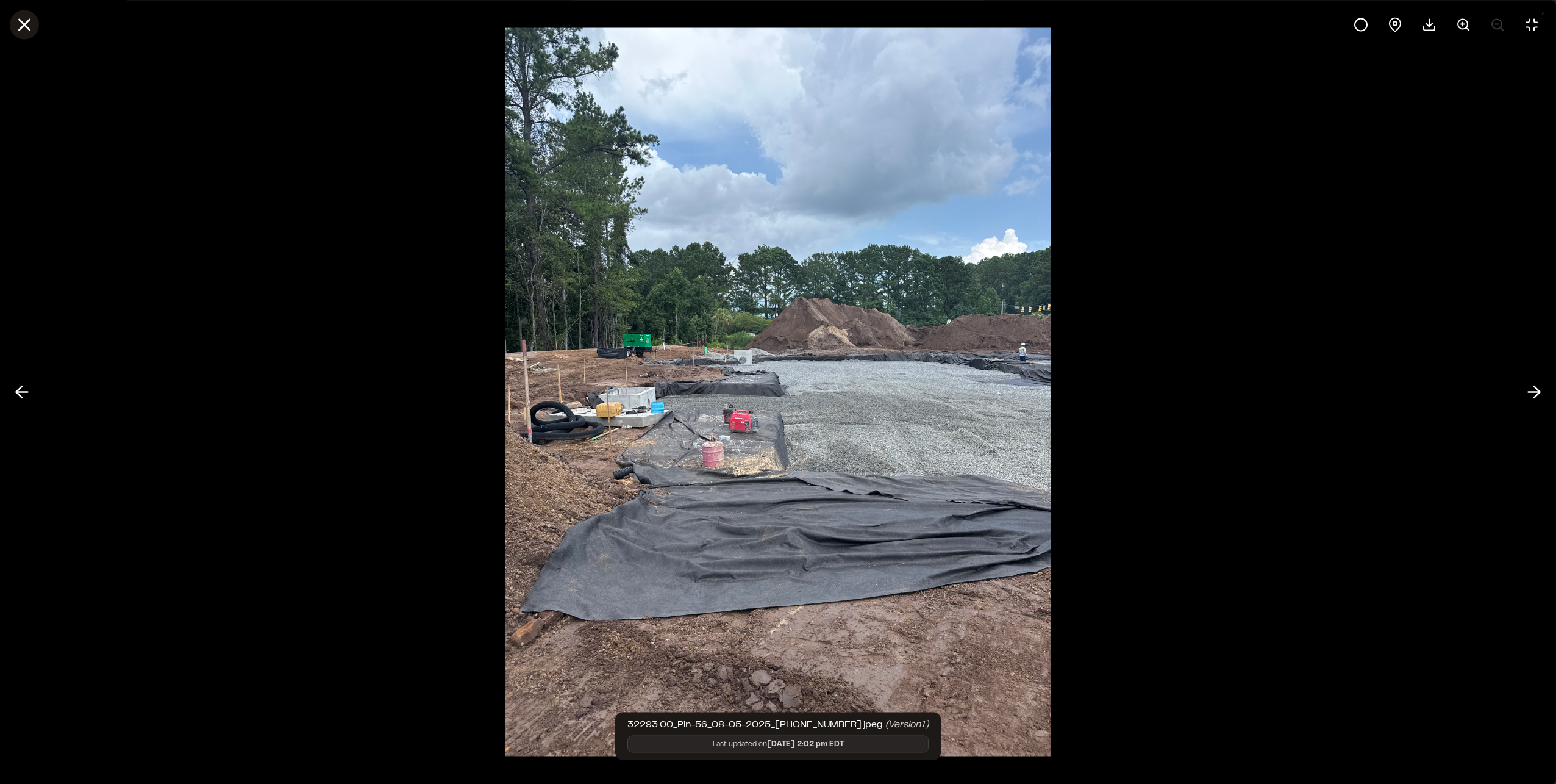
click at [22, 22] on line at bounding box center [25, 25] width 11 height 11
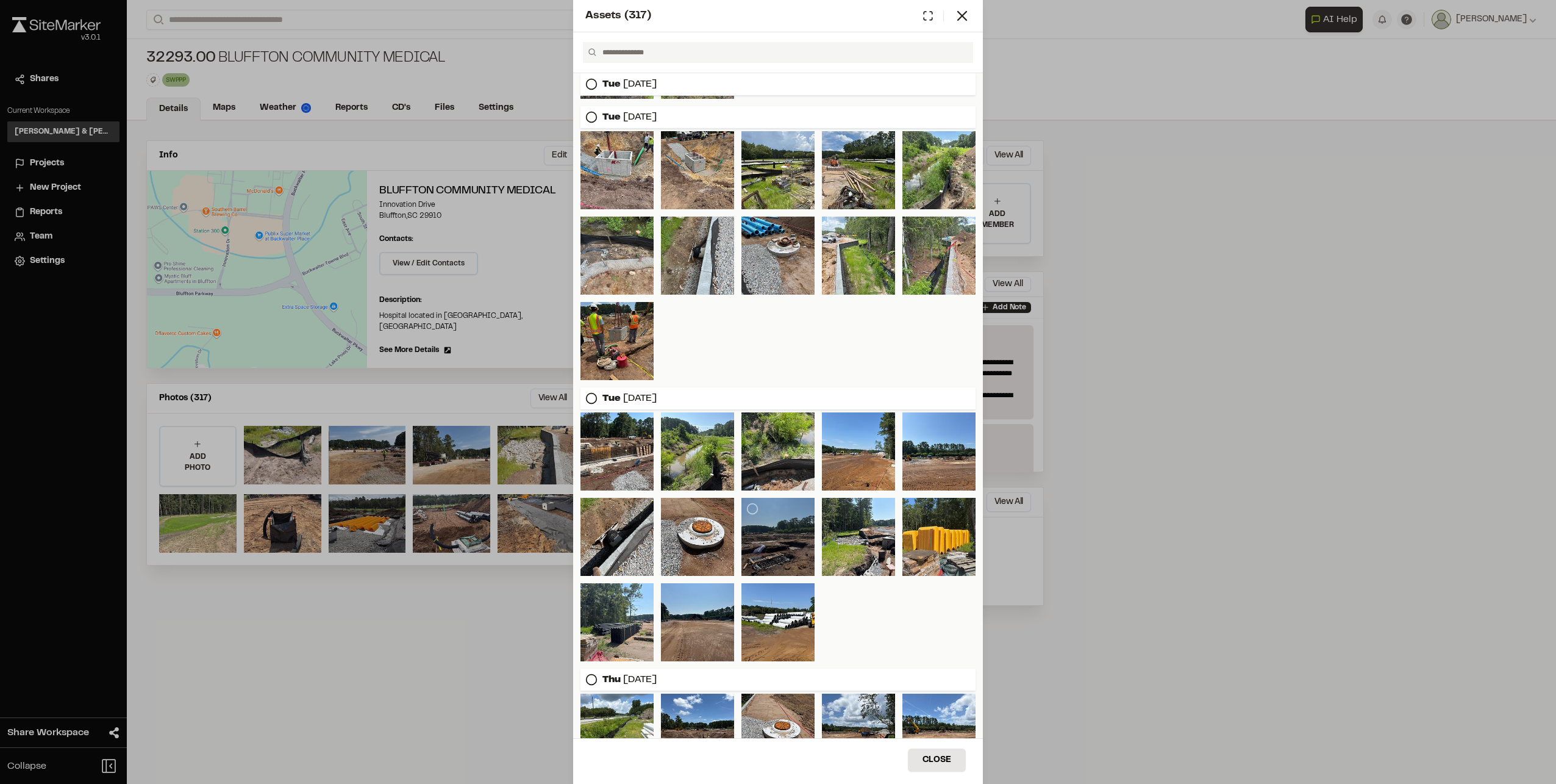
scroll to position [2145, 0]
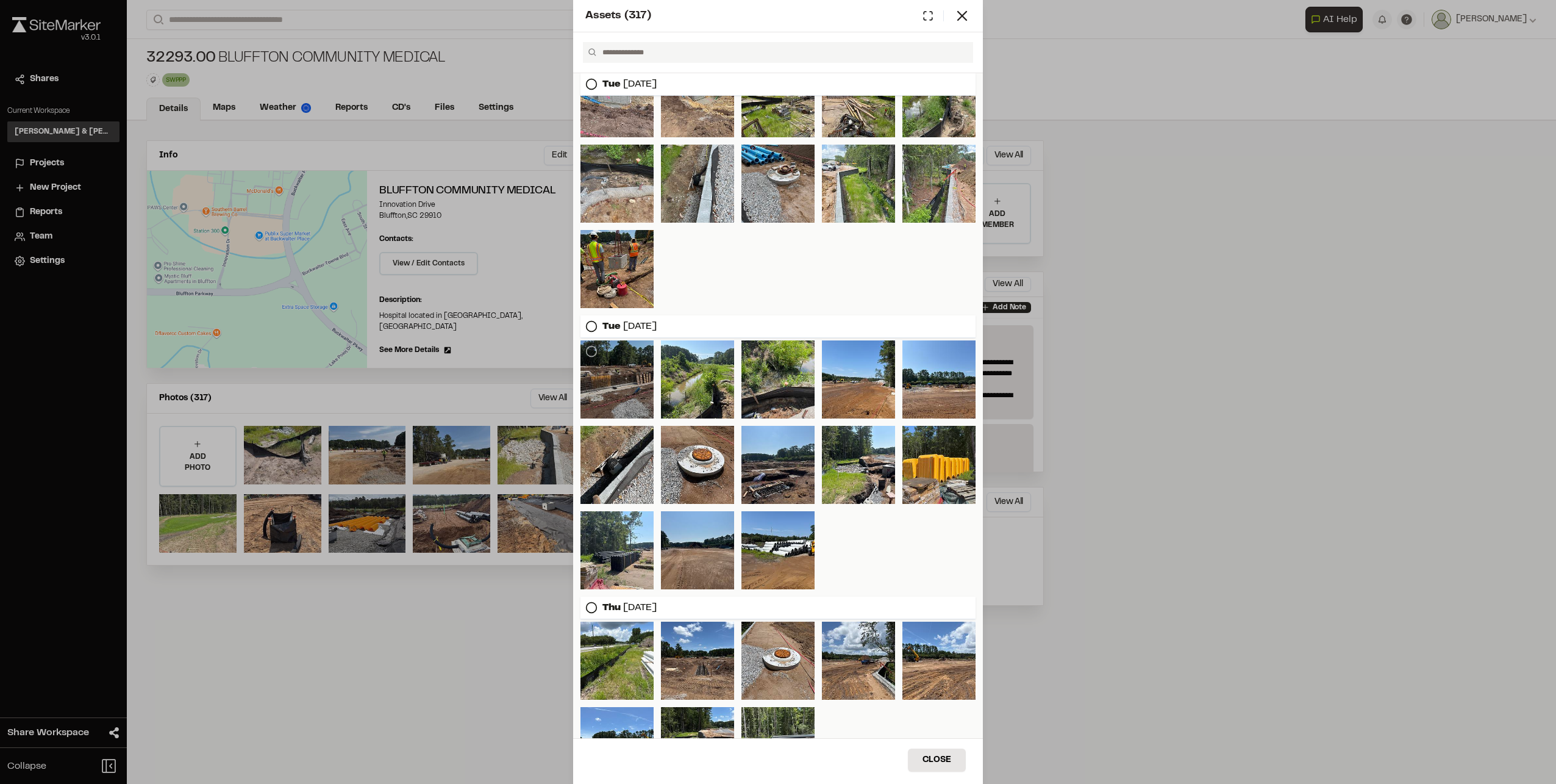
click at [615, 371] on div at bounding box center [617, 379] width 73 height 78
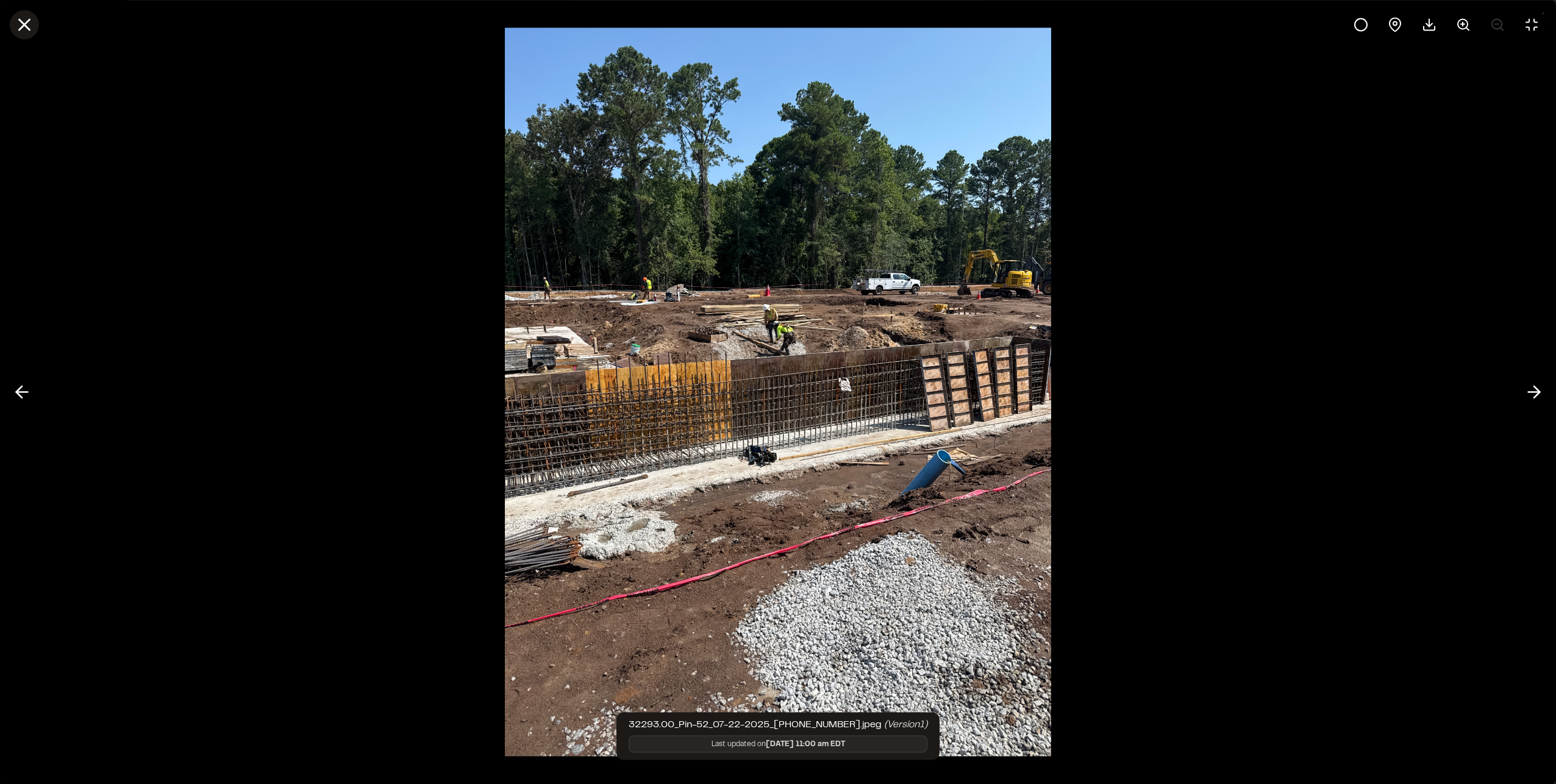
click at [19, 27] on icon at bounding box center [25, 25] width 21 height 21
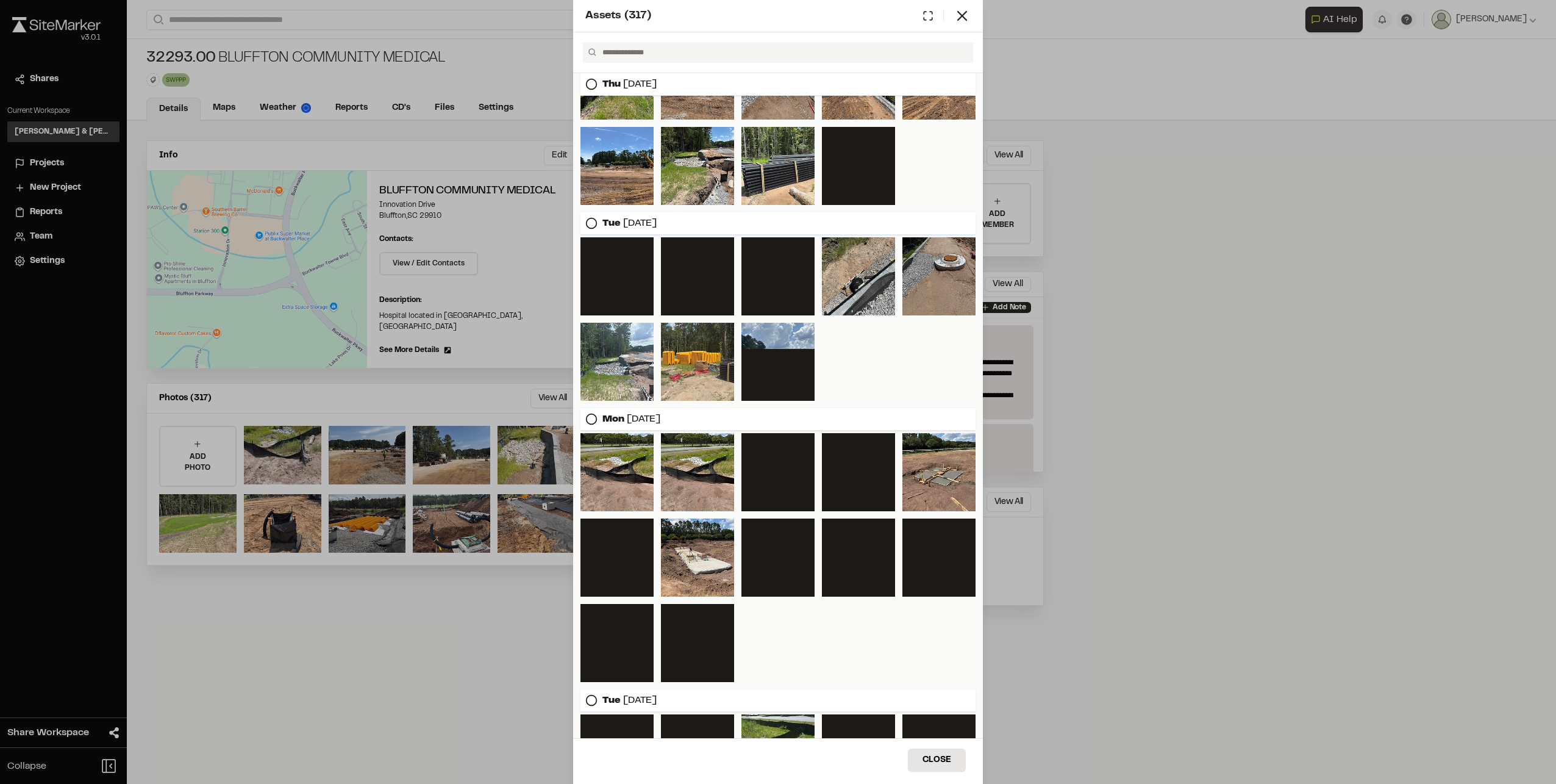
scroll to position [2783, 0]
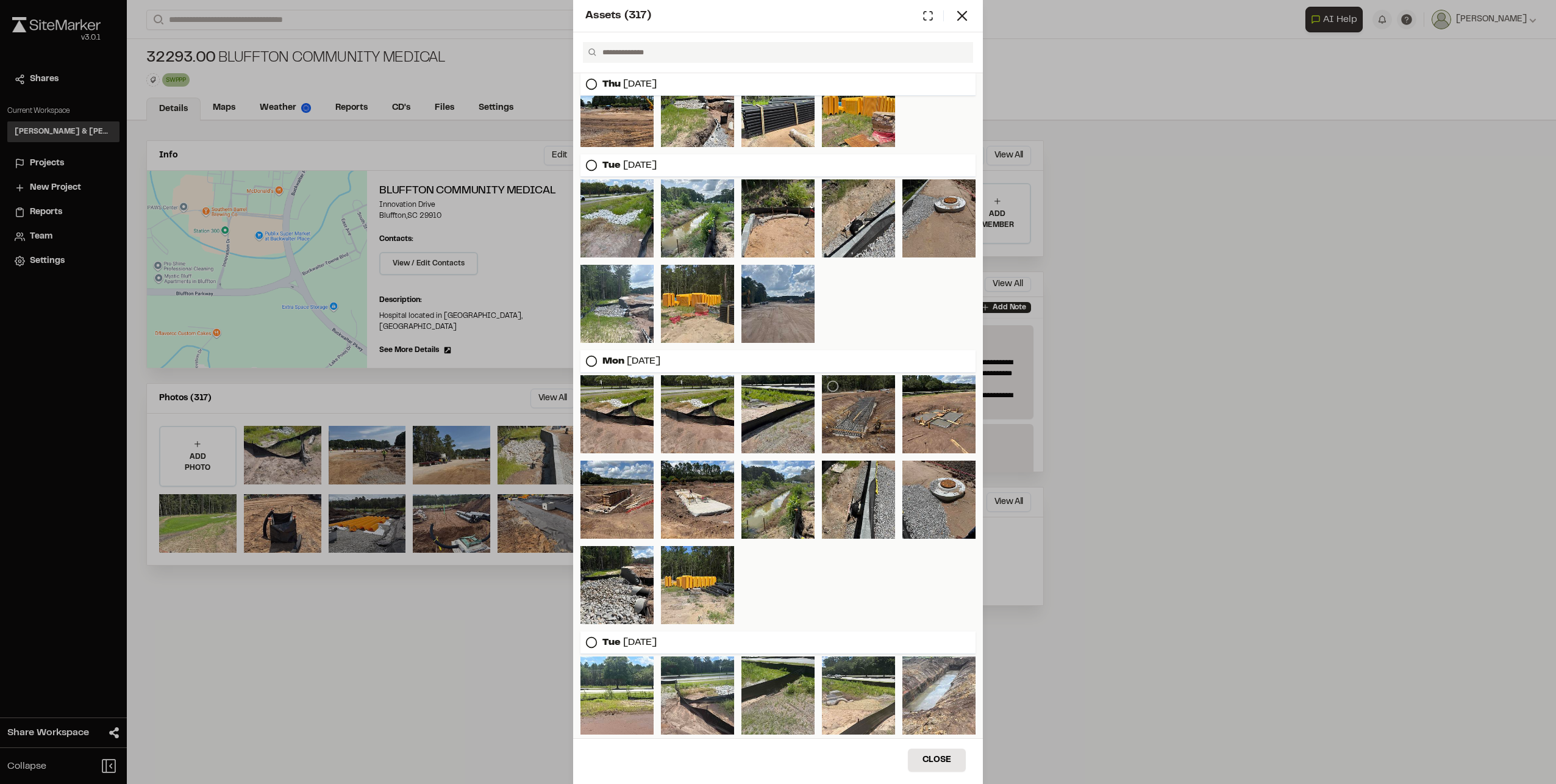
click at [855, 412] on div at bounding box center [858, 414] width 73 height 78
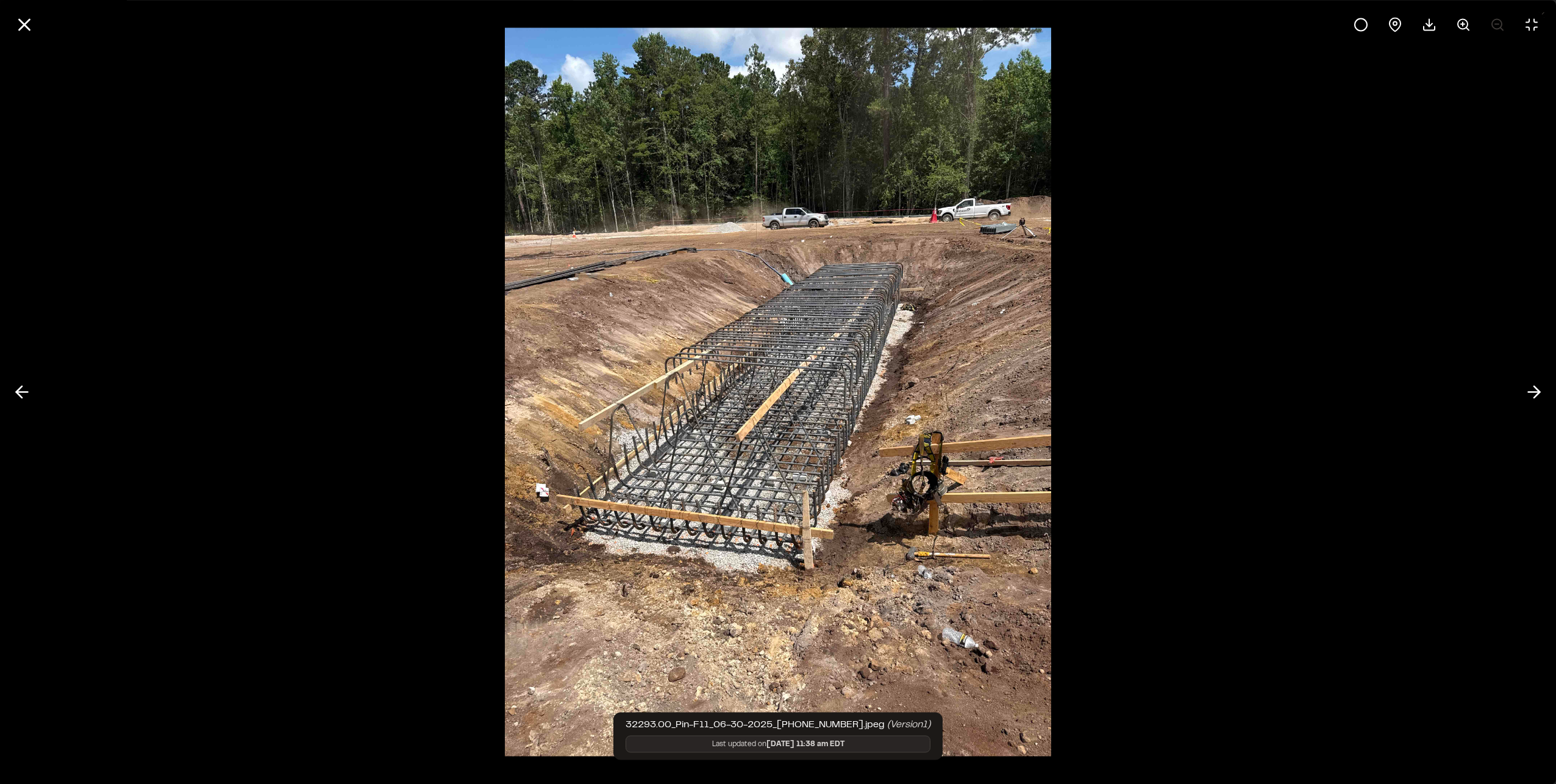
click at [14, 17] on button at bounding box center [24, 24] width 29 height 29
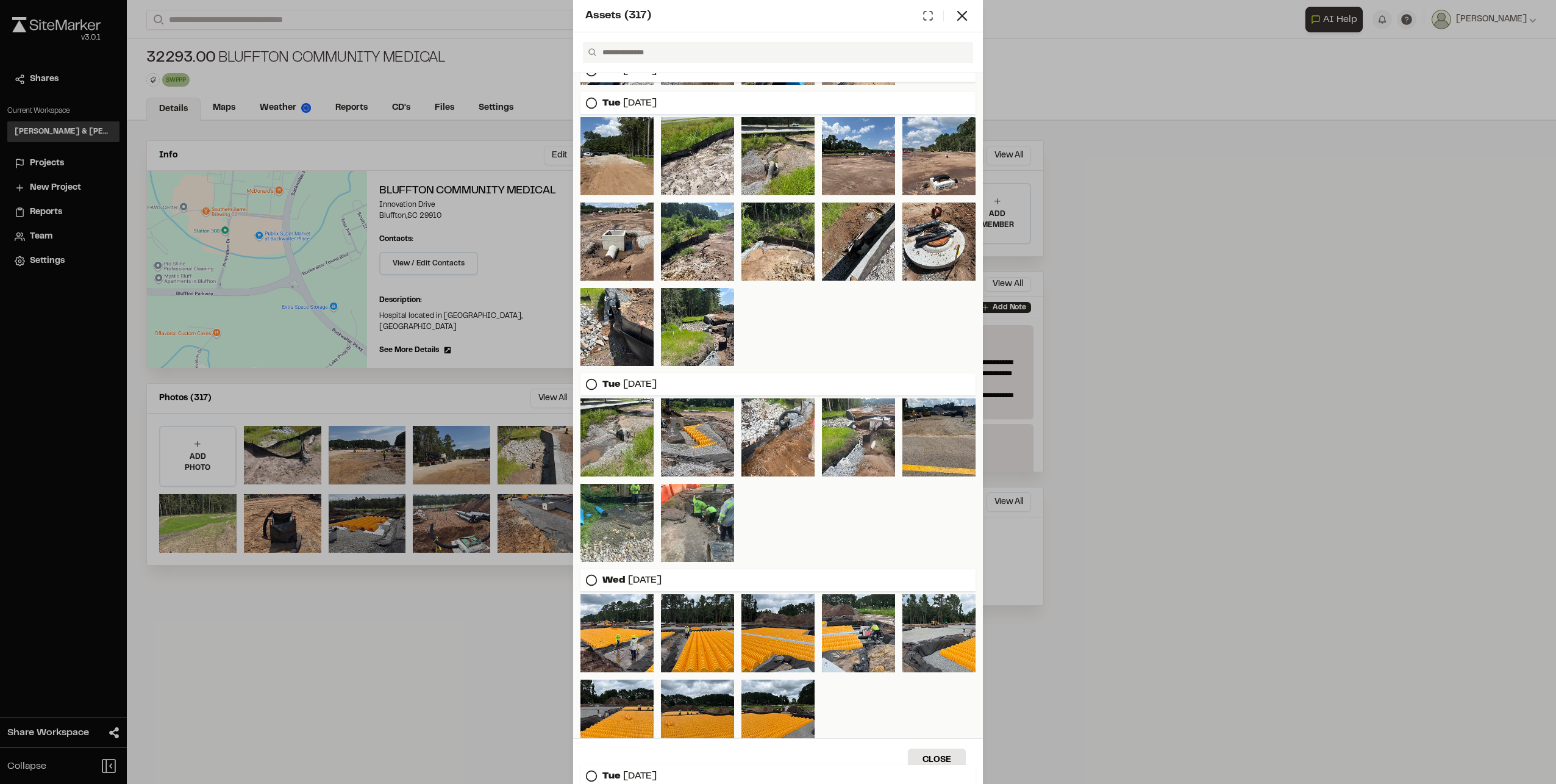
scroll to position [1316, 0]
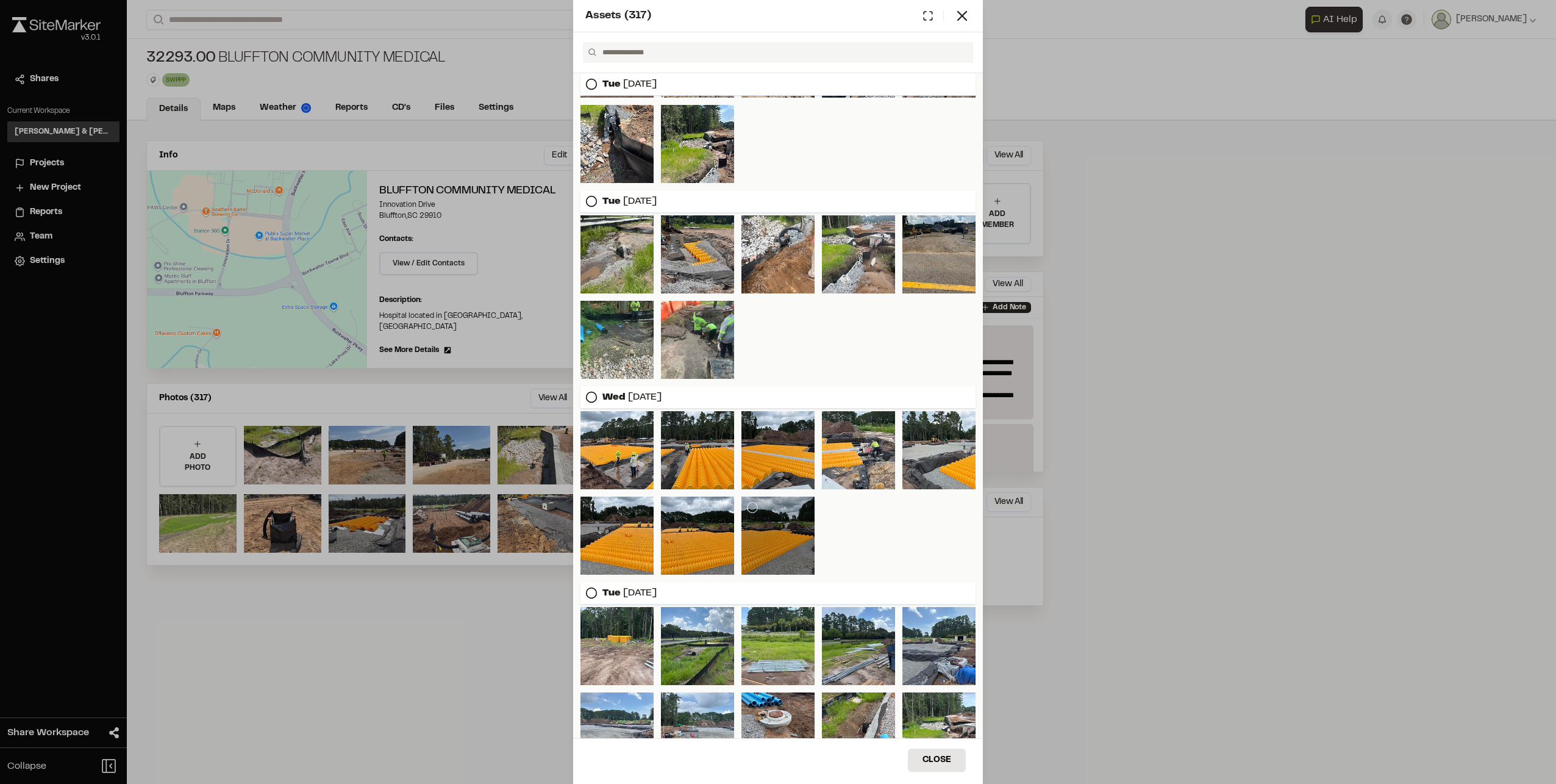
click at [769, 539] on div at bounding box center [778, 535] width 73 height 78
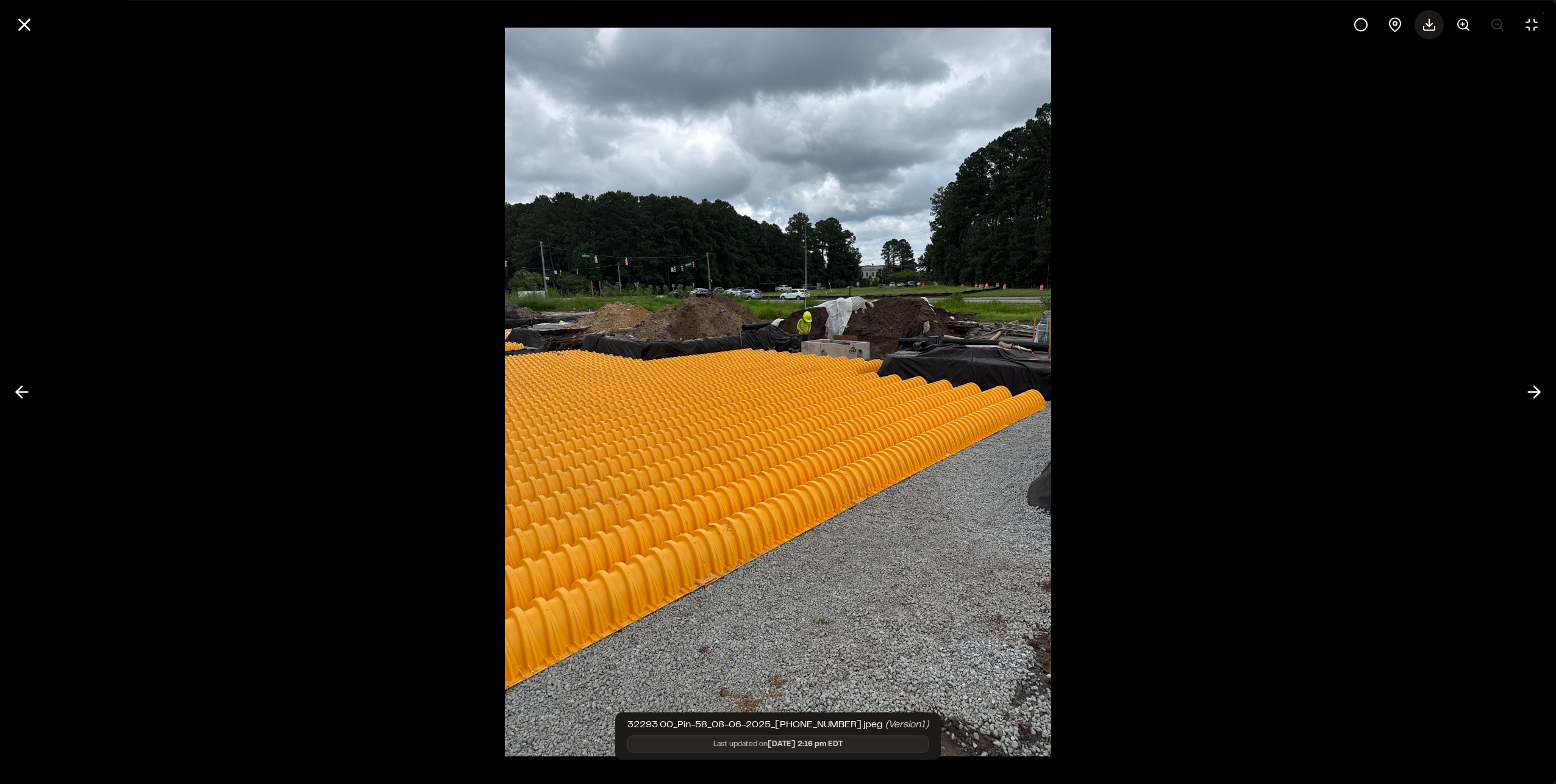
click at [1425, 20] on icon at bounding box center [1429, 24] width 14 height 14
drag, startPoint x: 23, startPoint y: 30, endPoint x: 89, endPoint y: 98, distance: 94.8
click at [23, 30] on icon at bounding box center [25, 25] width 21 height 21
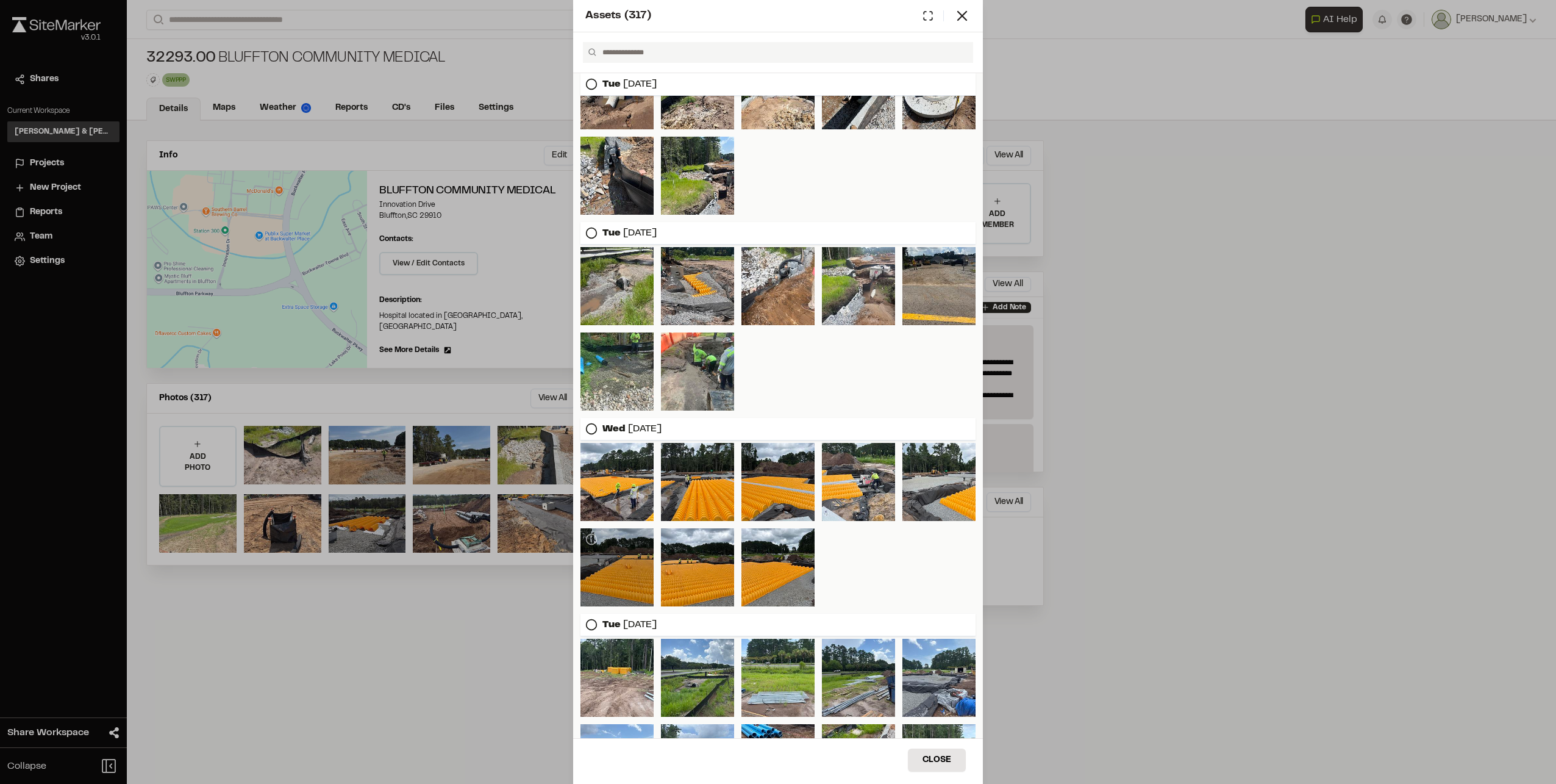
scroll to position [1255, 0]
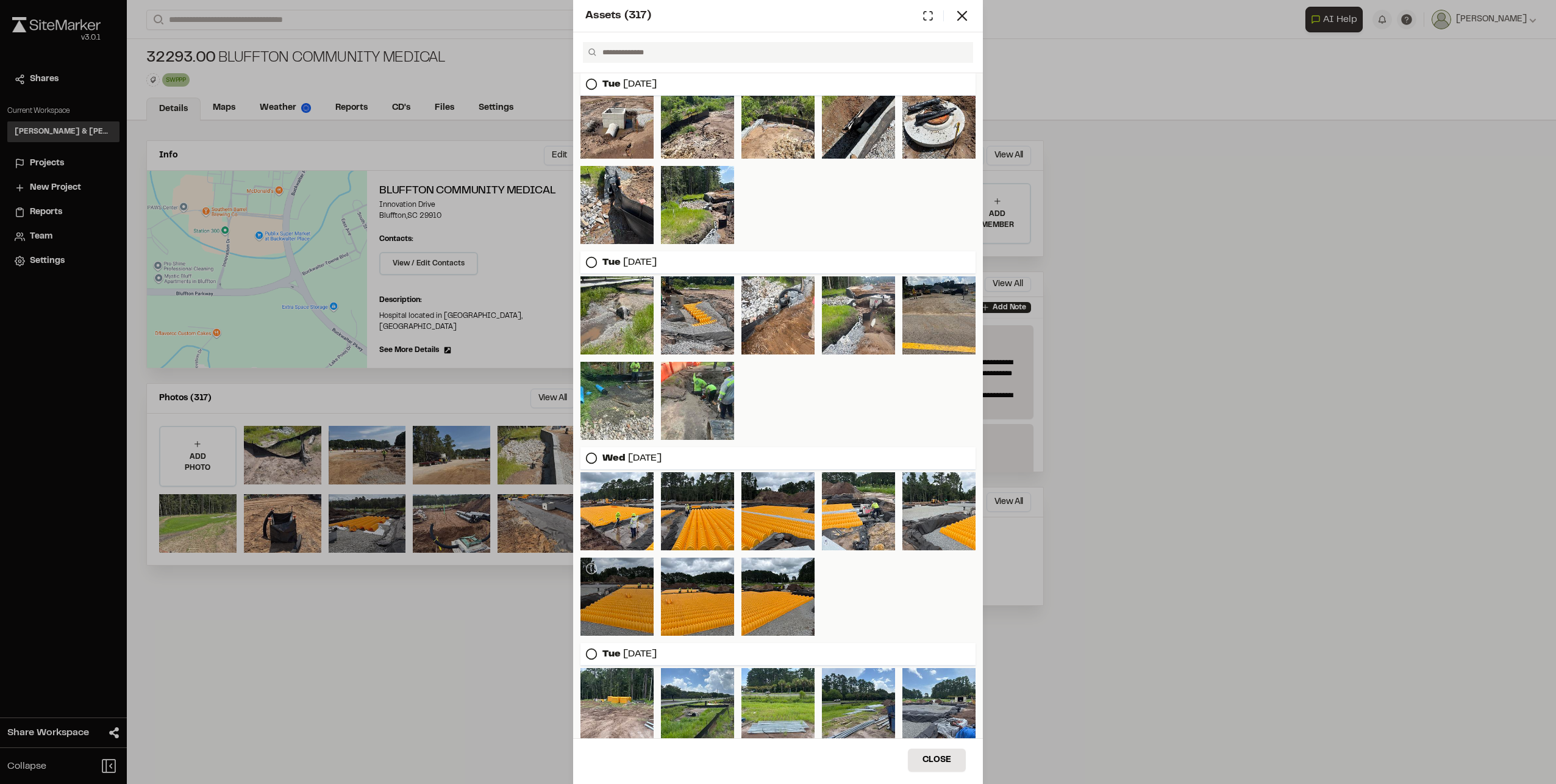
click at [622, 601] on div at bounding box center [617, 596] width 73 height 78
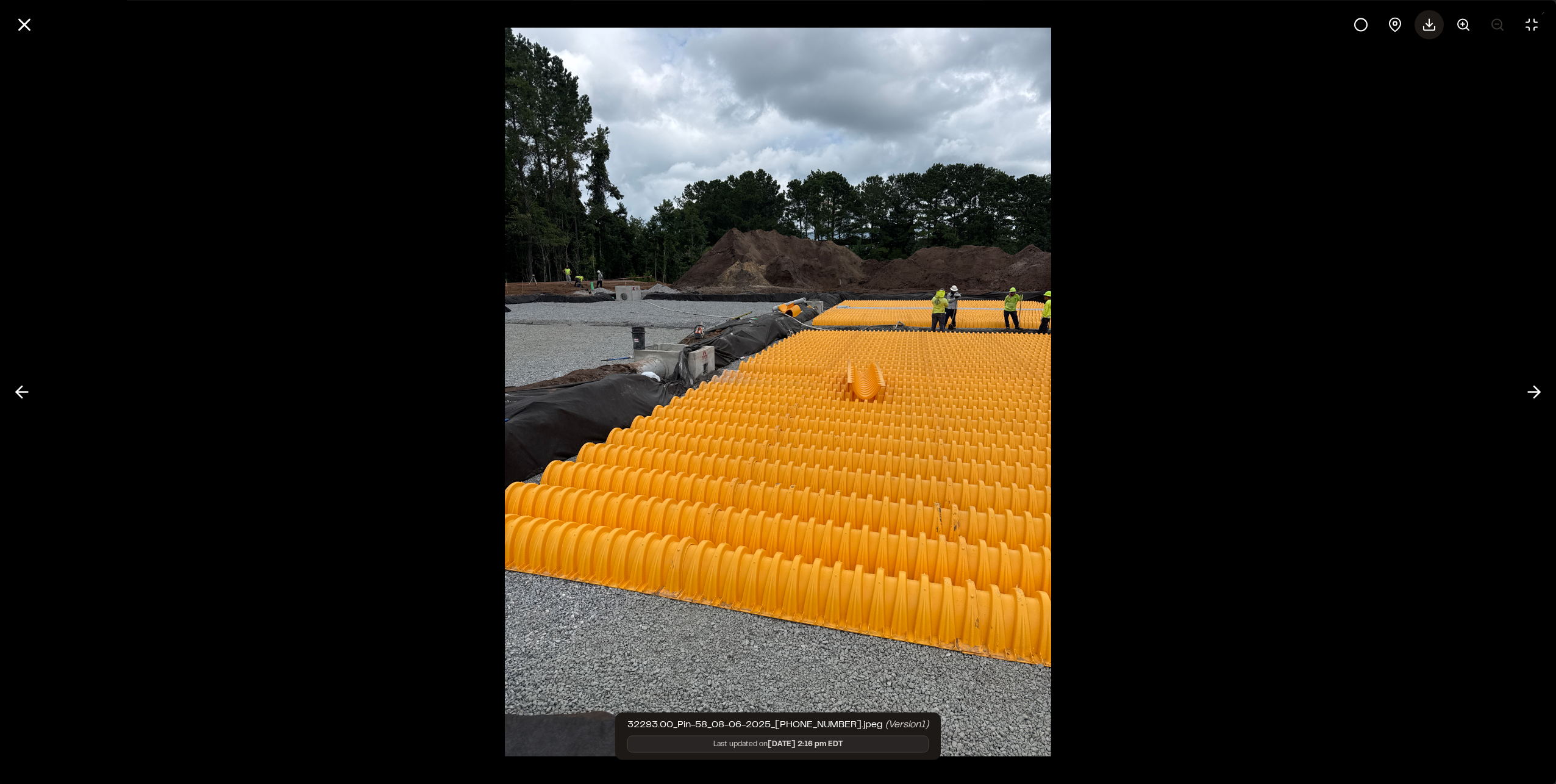
click at [1430, 23] on line at bounding box center [1430, 23] width 0 height 8
drag, startPoint x: 14, startPoint y: 18, endPoint x: 68, endPoint y: 53, distance: 64.4
click at [14, 18] on button at bounding box center [24, 24] width 29 height 29
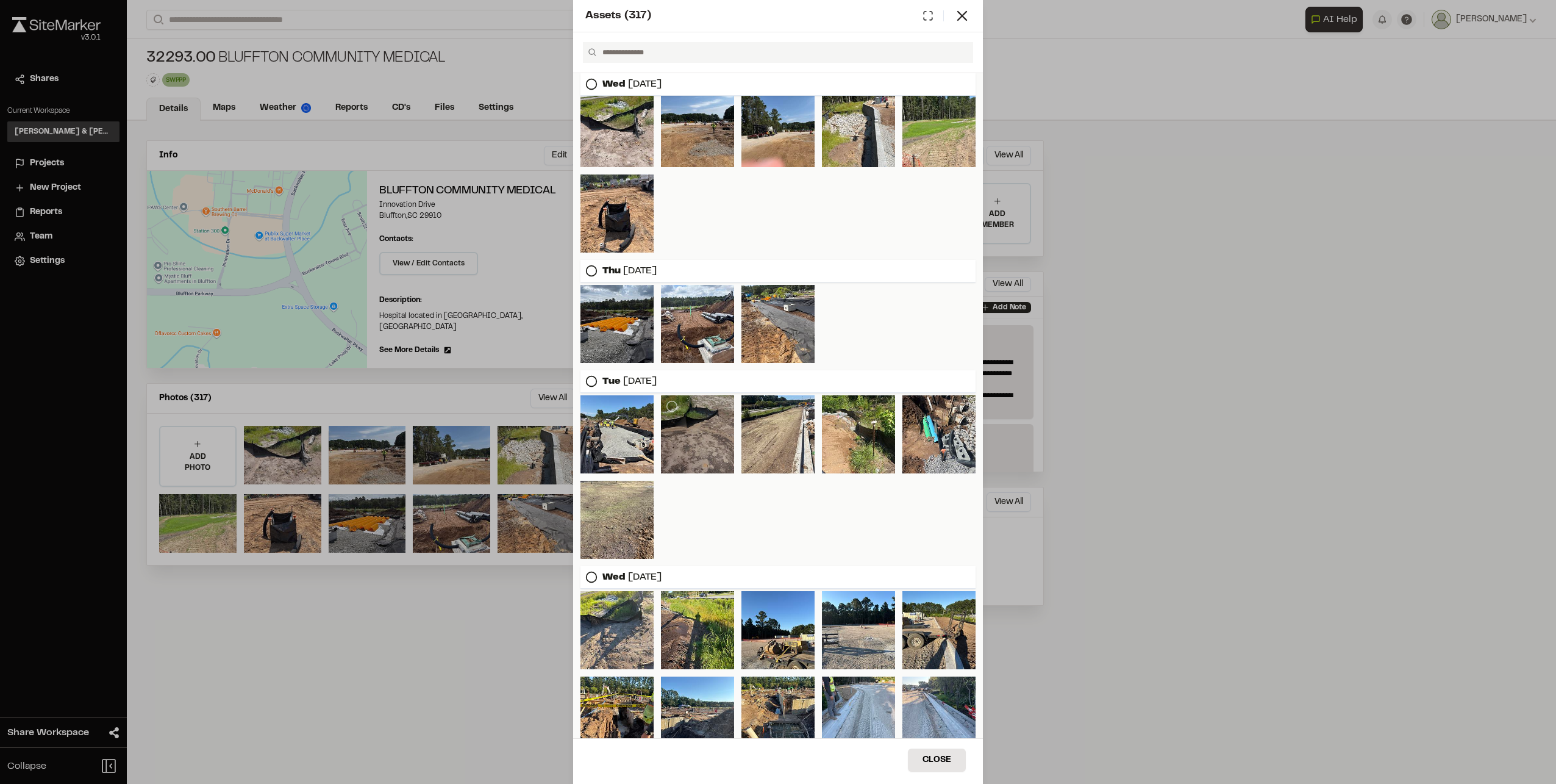
scroll to position [0, 0]
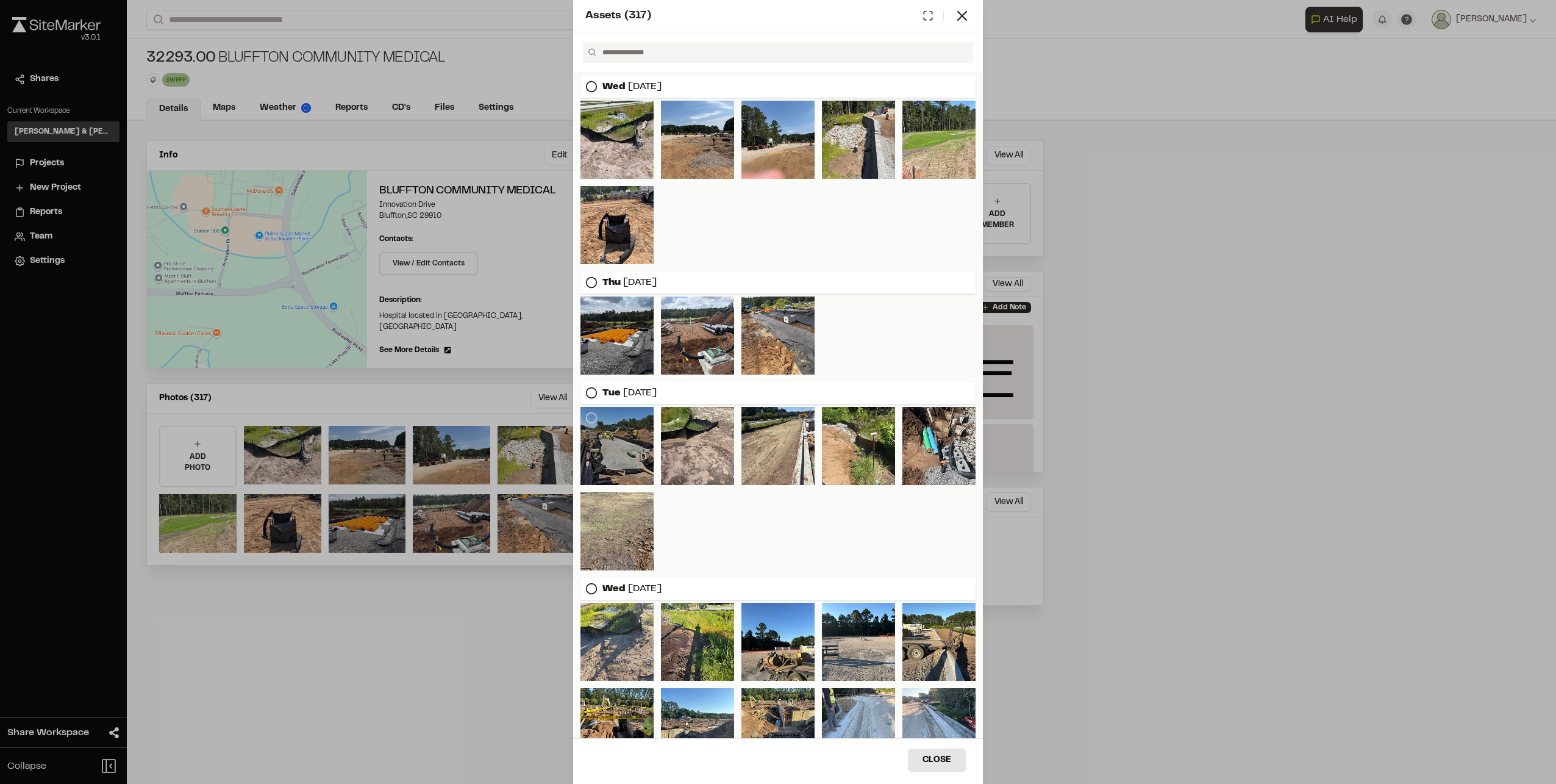
click at [623, 447] on div at bounding box center [617, 446] width 73 height 78
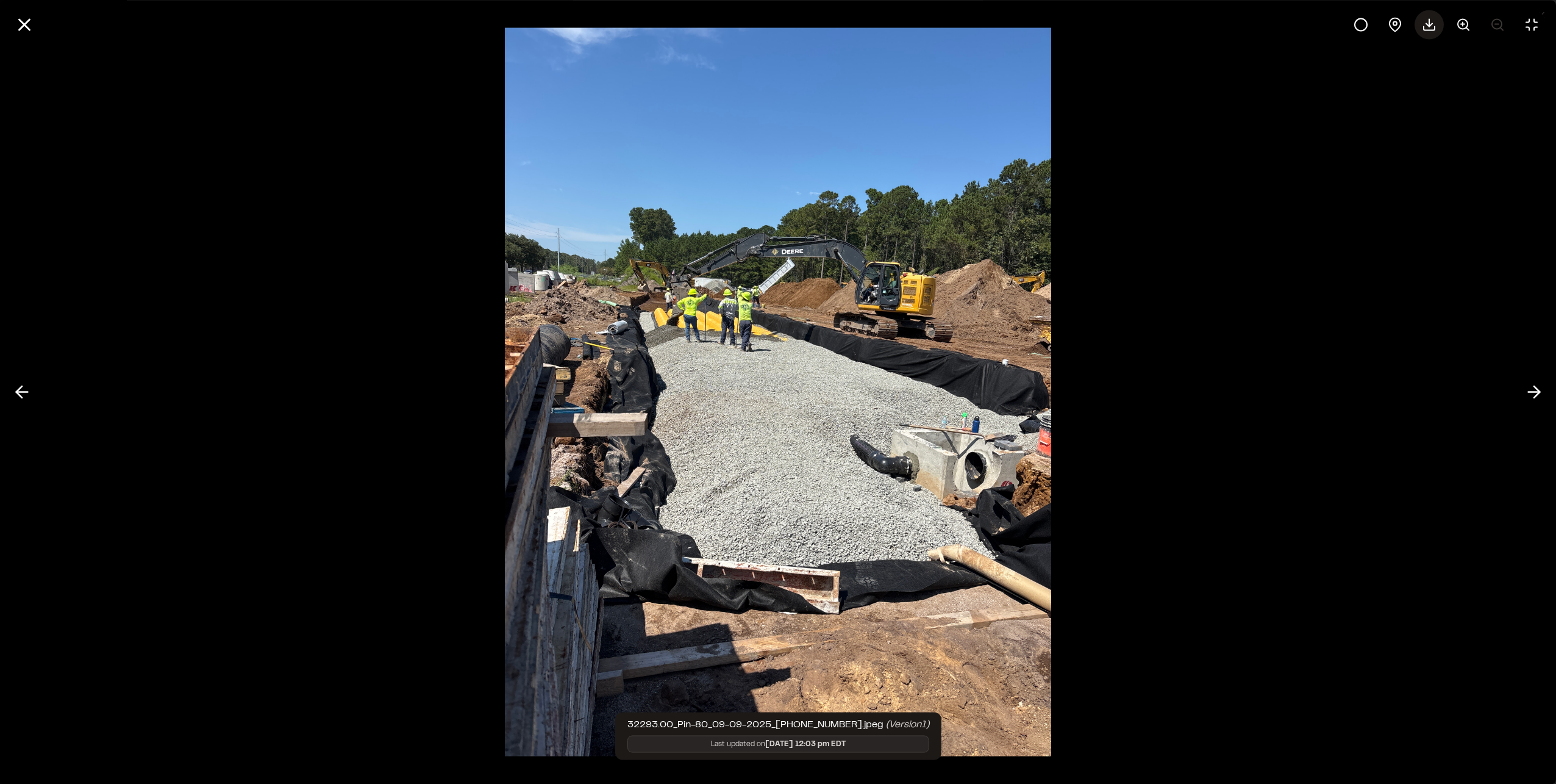
click at [1426, 27] on icon at bounding box center [1429, 24] width 14 height 14
drag, startPoint x: 32, startPoint y: 27, endPoint x: 83, endPoint y: 65, distance: 63.6
click at [32, 27] on icon at bounding box center [25, 25] width 21 height 21
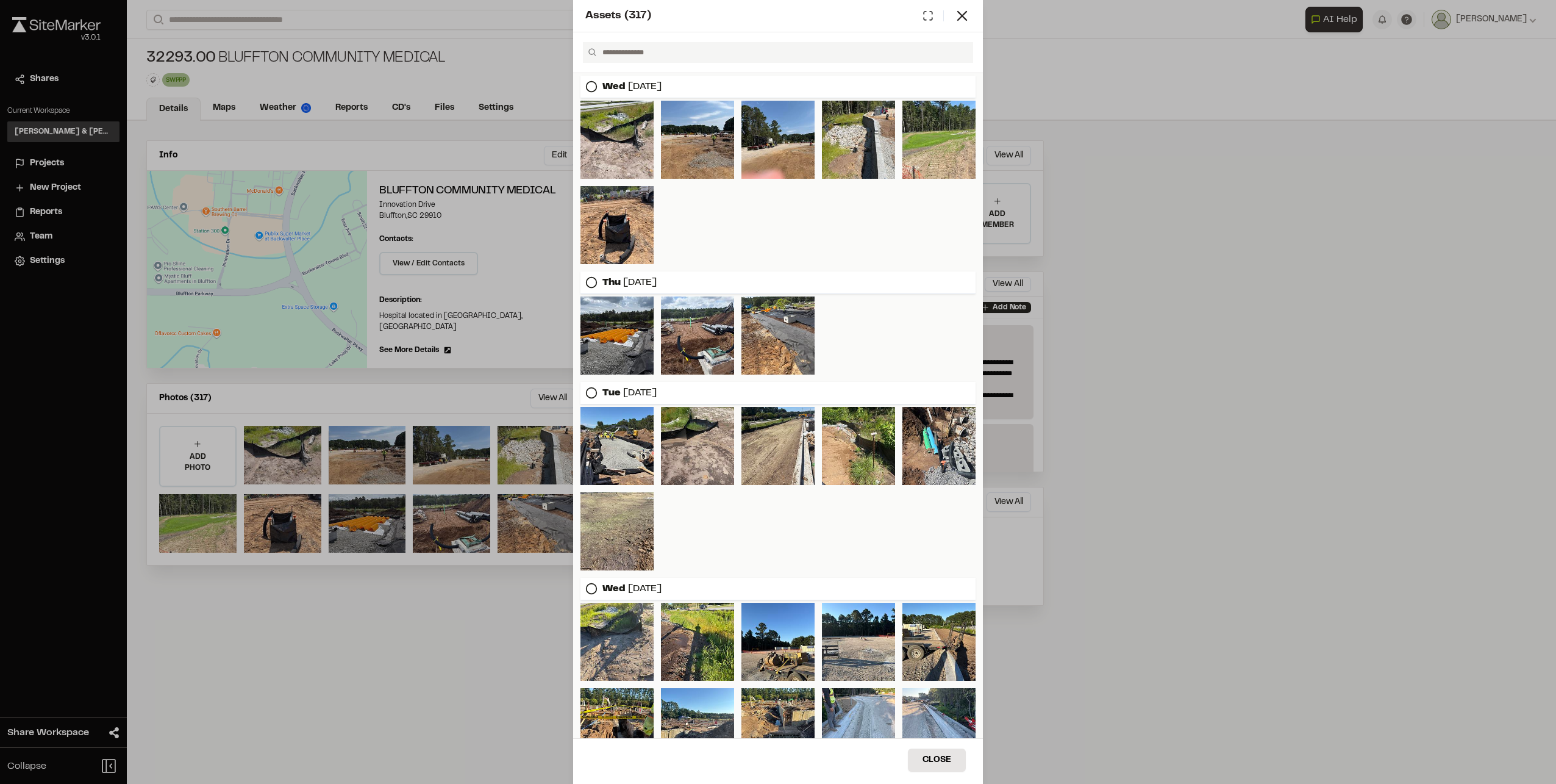
click at [352, 650] on div "Assets ( 317 ) Wed Sep 17, 2025 Thu Sep 11, 2025 Tue Sep 09, 2025 Wed Sep 03, 2…" at bounding box center [778, 392] width 1556 height 784
